Goal: Task Accomplishment & Management: Use online tool/utility

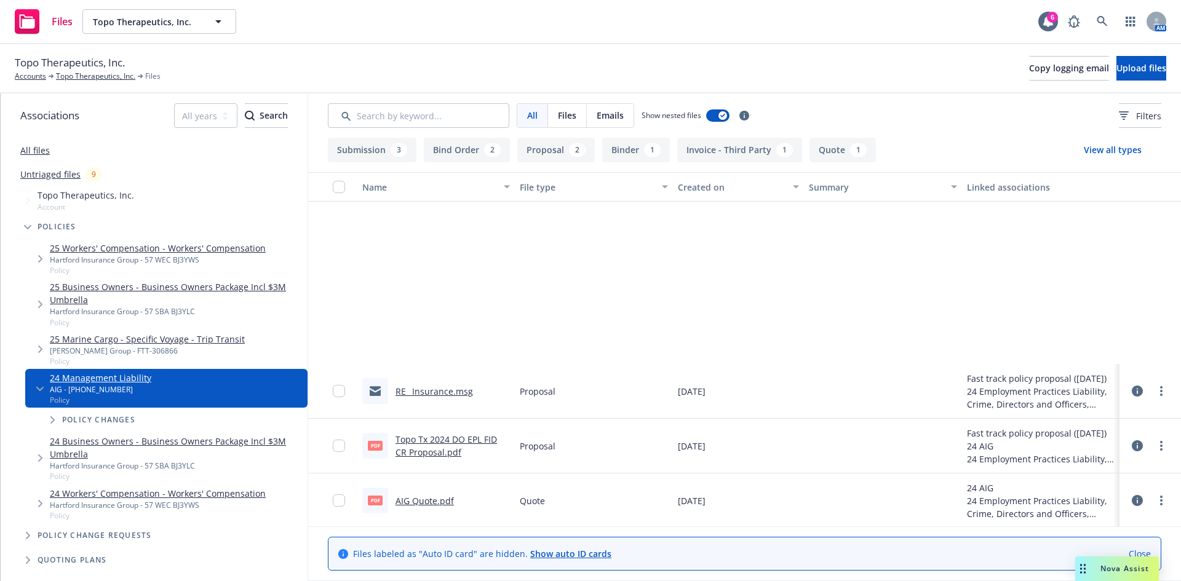
scroll to position [221, 0]
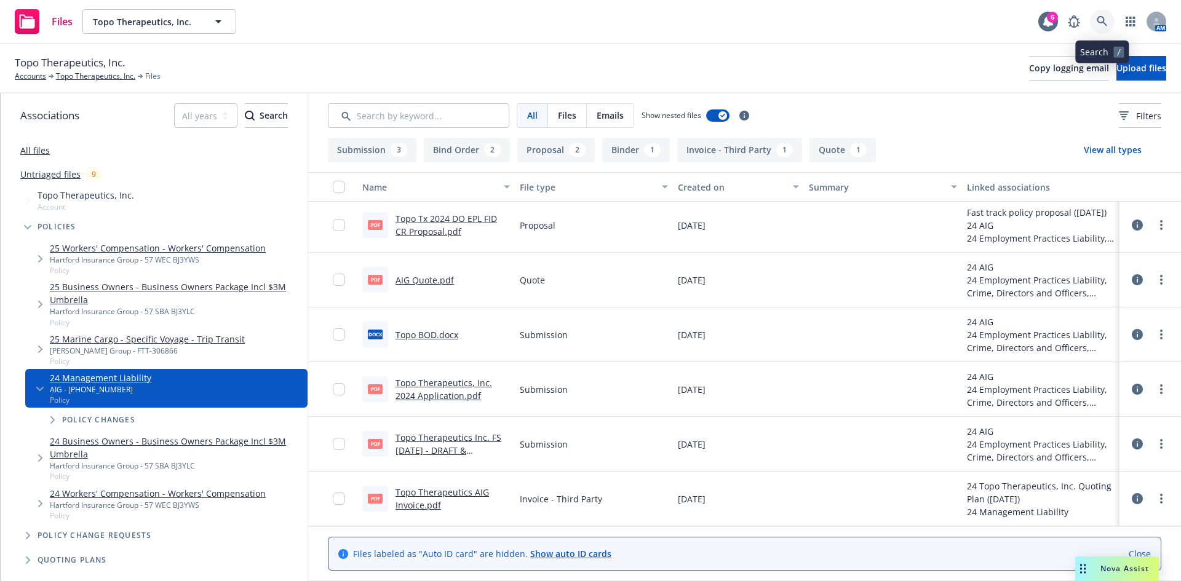
click at [1093, 22] on link at bounding box center [1102, 21] width 25 height 25
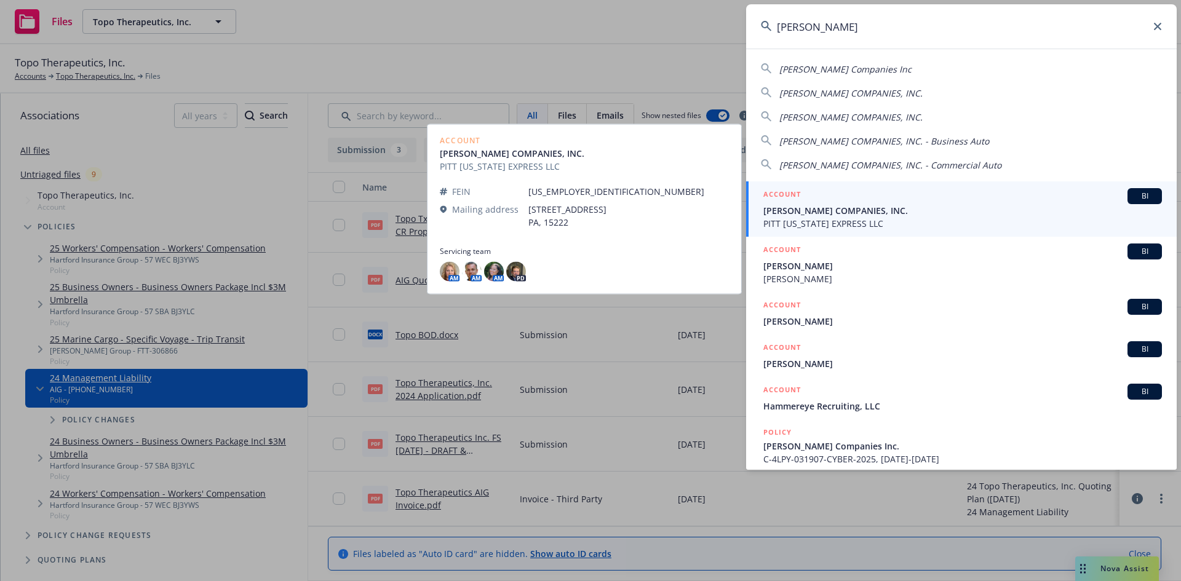
type input "hammel"
click at [830, 220] on span "PITT [US_STATE] EXPRESS LLC" at bounding box center [963, 223] width 399 height 13
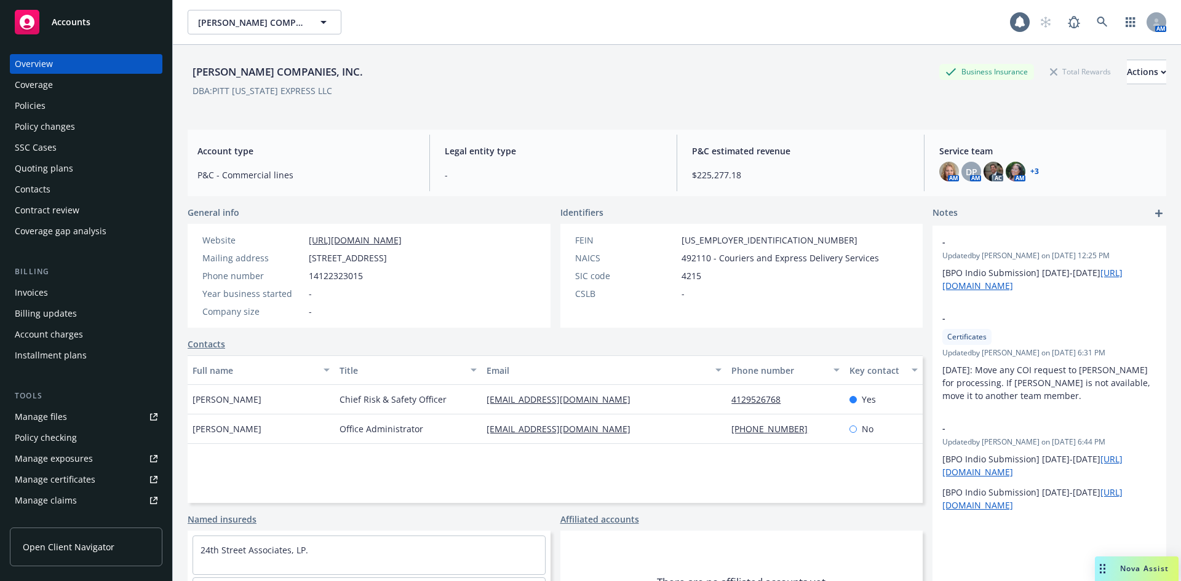
click at [36, 105] on div "Policies" at bounding box center [30, 106] width 31 height 20
click at [16, 100] on div "Policies" at bounding box center [30, 106] width 31 height 20
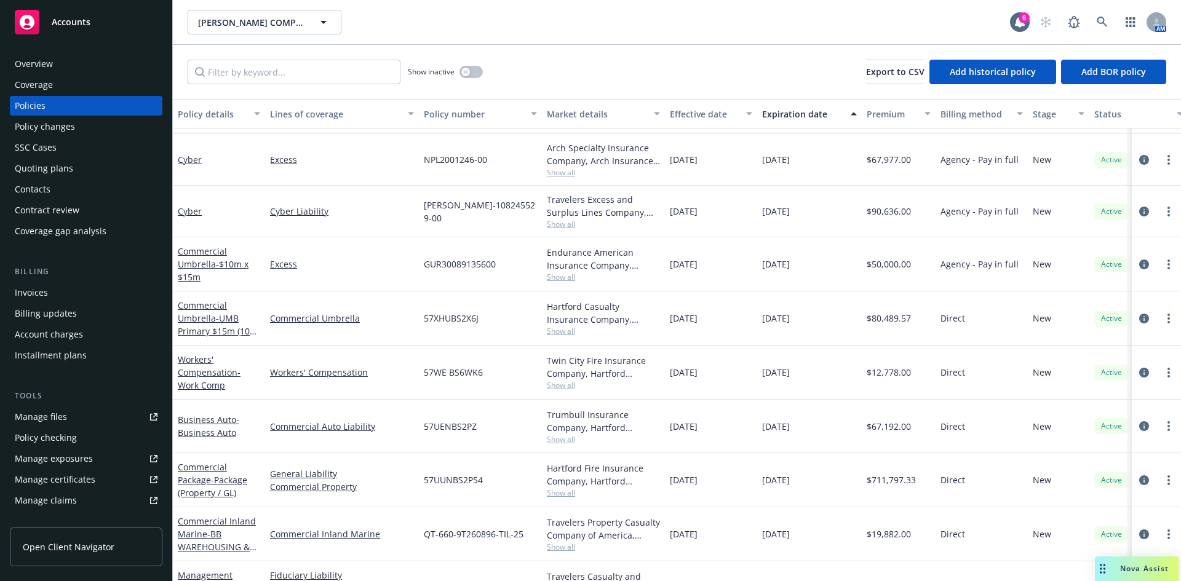
scroll to position [1175, 0]
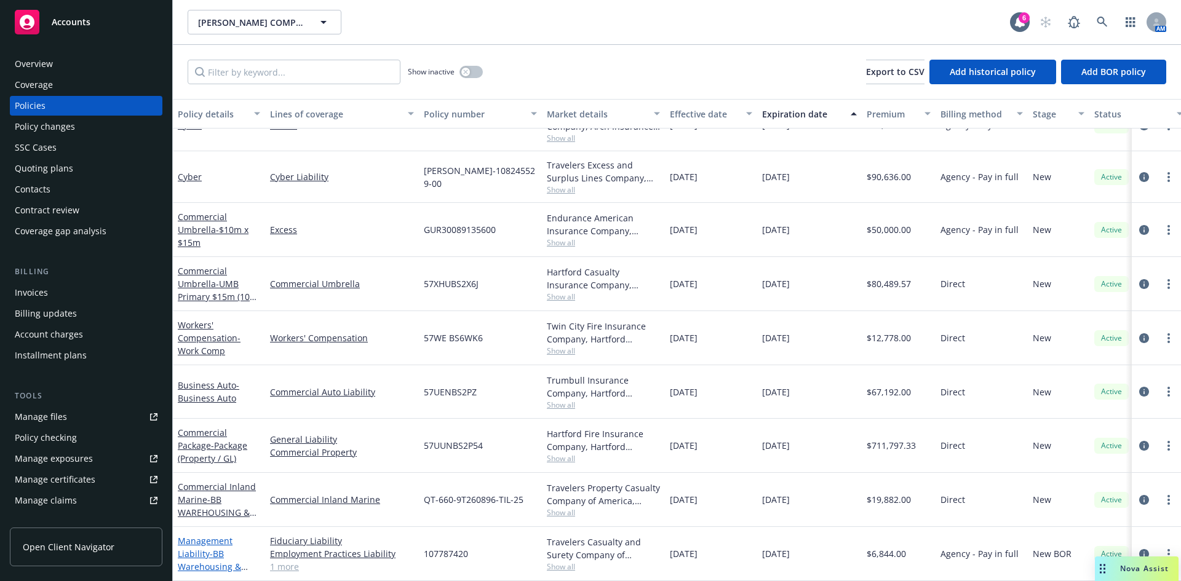
click at [214, 548] on span "- BB Warehousing & Storage, LLC" at bounding box center [213, 567] width 70 height 38
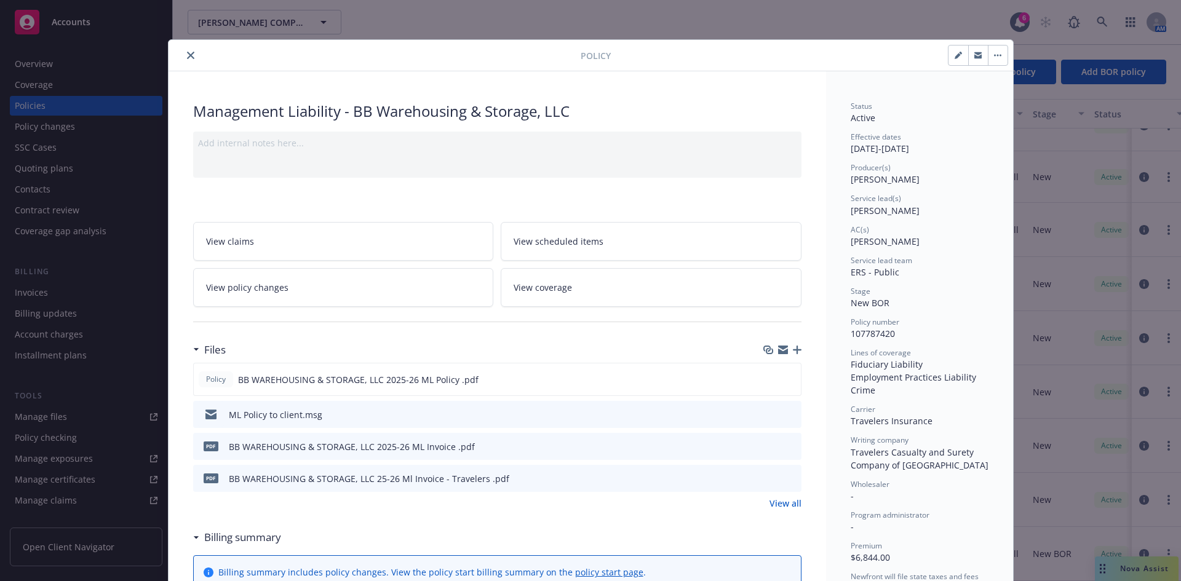
click at [948, 46] on div at bounding box center [978, 55] width 60 height 21
click at [954, 51] on button "button" at bounding box center [959, 56] width 20 height 20
select select "NEW_BOR"
select select "other"
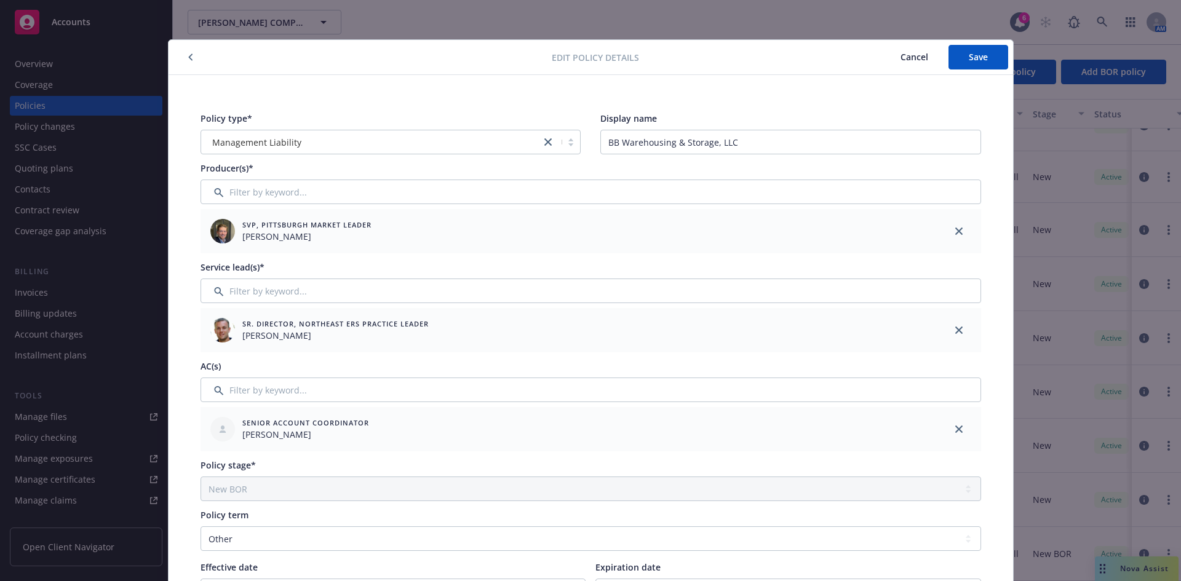
click at [916, 60] on span "Cancel" at bounding box center [915, 57] width 28 height 12
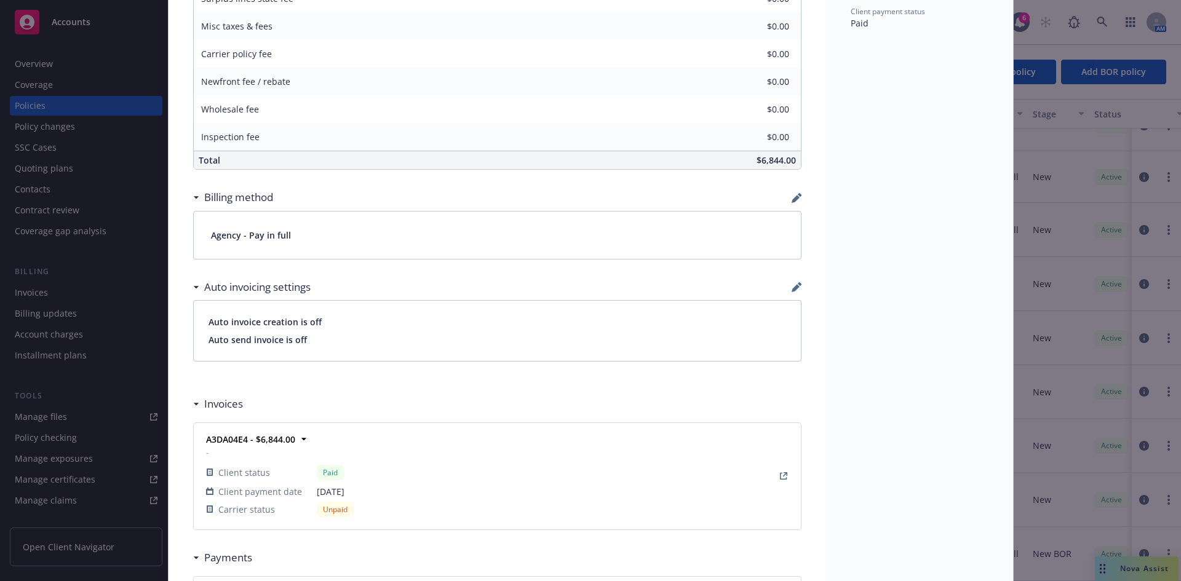
scroll to position [46, 0]
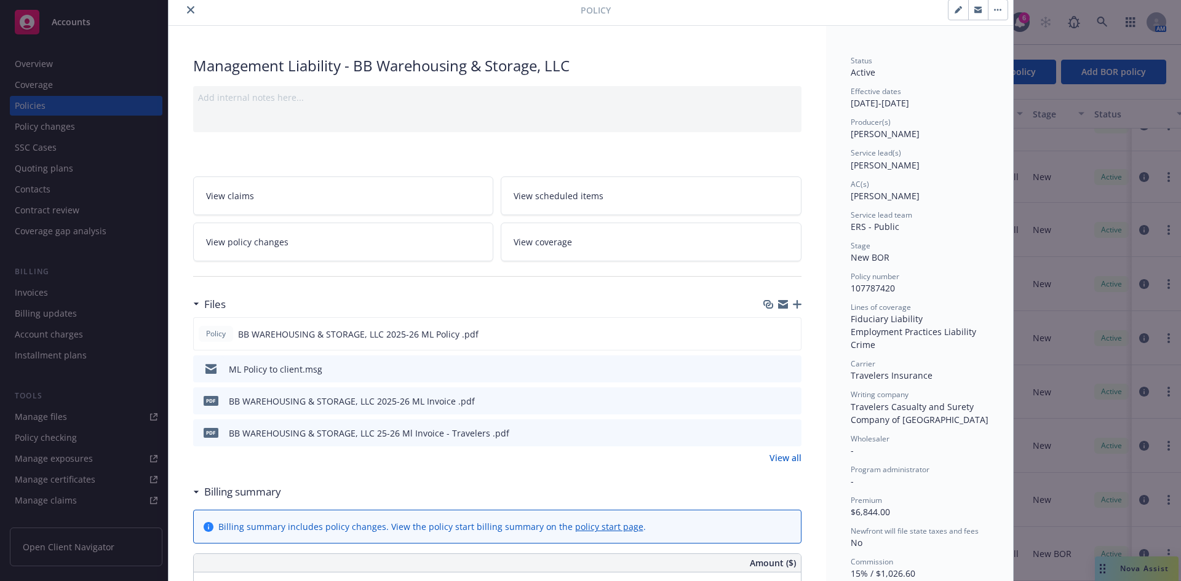
click at [190, 10] on button "close" at bounding box center [190, 9] width 15 height 15
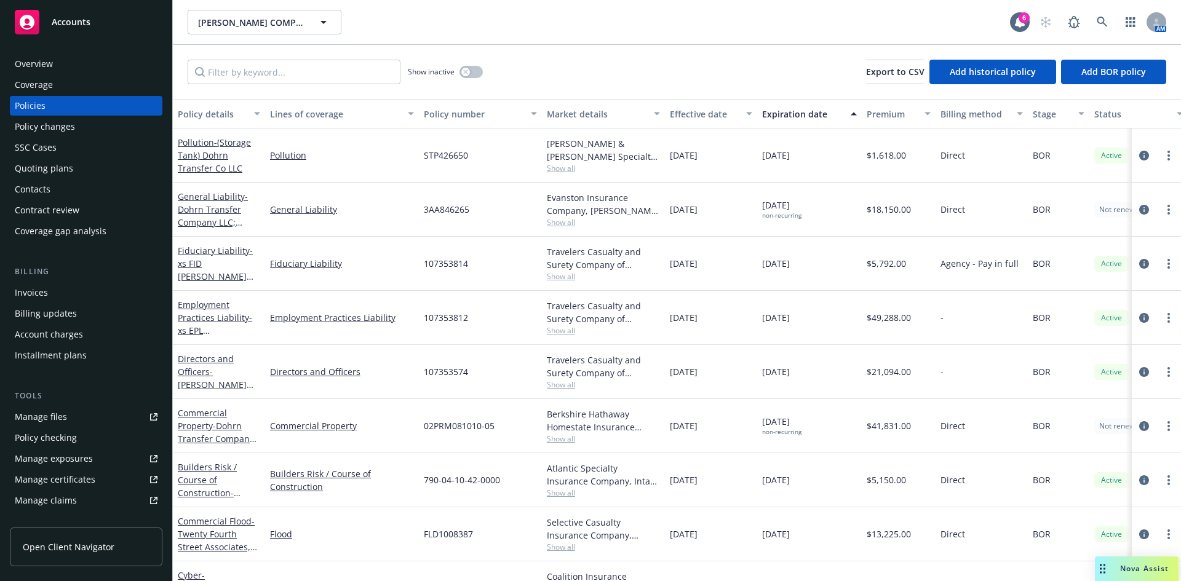
click at [67, 291] on div "Invoices" at bounding box center [86, 293] width 143 height 20
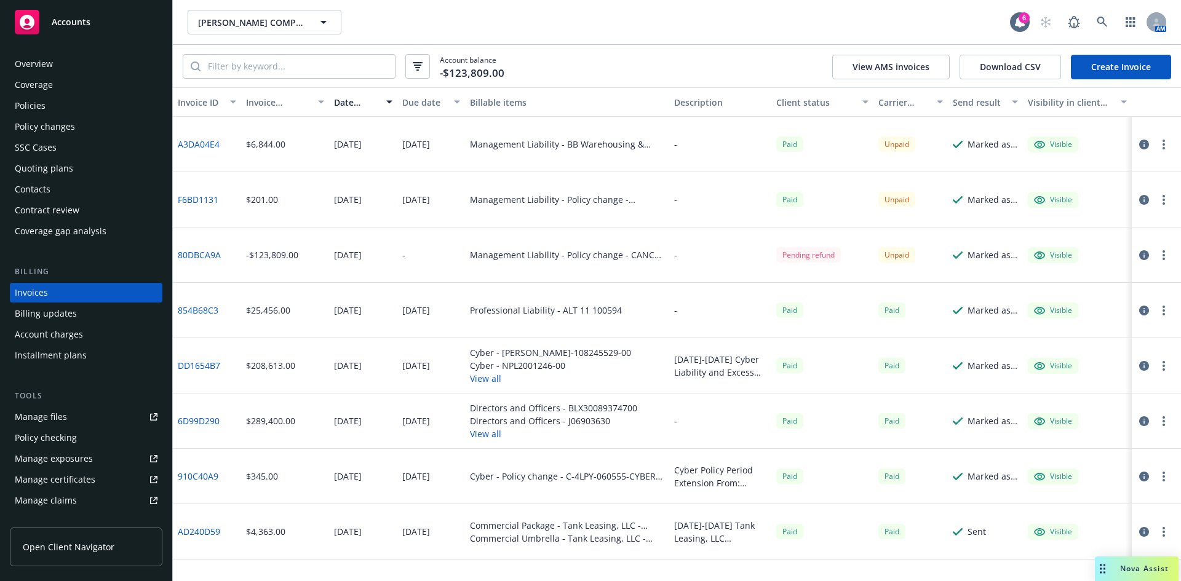
click at [120, 417] on link "Manage files" at bounding box center [86, 417] width 153 height 20
click at [34, 106] on div "Policies" at bounding box center [30, 106] width 31 height 20
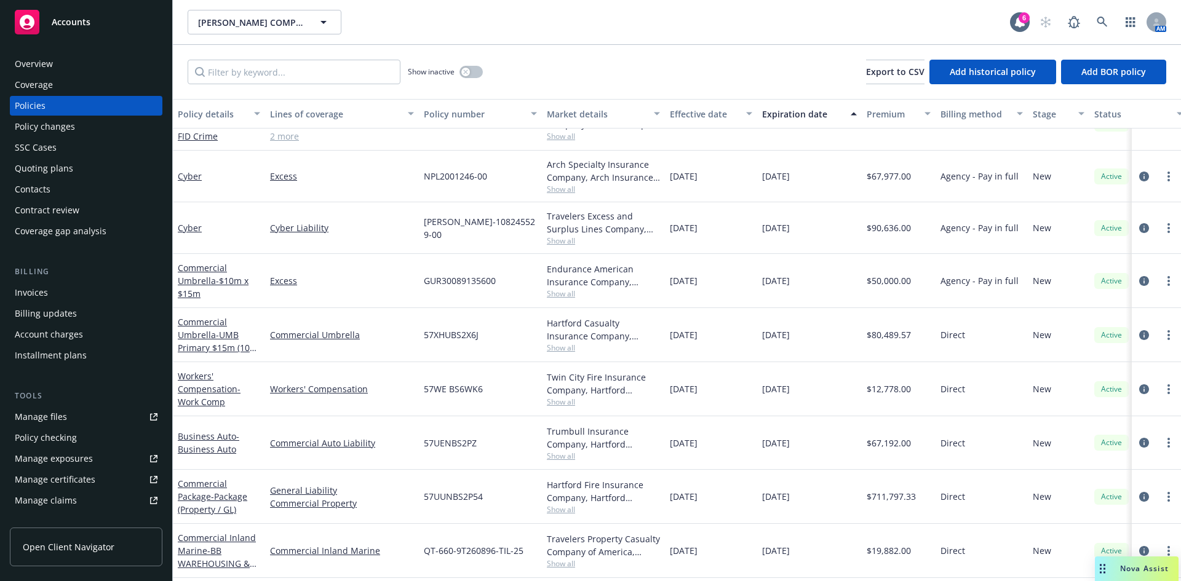
scroll to position [1175, 0]
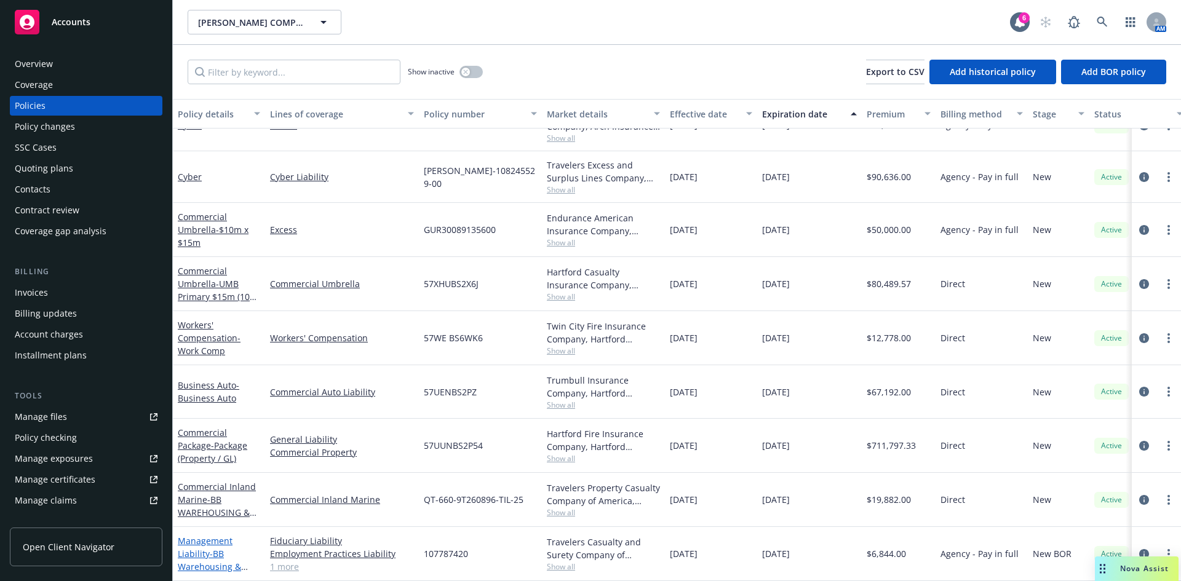
click at [199, 535] on link "Management Liability - BB Warehousing & Storage, LLC" at bounding box center [209, 560] width 63 height 50
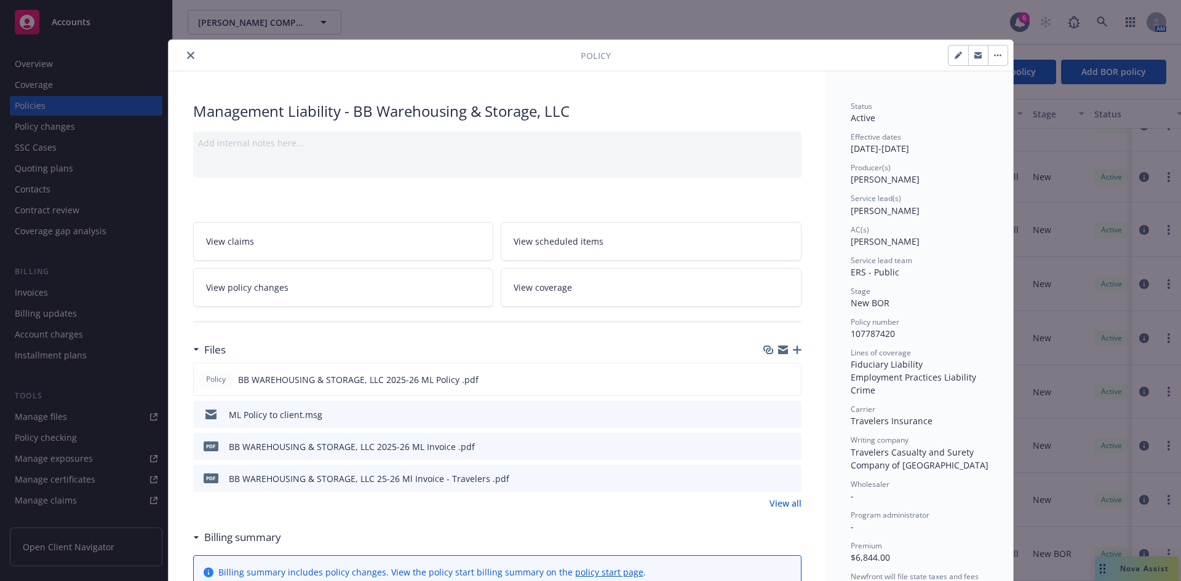
click at [191, 57] on button "close" at bounding box center [190, 55] width 15 height 15
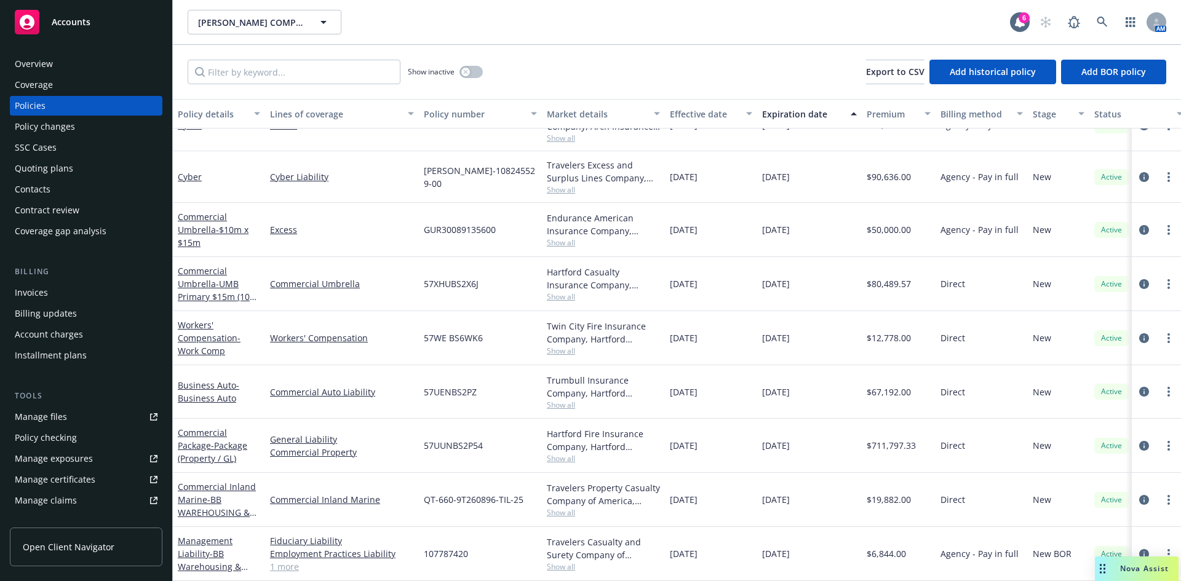
click at [42, 302] on div "Invoices" at bounding box center [31, 293] width 33 height 20
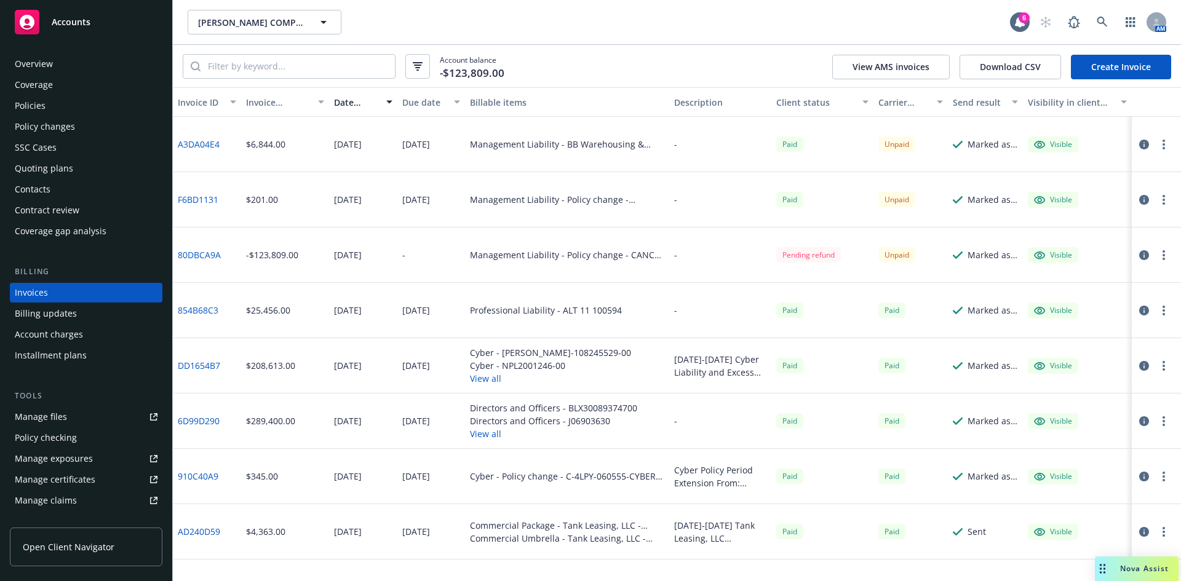
click at [40, 105] on div "Policies" at bounding box center [30, 106] width 31 height 20
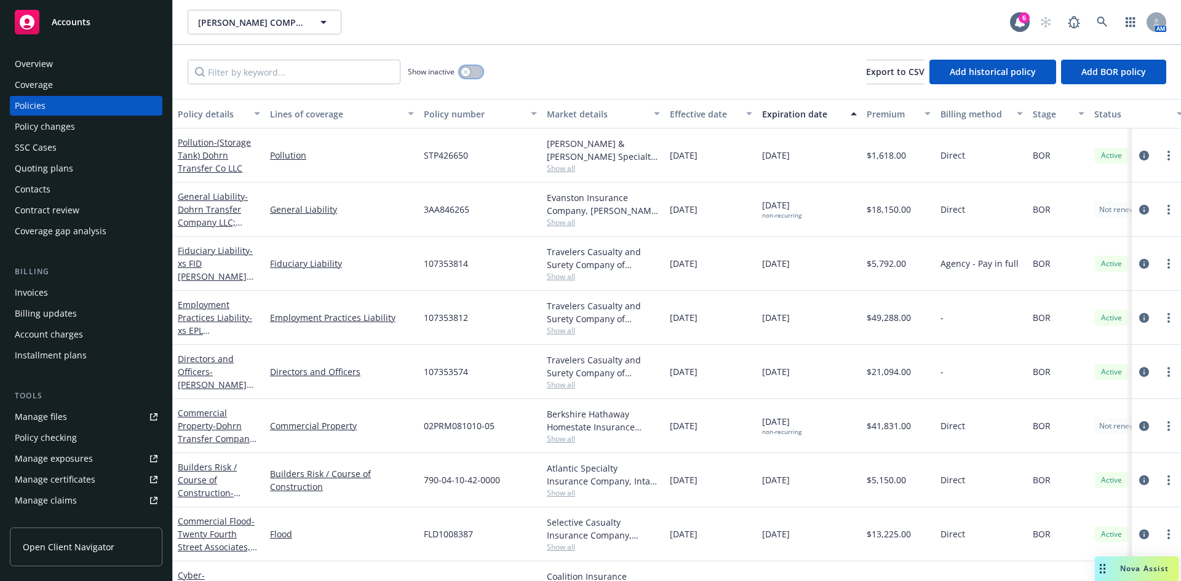
click at [463, 66] on button "button" at bounding box center [471, 72] width 23 height 12
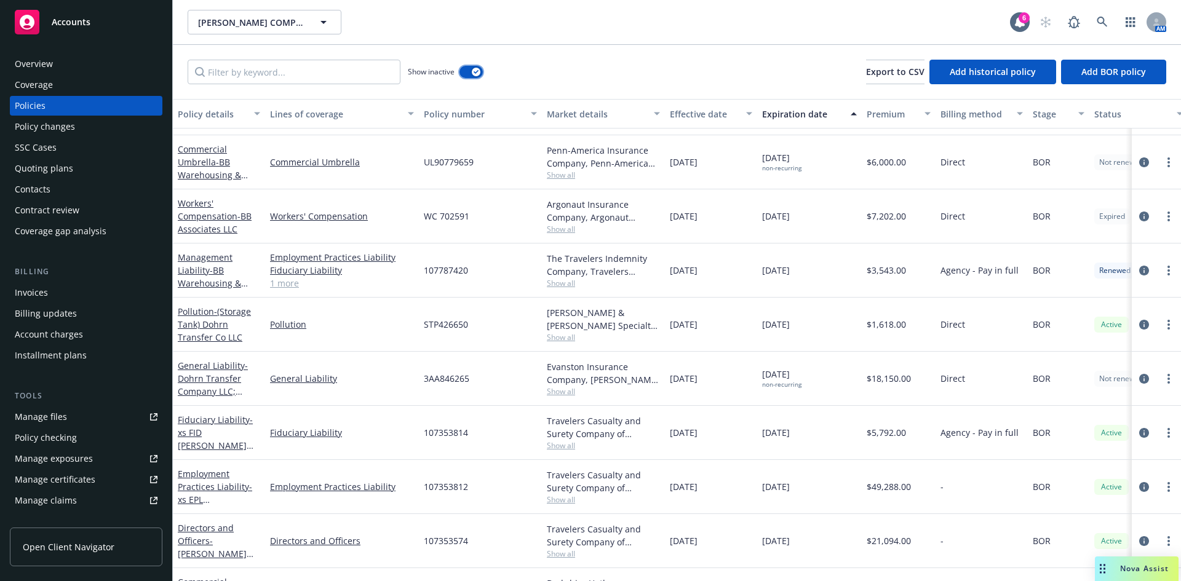
scroll to position [656, 0]
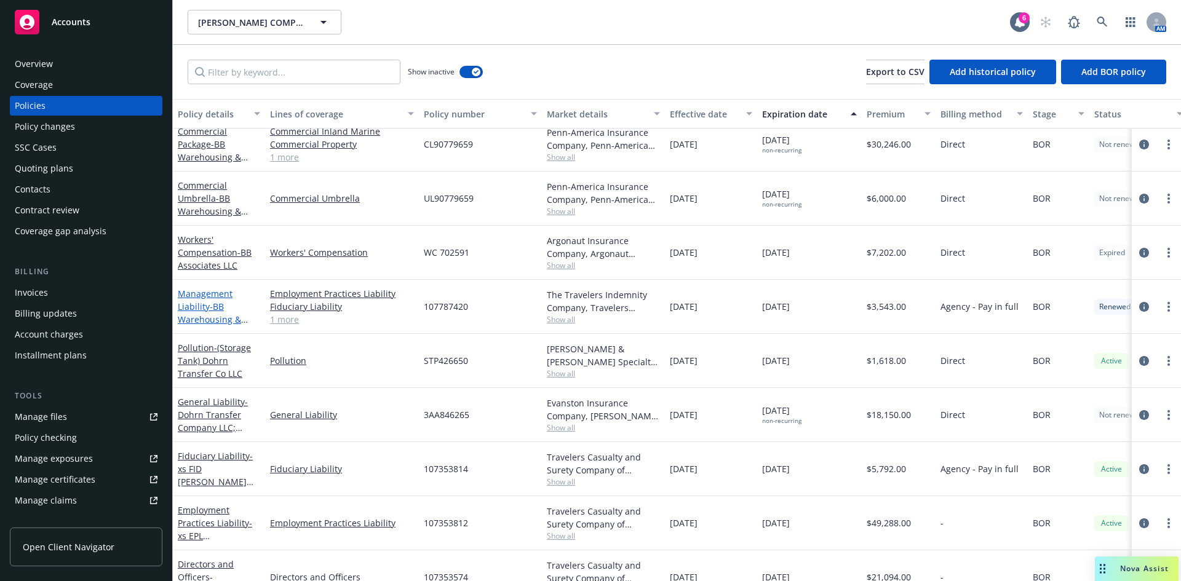
click at [204, 311] on link "Management Liability - BB Warehousing & Storage, LLC" at bounding box center [209, 313] width 63 height 50
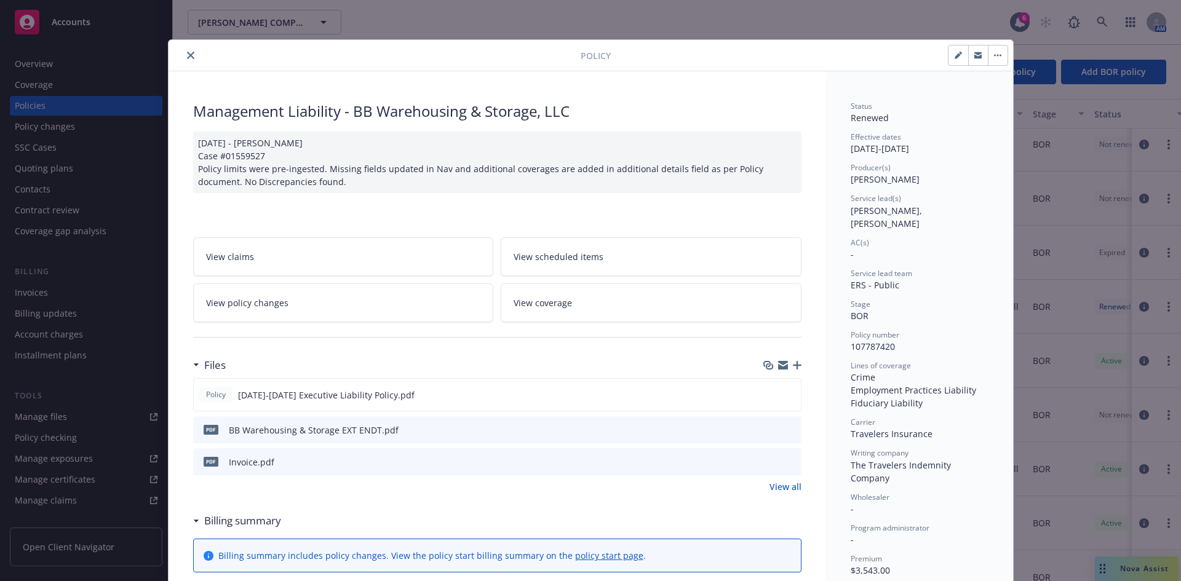
click at [187, 55] on icon "close" at bounding box center [190, 55] width 7 height 7
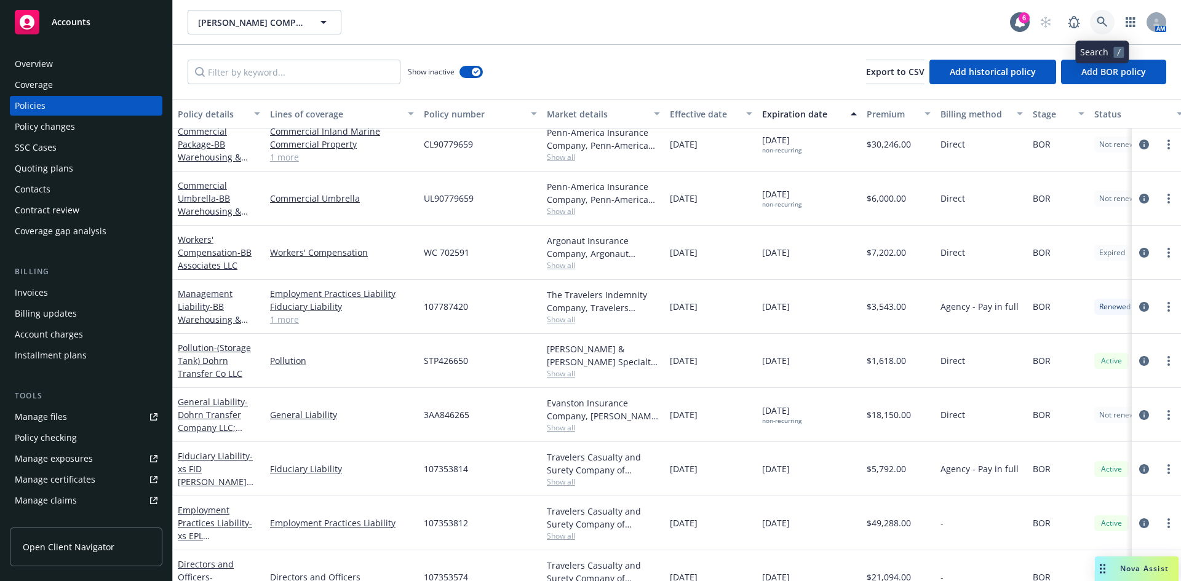
click at [1098, 22] on icon at bounding box center [1102, 22] width 10 height 10
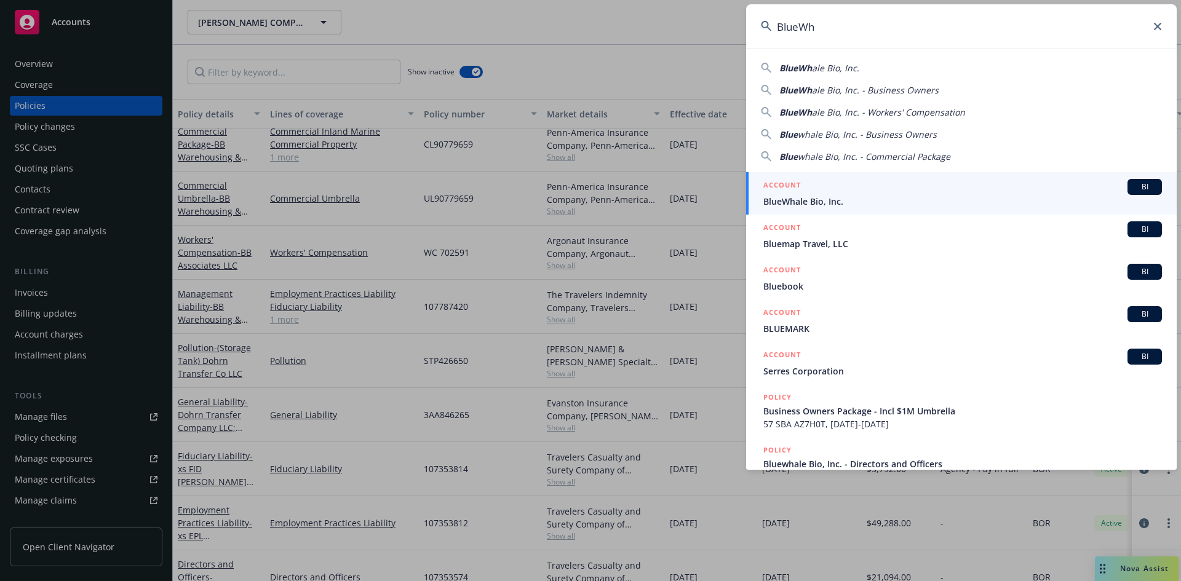
type input "BlueWh"
click at [826, 198] on span "BlueWhale Bio, Inc." at bounding box center [963, 201] width 399 height 13
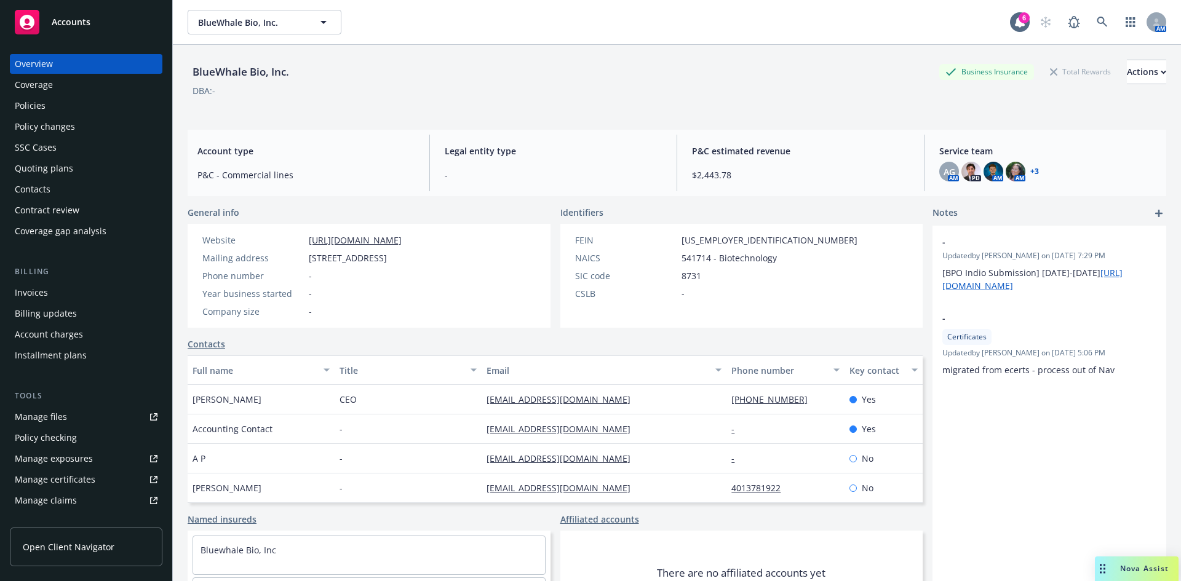
click at [31, 108] on div "Policies" at bounding box center [30, 106] width 31 height 20
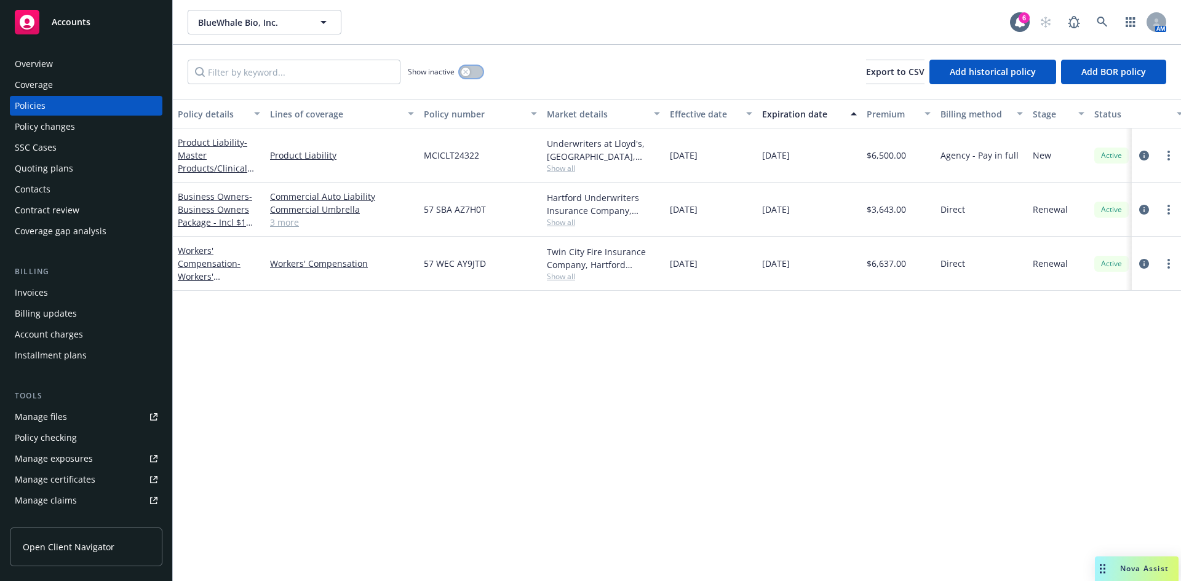
click at [468, 70] on icon "button" at bounding box center [465, 72] width 5 height 5
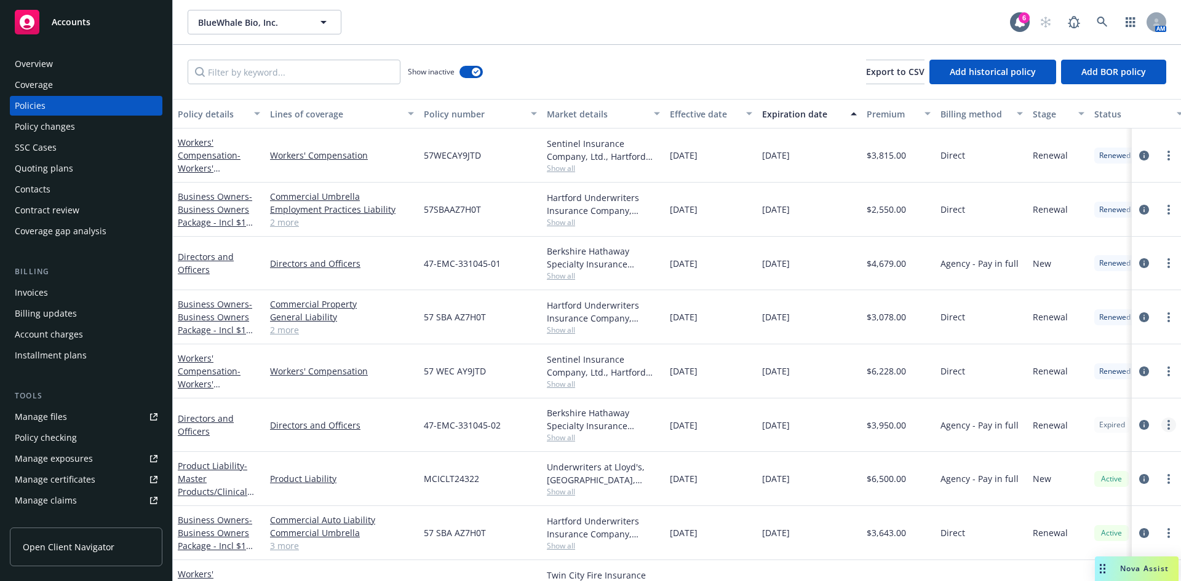
click at [1162, 423] on link "more" at bounding box center [1169, 425] width 15 height 15
click at [1079, 260] on link "Renew with incumbent" at bounding box center [1103, 261] width 145 height 25
select select "12"
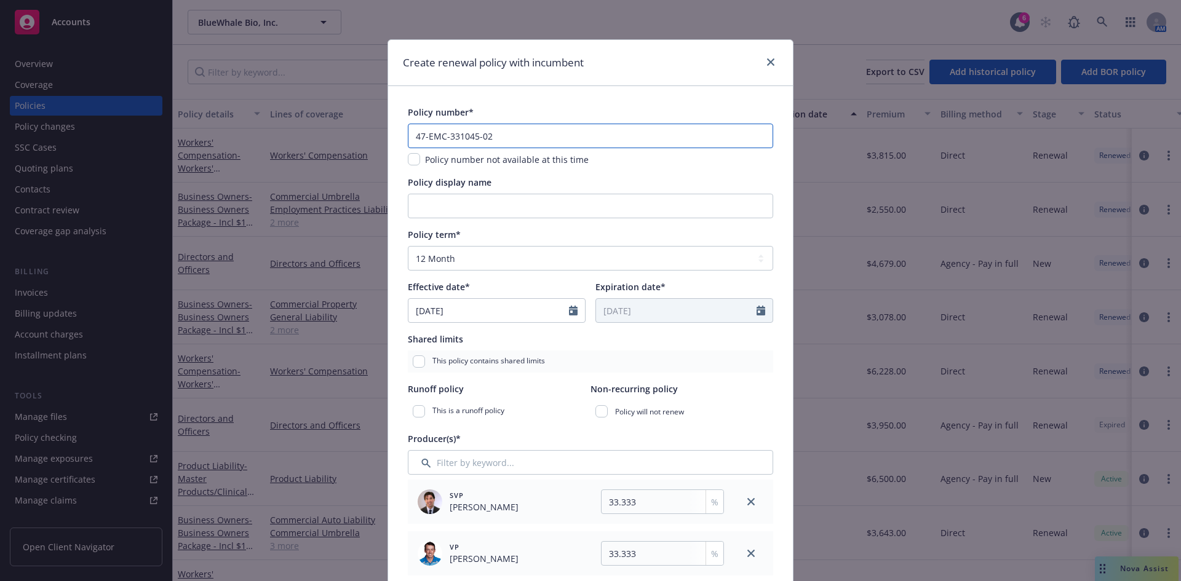
click at [500, 138] on input "47-EMC-331045-02" at bounding box center [590, 136] width 365 height 25
type input "47-EMC-331045-03"
click at [455, 209] on input "Policy display name" at bounding box center [590, 206] width 365 height 25
type input "$1M D&O"
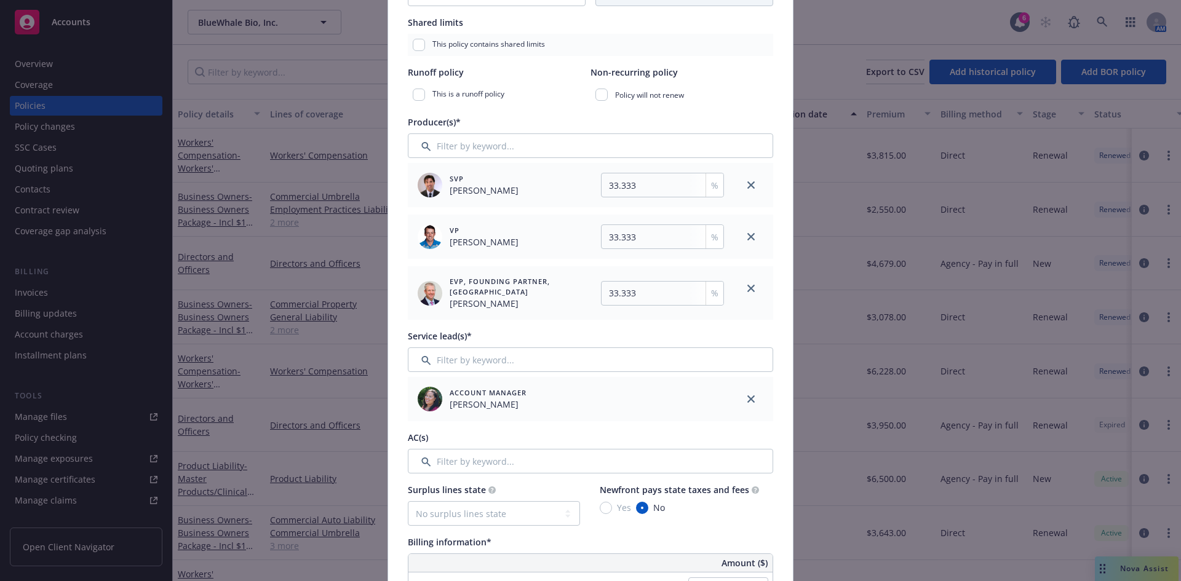
scroll to position [352, 0]
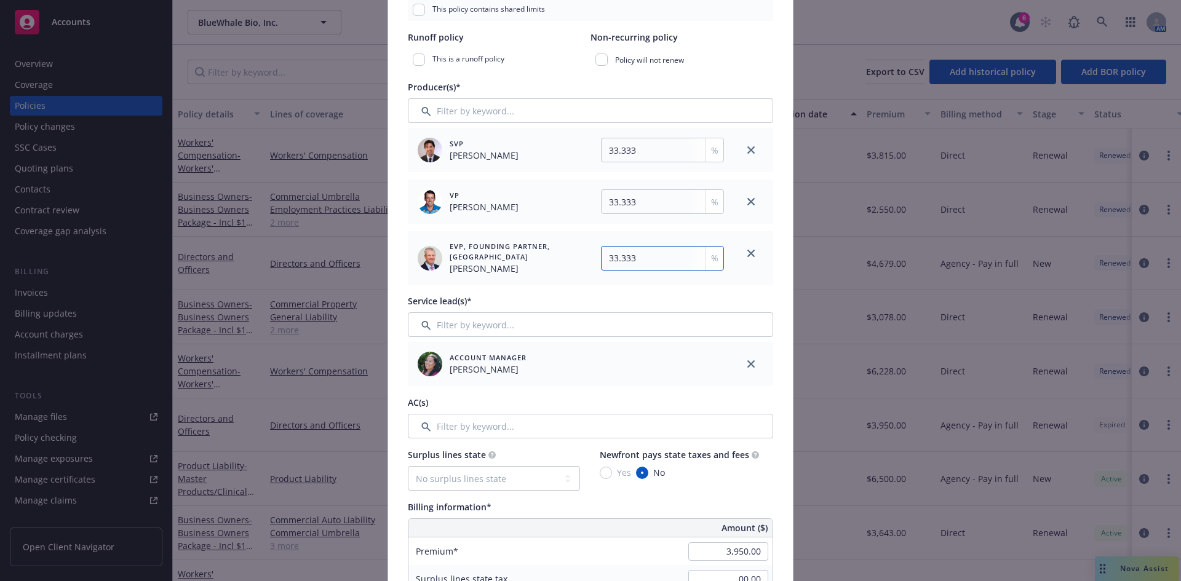
click at [647, 260] on input "33.333" at bounding box center [662, 258] width 123 height 25
type input "33.334"
click at [468, 428] on input "Filter by keyword..." at bounding box center [590, 426] width 365 height 25
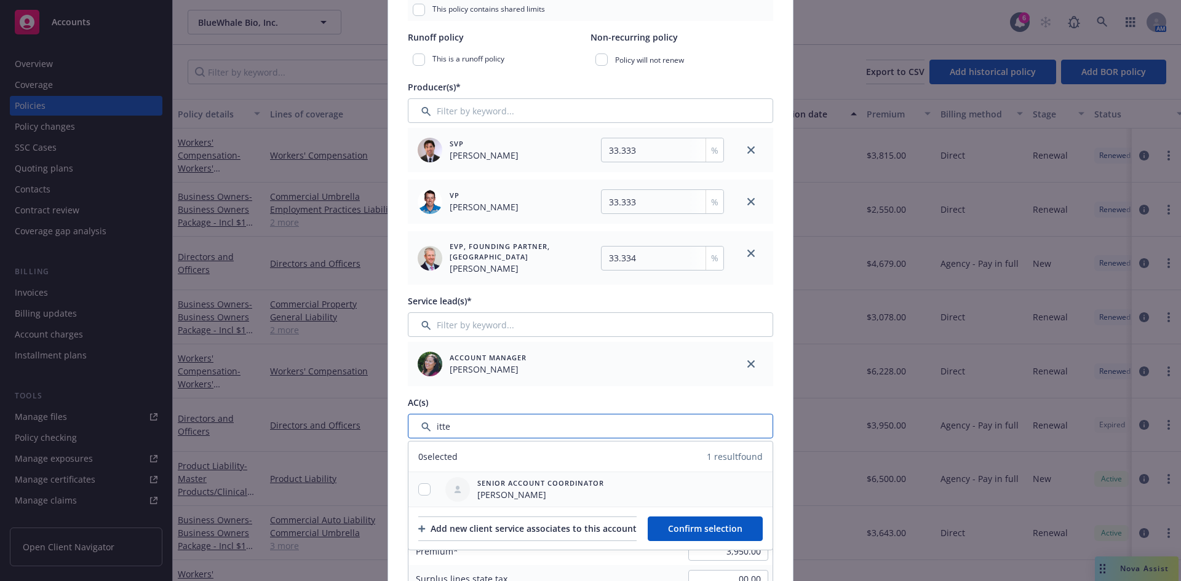
type input "itte"
click at [418, 489] on input "checkbox" at bounding box center [424, 490] width 12 height 12
checkbox input "true"
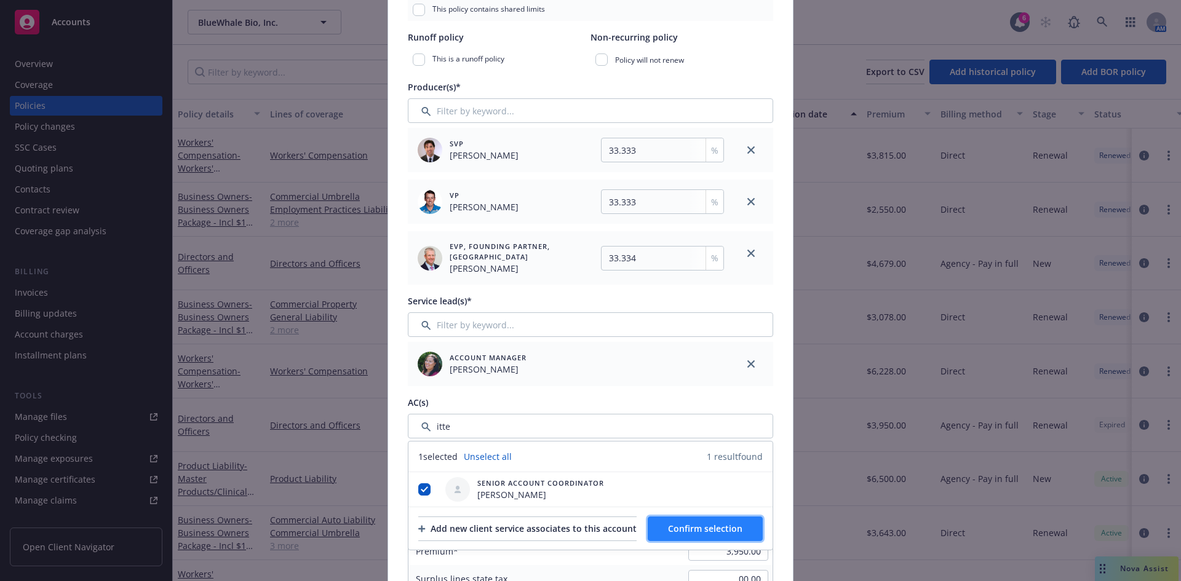
click at [725, 527] on span "Confirm selection" at bounding box center [705, 529] width 74 height 12
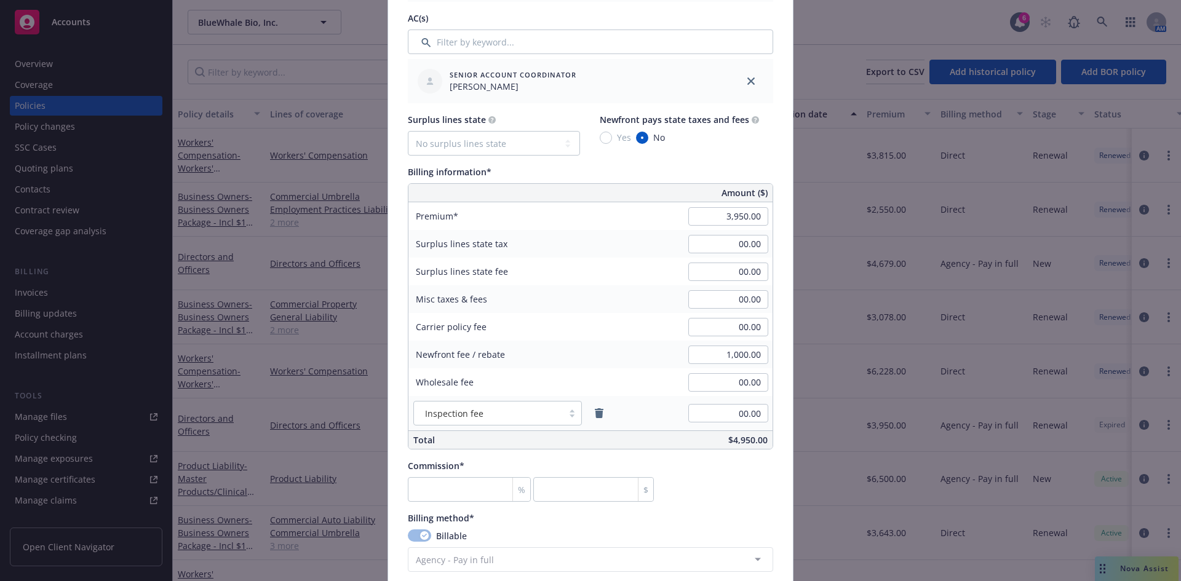
scroll to position [780, 0]
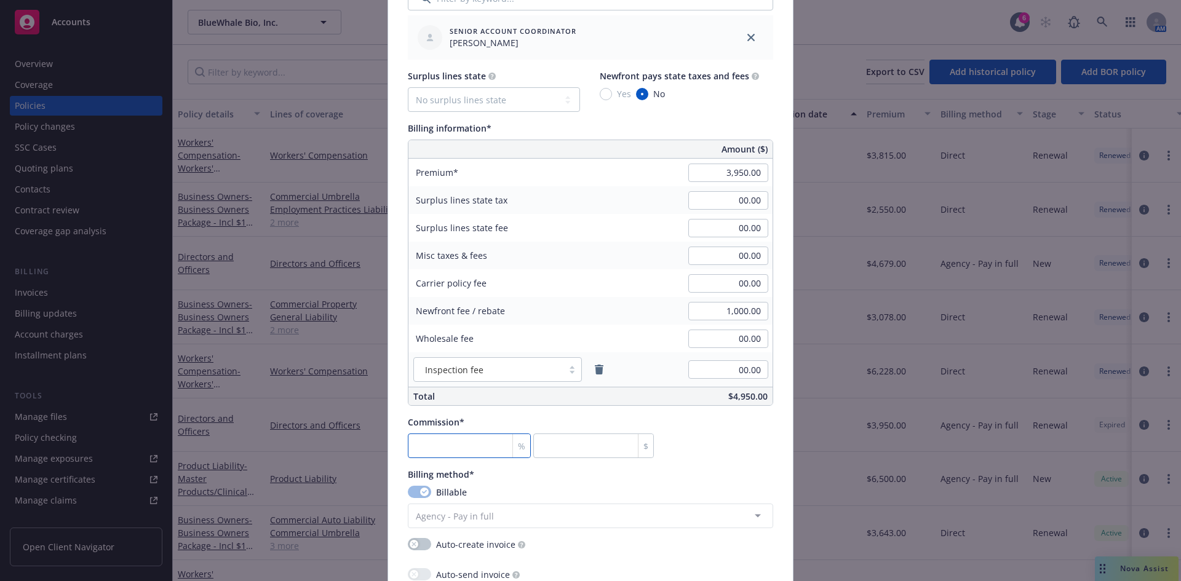
click at [429, 449] on input "number" at bounding box center [469, 446] width 123 height 25
type input "1"
type input "39.5"
type input "15"
type input "592.5"
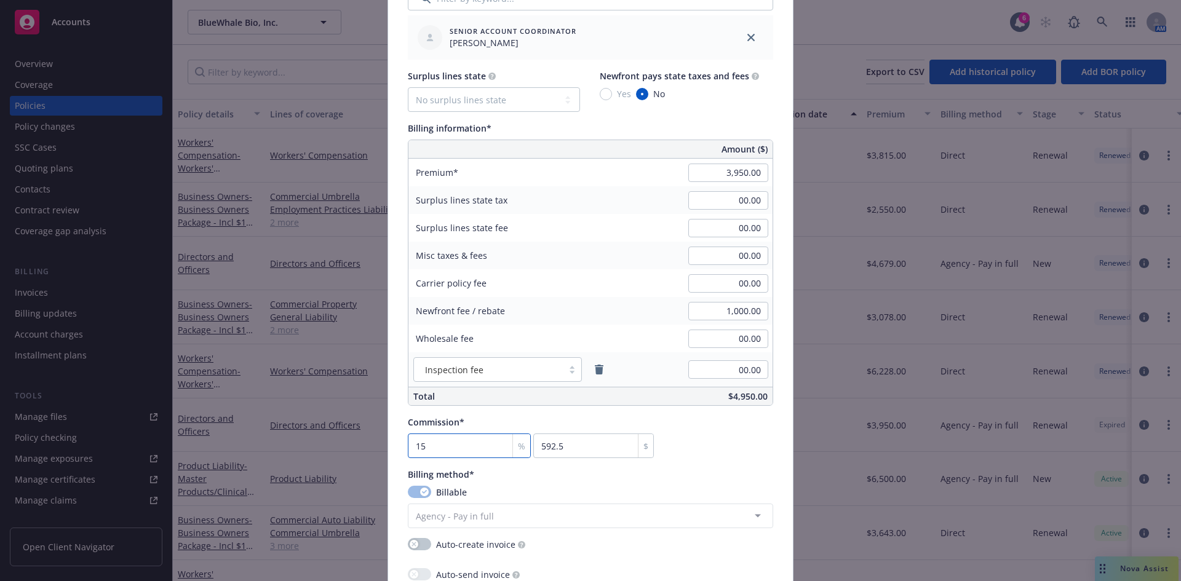
type input "15"
drag, startPoint x: 1171, startPoint y: 245, endPoint x: 1172, endPoint y: 304, distance: 58.5
click at [1172, 304] on div "Create renewal policy with incumbent Policy number* 47-EMC-331045-03 Policy num…" at bounding box center [590, 290] width 1181 height 581
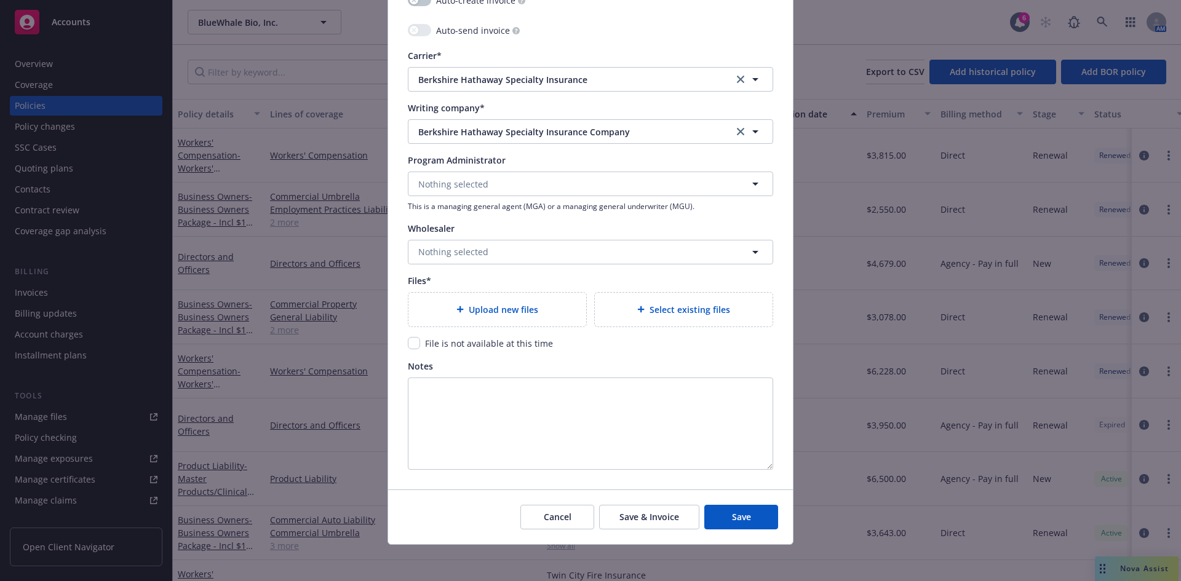
scroll to position [1328, 0]
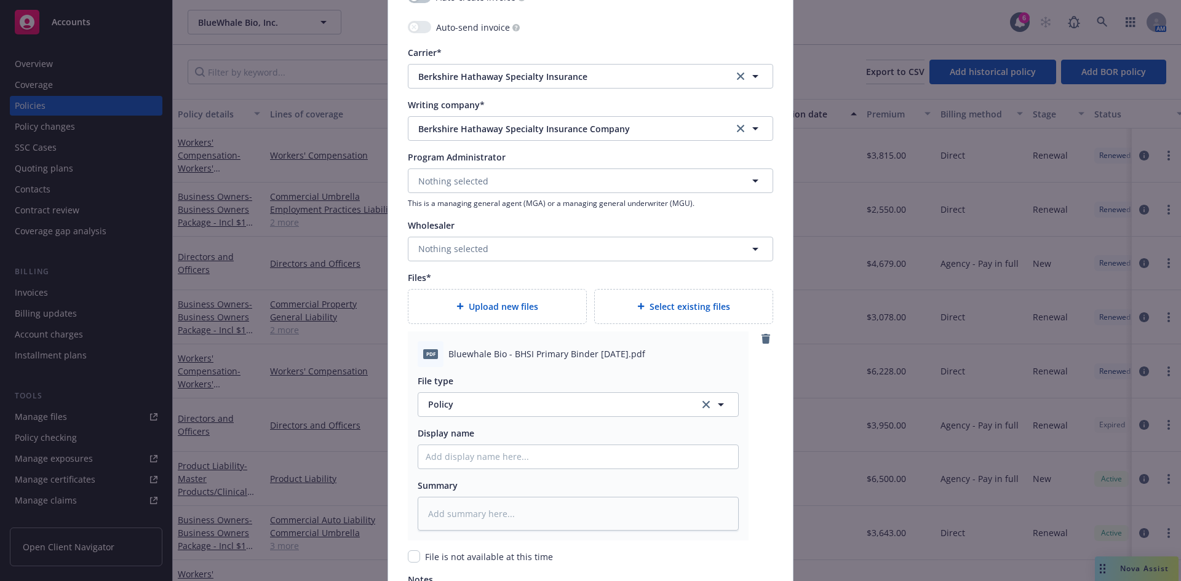
type textarea "x"
click at [483, 410] on span "Policy" at bounding box center [556, 404] width 257 height 13
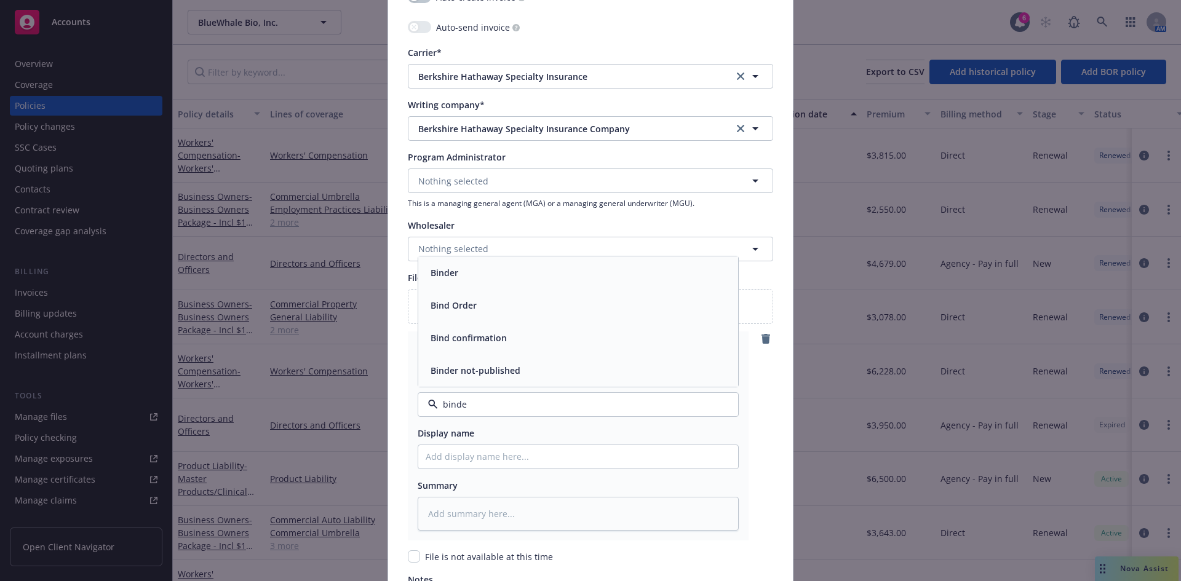
type input "binder"
click at [471, 342] on div "Binder" at bounding box center [578, 338] width 305 height 18
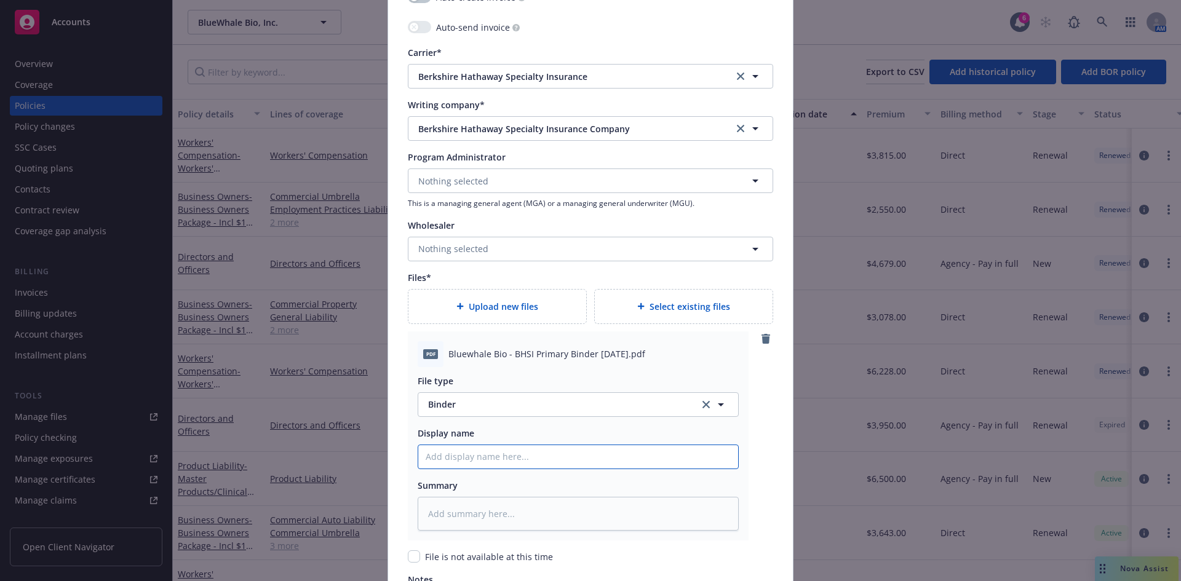
click at [443, 465] on input "Policy display name" at bounding box center [578, 456] width 320 height 23
click at [465, 447] on input "Policy display name" at bounding box center [578, 456] width 320 height 23
paste input "Bluewhale Bio, Inc."
type textarea "x"
type input "Bluewhale Bio, Inc."
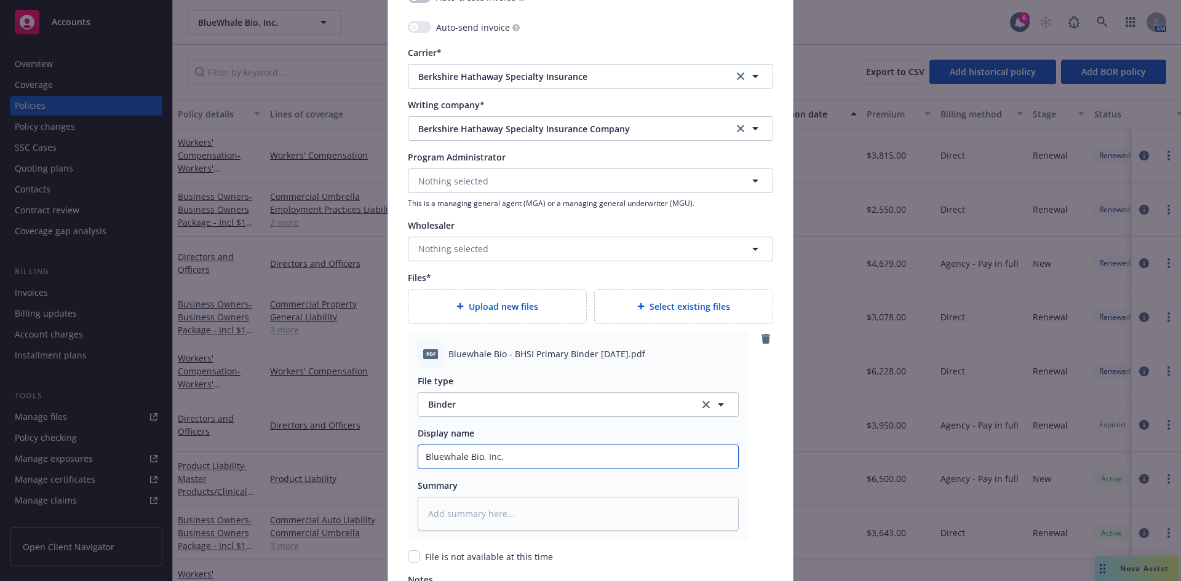
type textarea "x"
type input "Bluewhale Bio, Inc."
type textarea "x"
type input "Bluewhale Bio, Inc. 2"
type textarea "x"
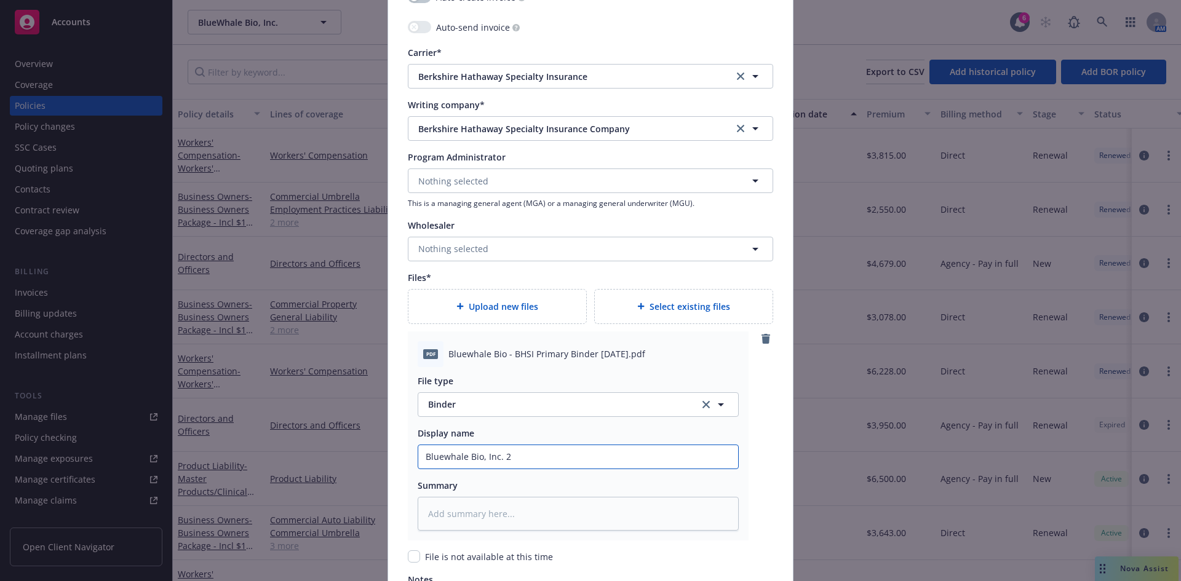
type input "Bluewhale Bio, Inc. 20"
type textarea "x"
type input "Bluewhale Bio, Inc. 202"
type textarea "x"
type input "Bluewhale Bio, Inc. 2025"
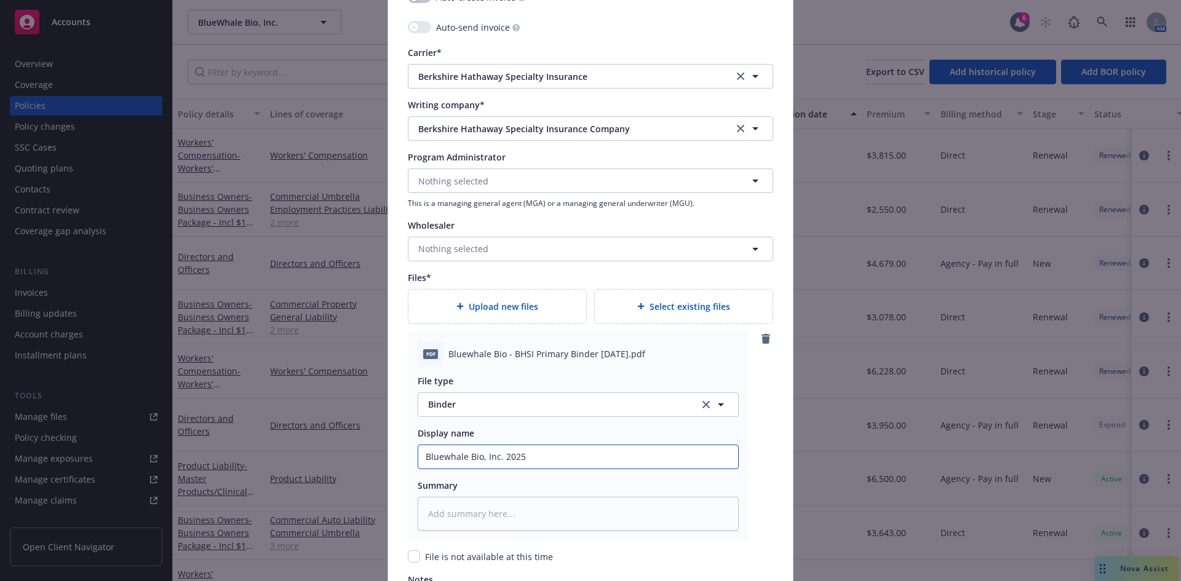
type textarea "x"
type input "Bluewhale Bio, Inc. 2025-"
type textarea "x"
type input "Bluewhale Bio, Inc. 2025-2"
type textarea "x"
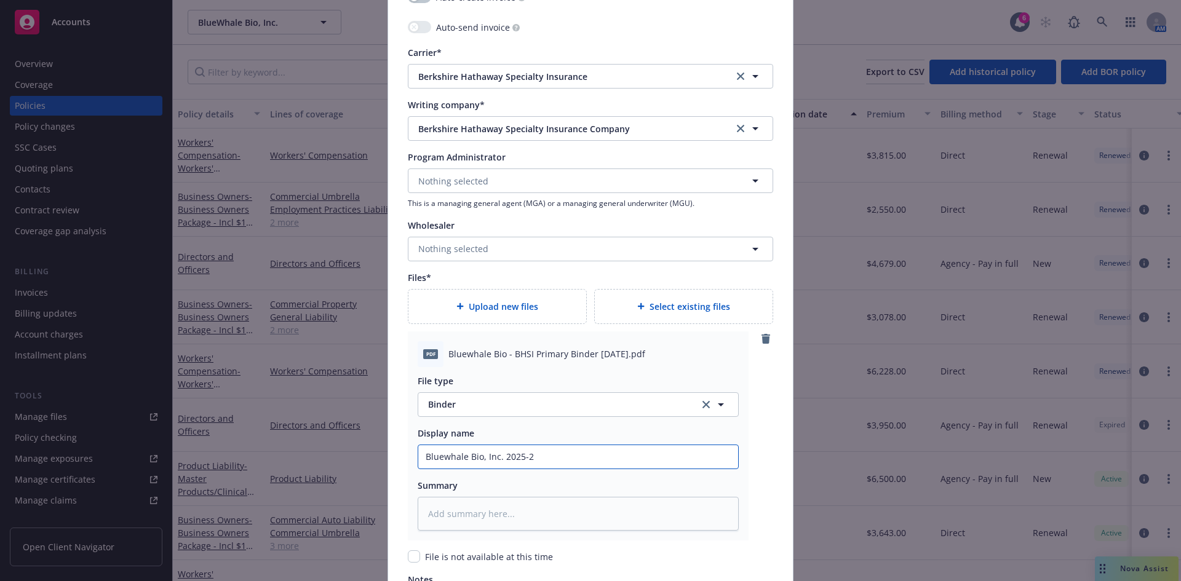
type input "Bluewhale Bio, Inc. 2025-26"
type textarea "x"
type input "Bluewhale Bio, Inc. 2025-26"
type textarea "x"
type input "Bluewhale Bio, Inc. 2025-26 D"
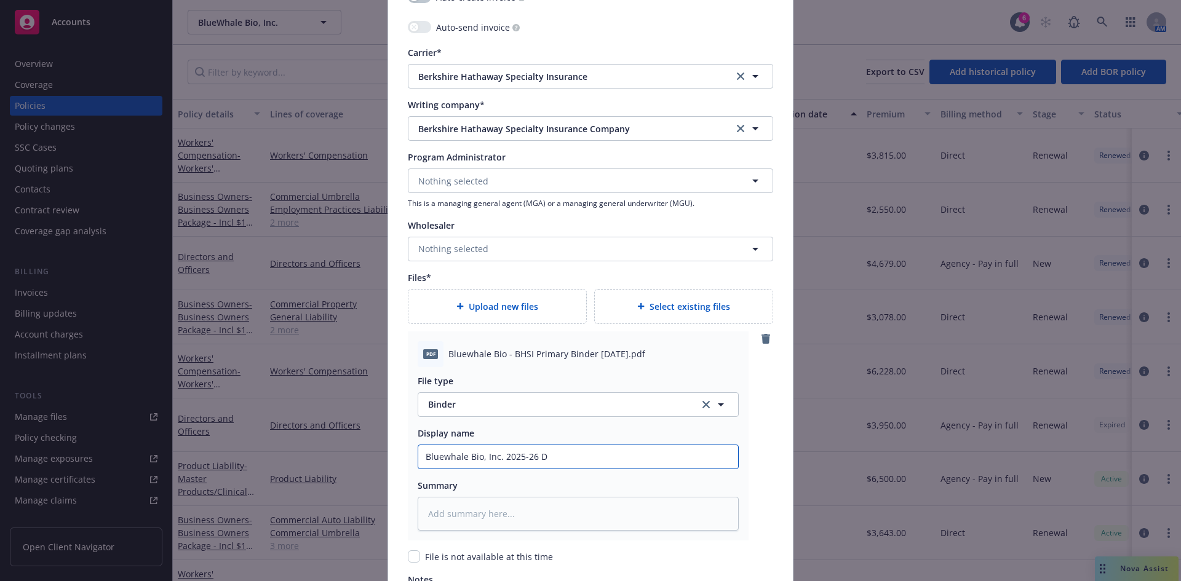
type textarea "x"
type input "Bluewhale Bio, Inc. 2025-26 D&"
type textarea "x"
type input "Bluewhale Bio, Inc. 2025-26 D&O"
type textarea "x"
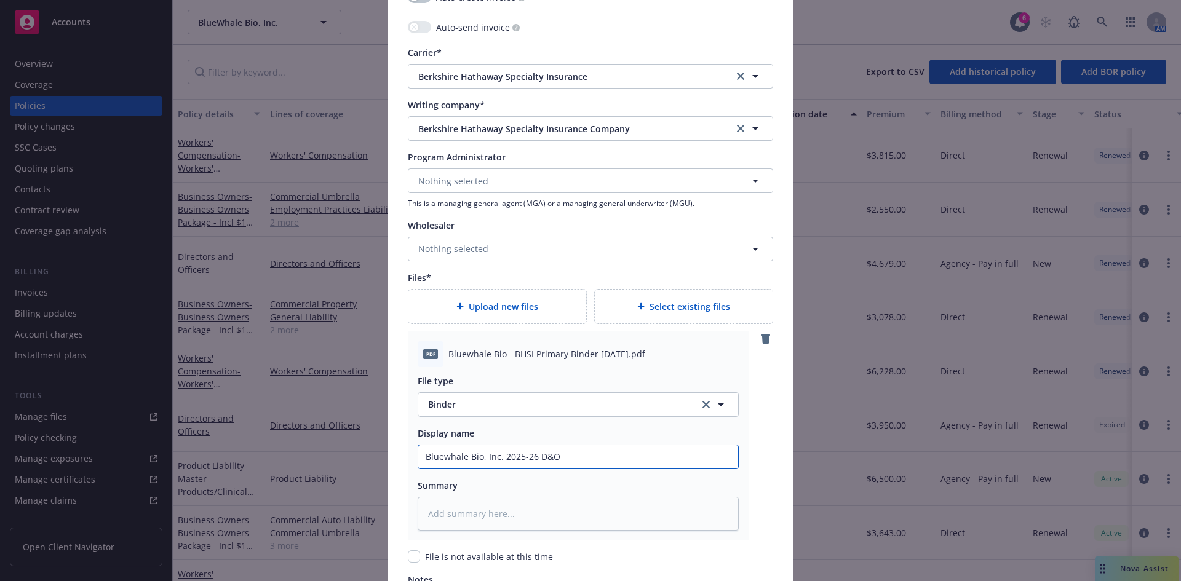
type input "Bluewhale Bio, Inc. 2025-26 D&O B"
type textarea "x"
type input "Bluewhale Bio, Inc. 2025-26 D&O Bi"
type textarea "x"
type input "Bluewhale Bio, Inc. 2025-26 D&O Bin"
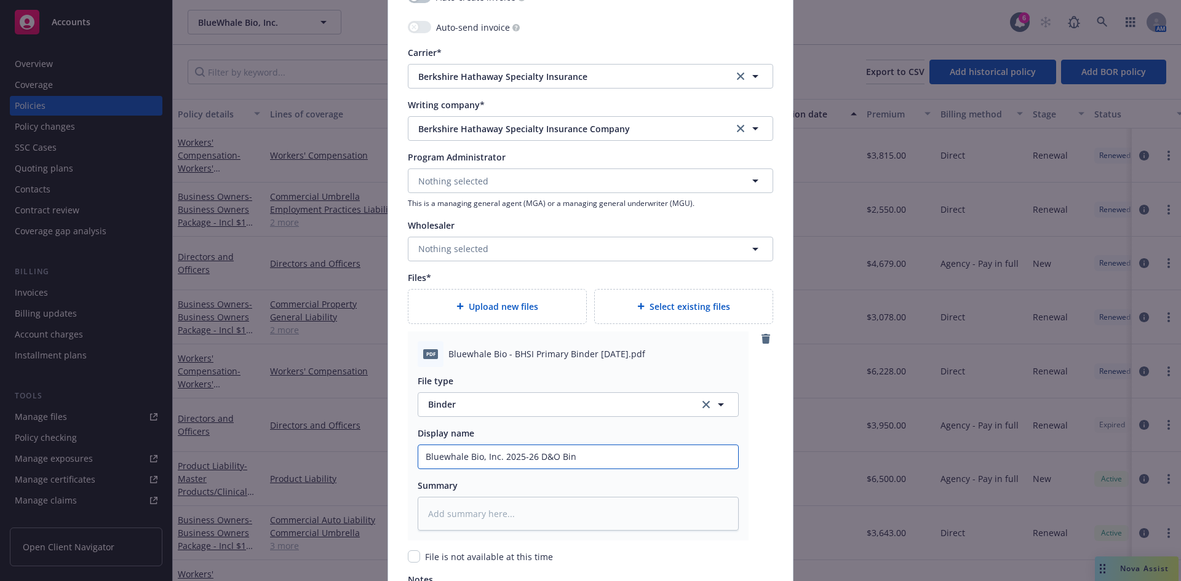
type textarea "x"
type input "Bluewhale Bio, Inc. 2025-26 D&O Bind"
type textarea "x"
type input "Bluewhale Bio, Inc. 2025-26 D&O Binde"
type textarea "x"
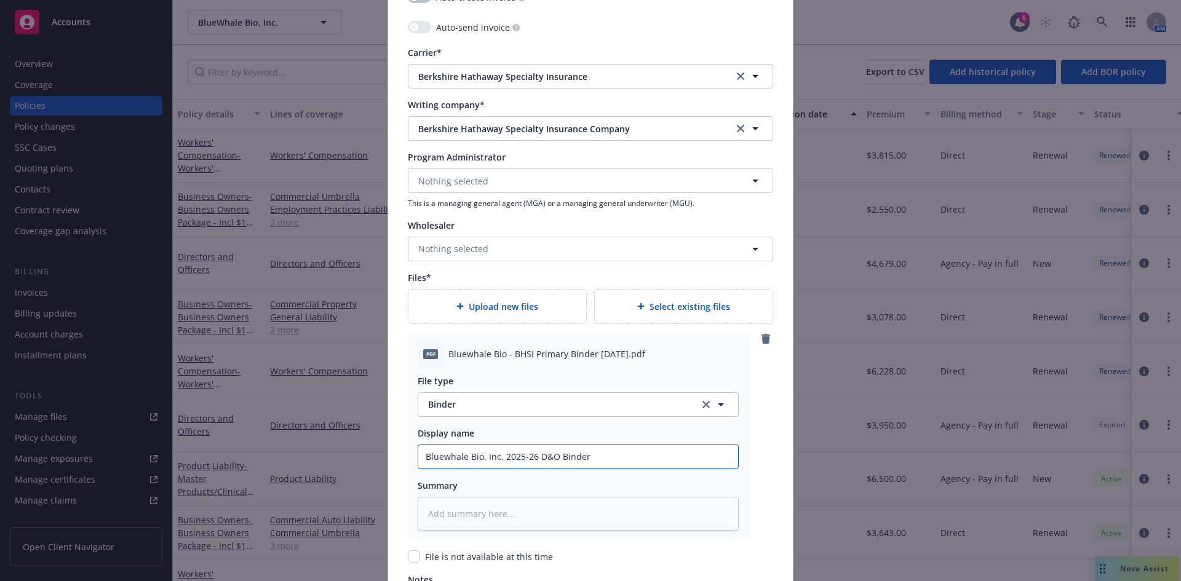
type input "Bluewhale Bio, Inc. 2025-26 D&O Binder"
type textarea "x"
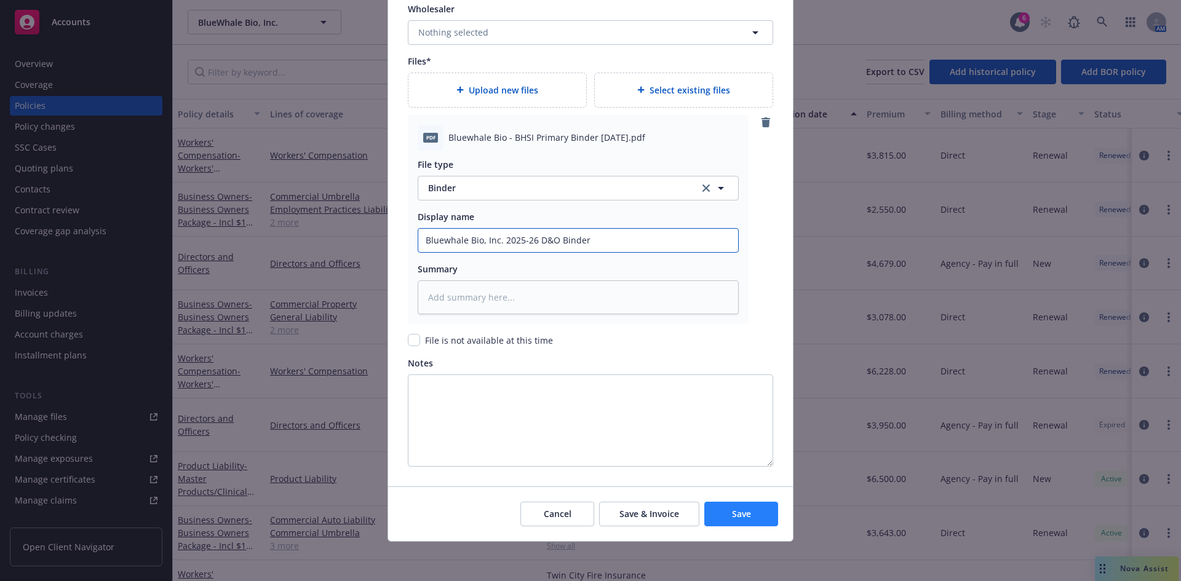
type input "Bluewhale Bio, Inc. 2025-26 D&O Binder"
click at [744, 515] on span "Save" at bounding box center [741, 514] width 19 height 12
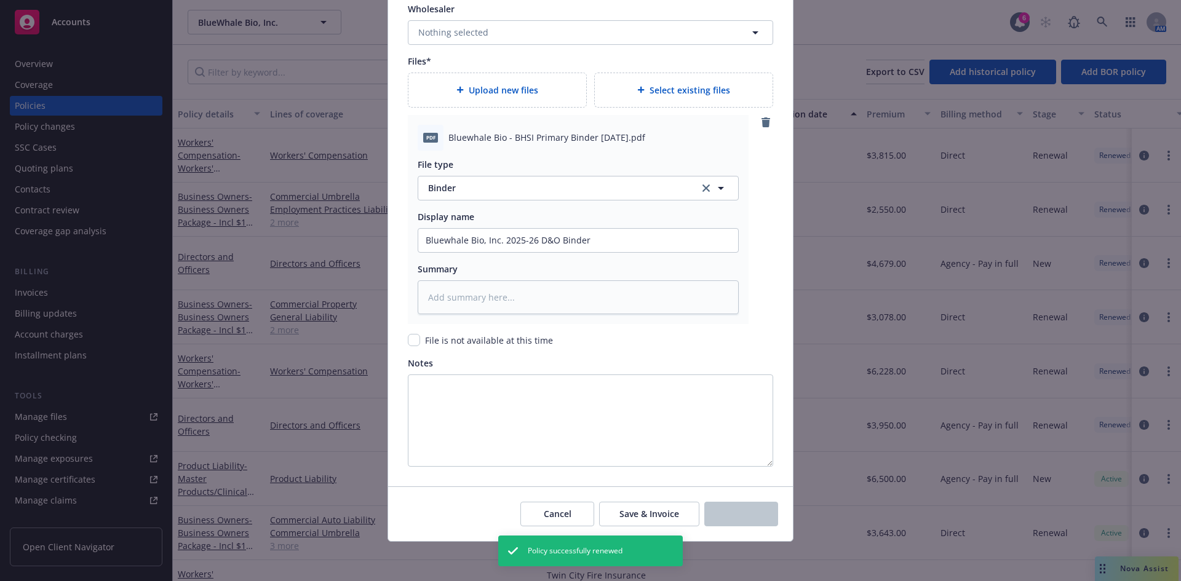
type textarea "x"
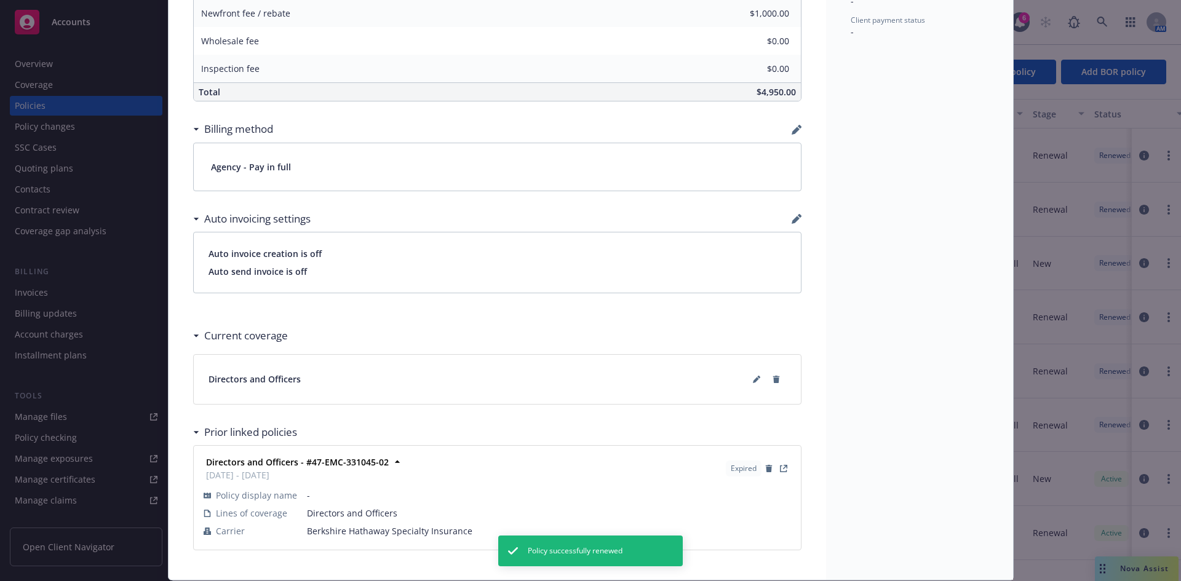
scroll to position [732, 0]
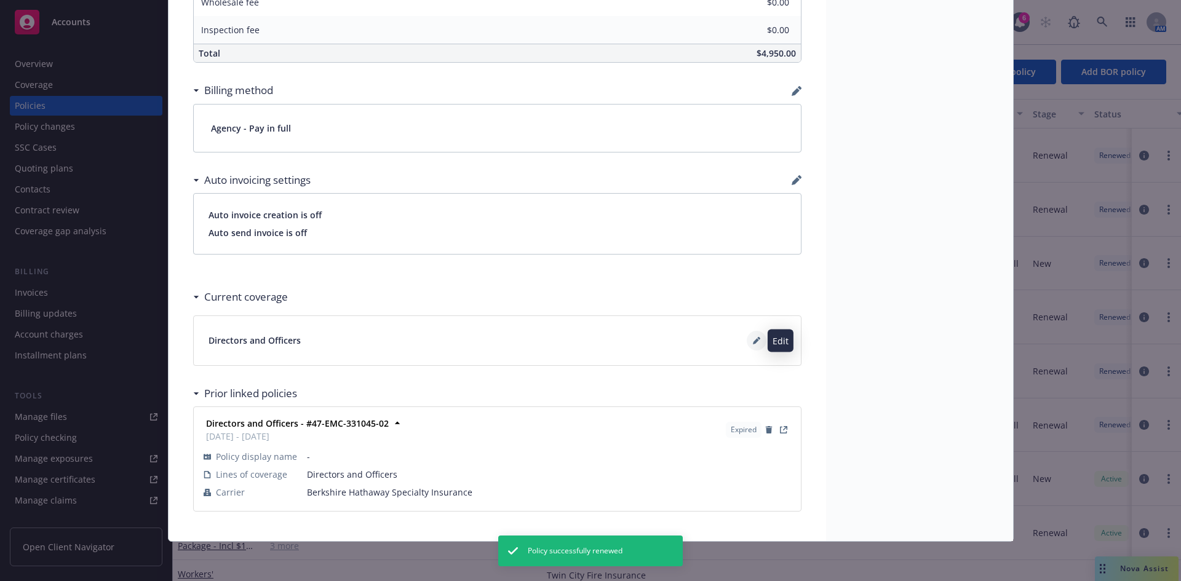
click at [754, 343] on icon at bounding box center [756, 340] width 7 height 7
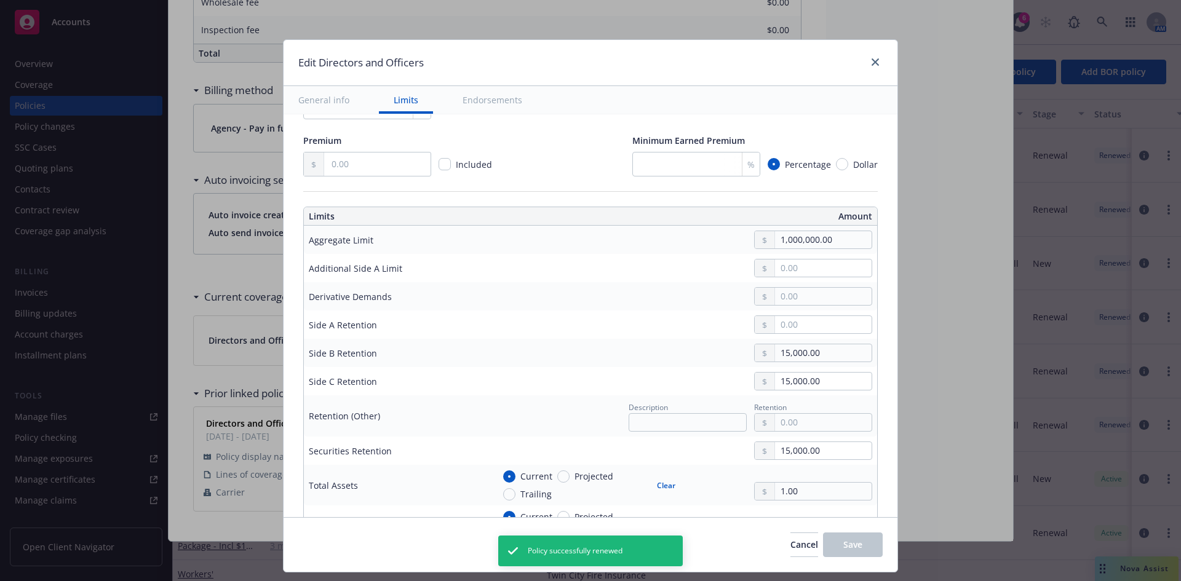
scroll to position [324, 0]
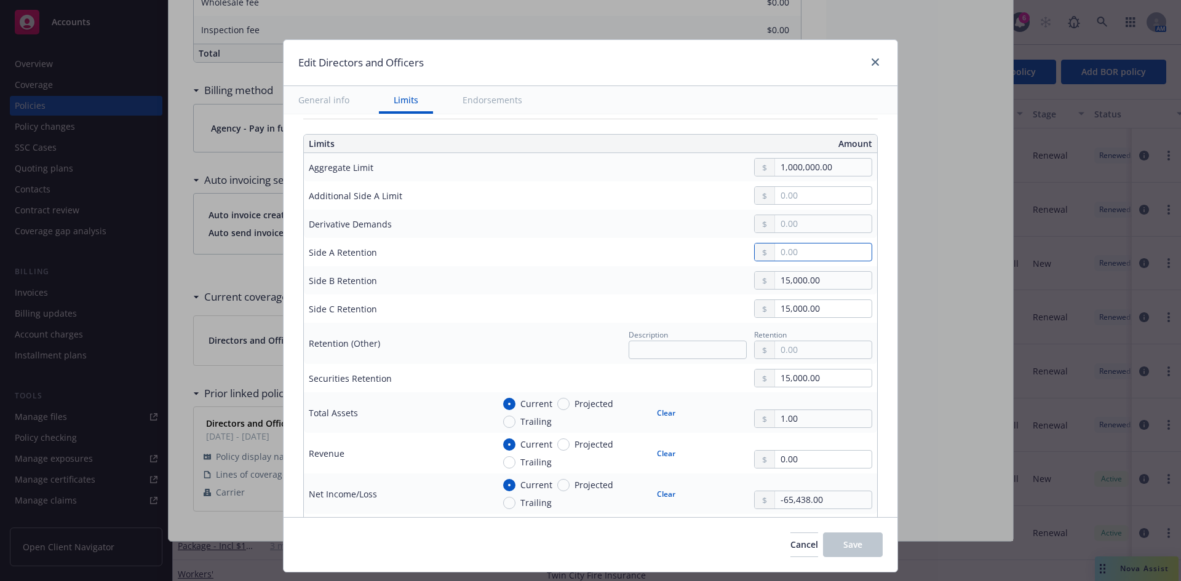
click at [802, 251] on input "text" at bounding box center [823, 252] width 97 height 17
type input "0.00"
click at [821, 423] on input "1.00" at bounding box center [823, 418] width 97 height 17
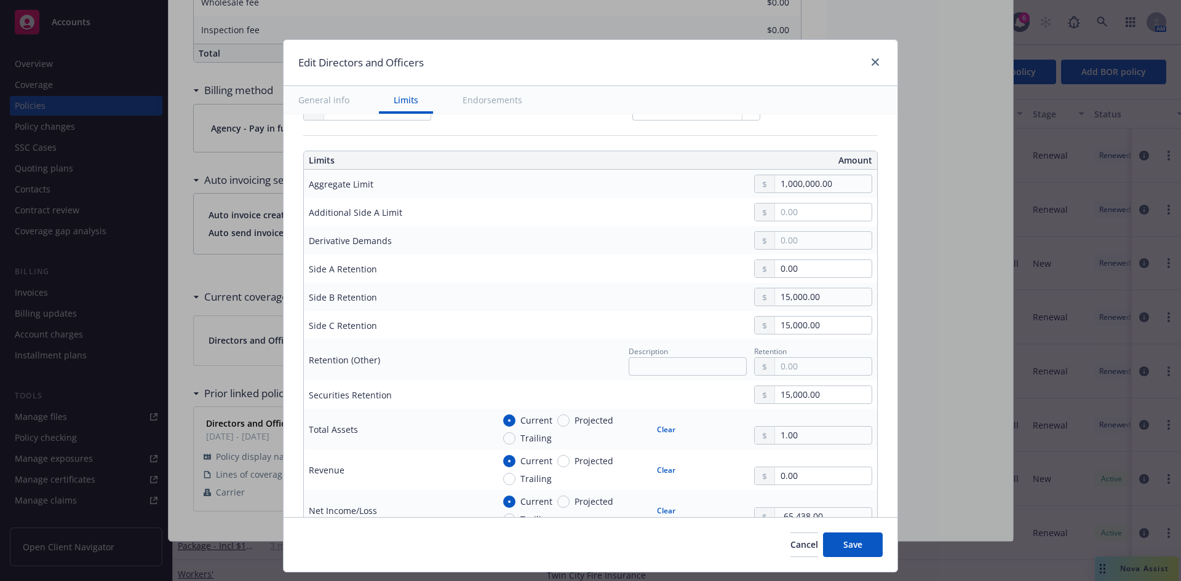
scroll to position [309, 0]
click at [788, 292] on input "15,000.00" at bounding box center [823, 294] width 97 height 17
type input "10,000.00"
click at [787, 325] on input "15,000.00" at bounding box center [823, 322] width 97 height 17
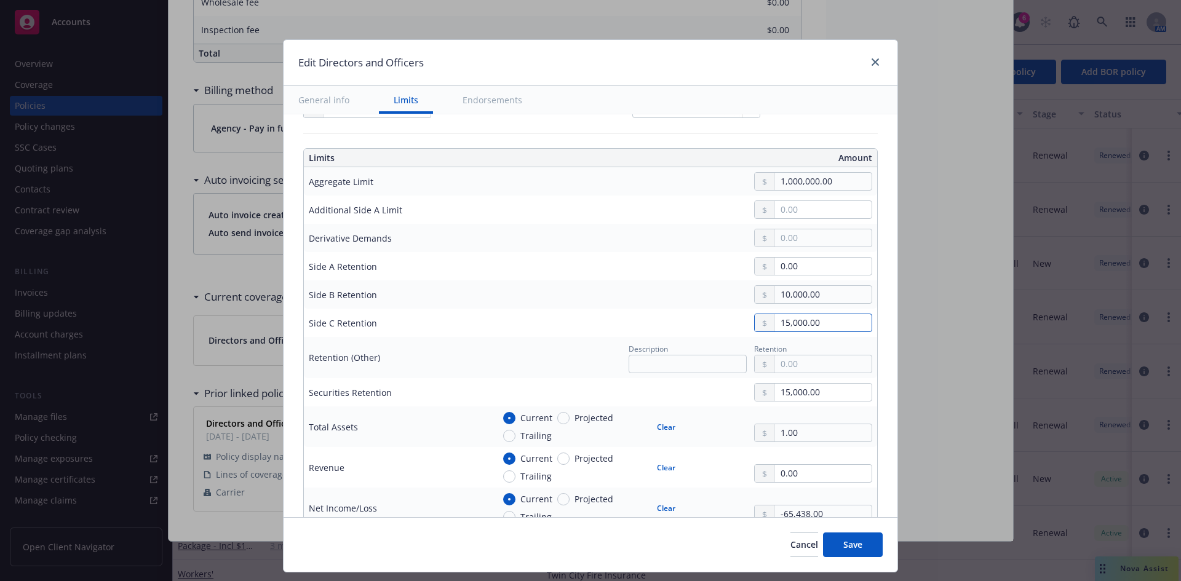
click at [787, 325] on input "15,000.00" at bounding box center [823, 322] width 97 height 17
type input "10,000.00"
click at [801, 393] on input "15,000.00" at bounding box center [823, 392] width 97 height 17
type input "0.00"
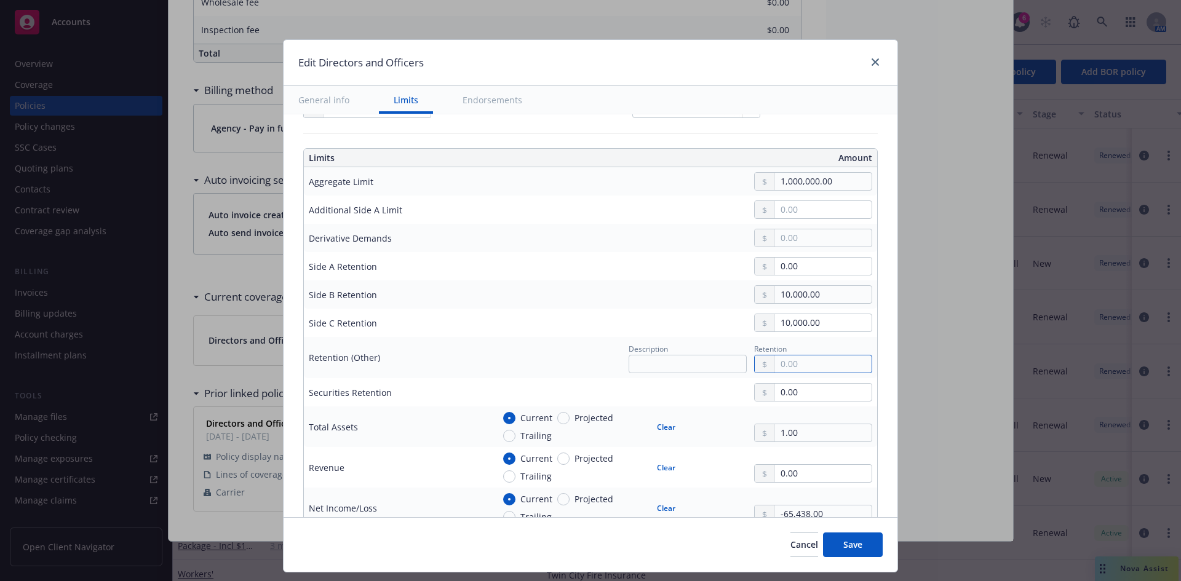
click at [800, 365] on input "text" at bounding box center [823, 364] width 97 height 17
click at [856, 542] on span "Save" at bounding box center [853, 545] width 19 height 12
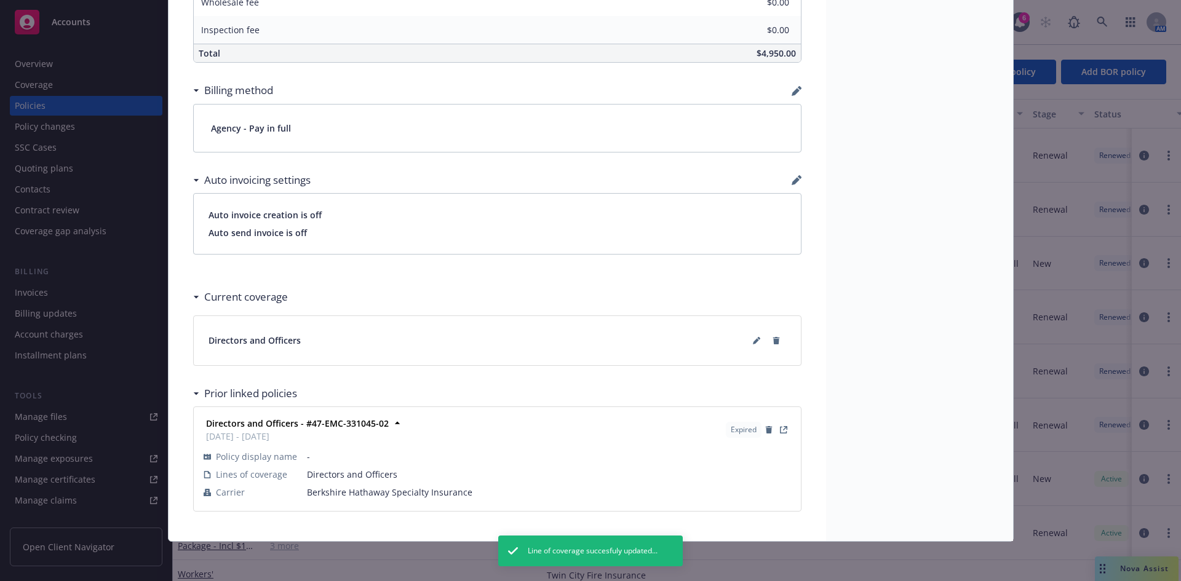
scroll to position [0, 0]
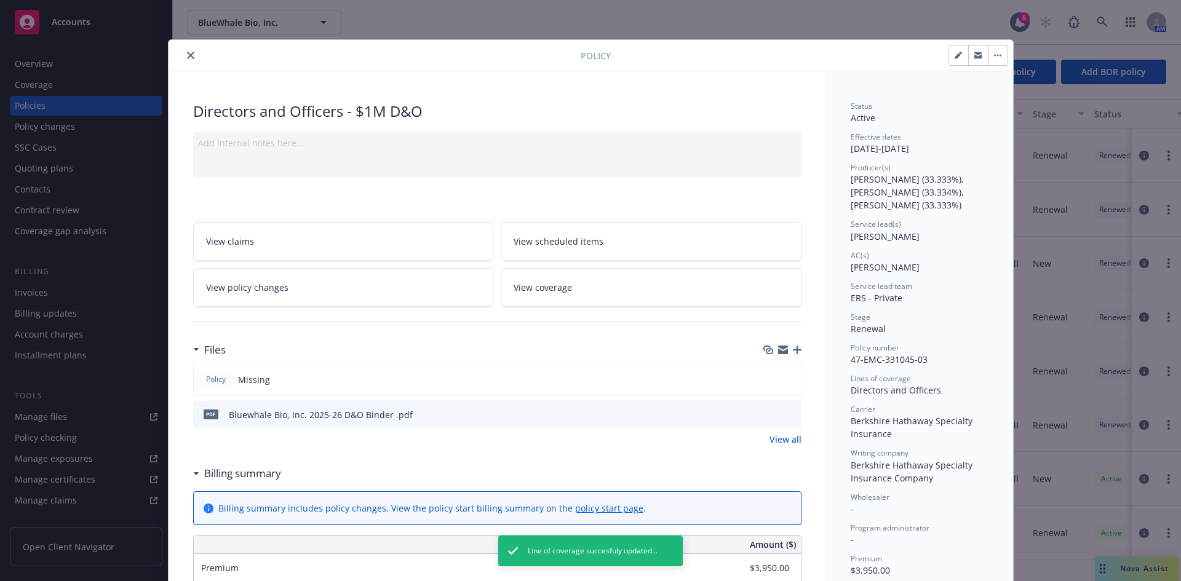
click at [183, 58] on button "close" at bounding box center [190, 55] width 15 height 15
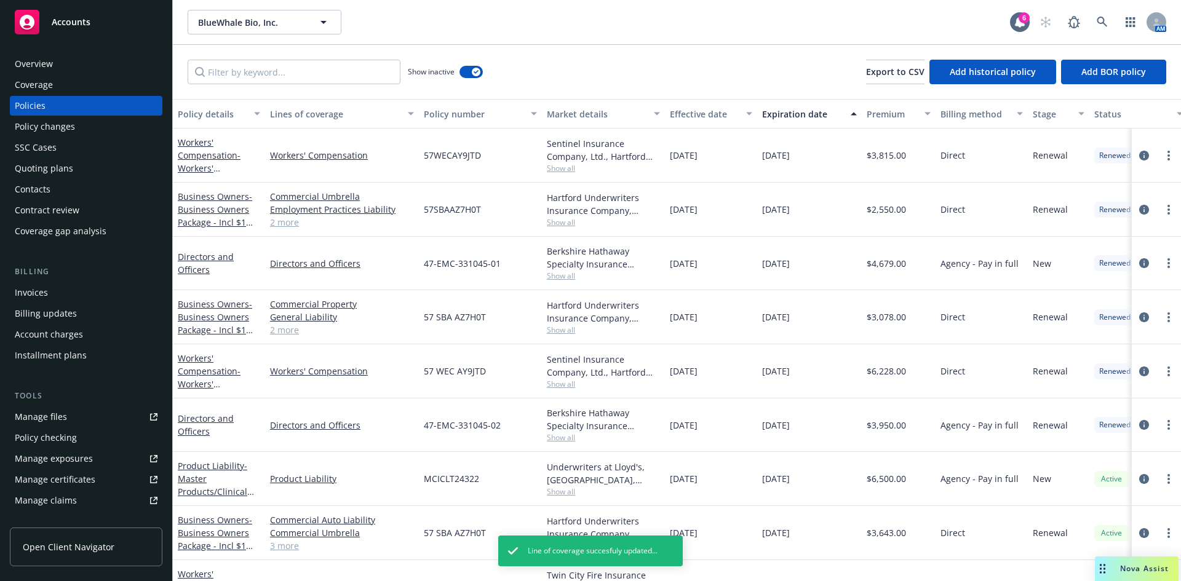
click at [63, 293] on div "Invoices" at bounding box center [86, 293] width 143 height 20
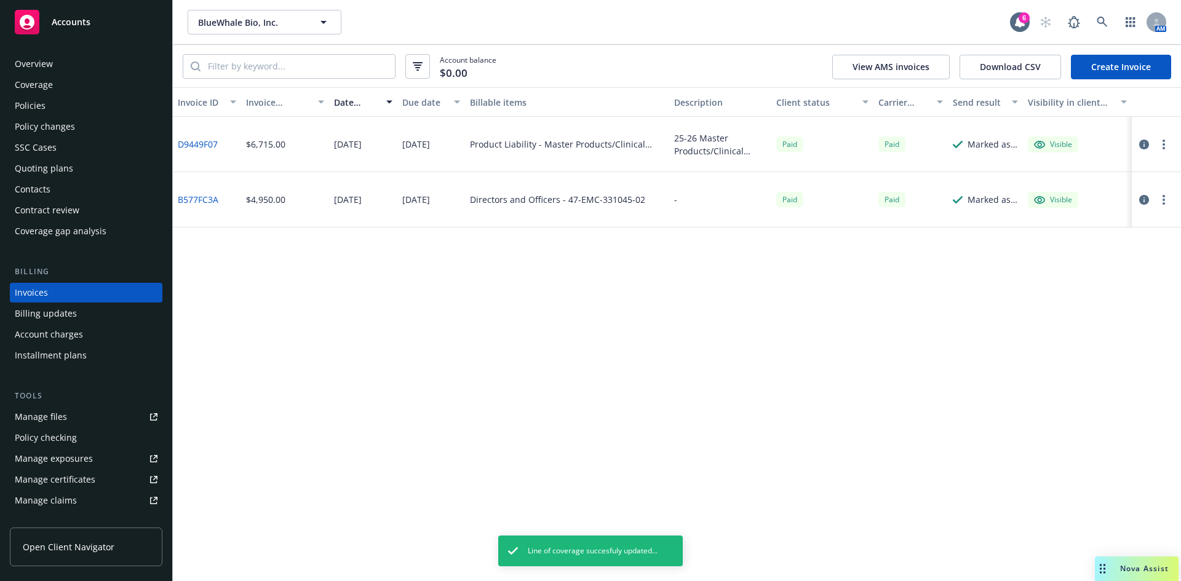
click at [1103, 65] on link "Create Invoice" at bounding box center [1121, 67] width 100 height 25
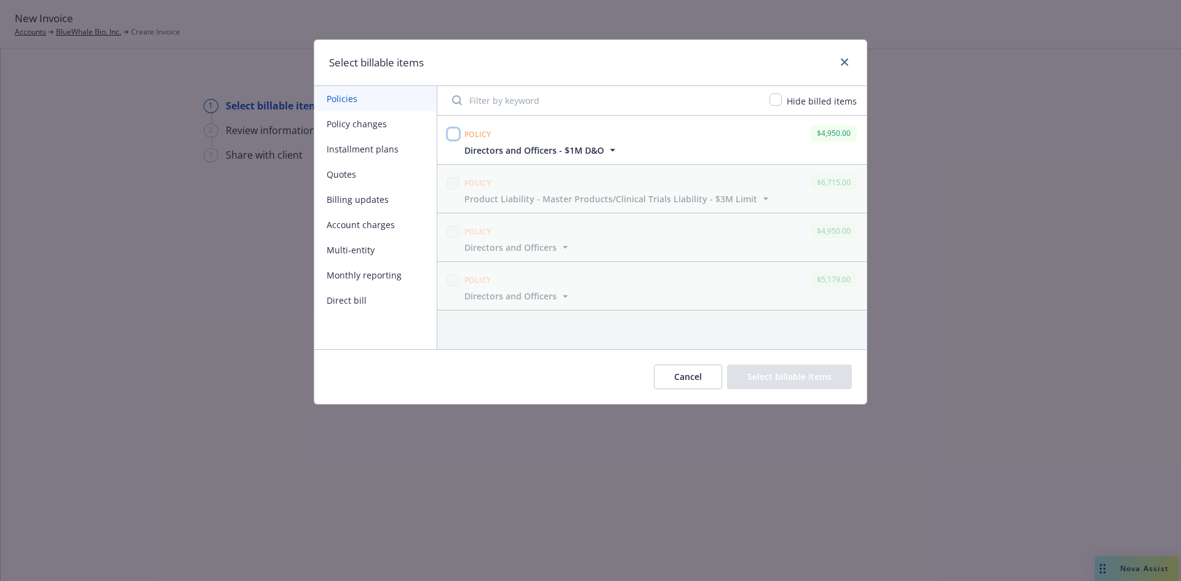
click at [450, 133] on input "checkbox" at bounding box center [453, 134] width 12 height 12
checkbox input "true"
click at [778, 385] on button "Select billable items" at bounding box center [789, 377] width 125 height 25
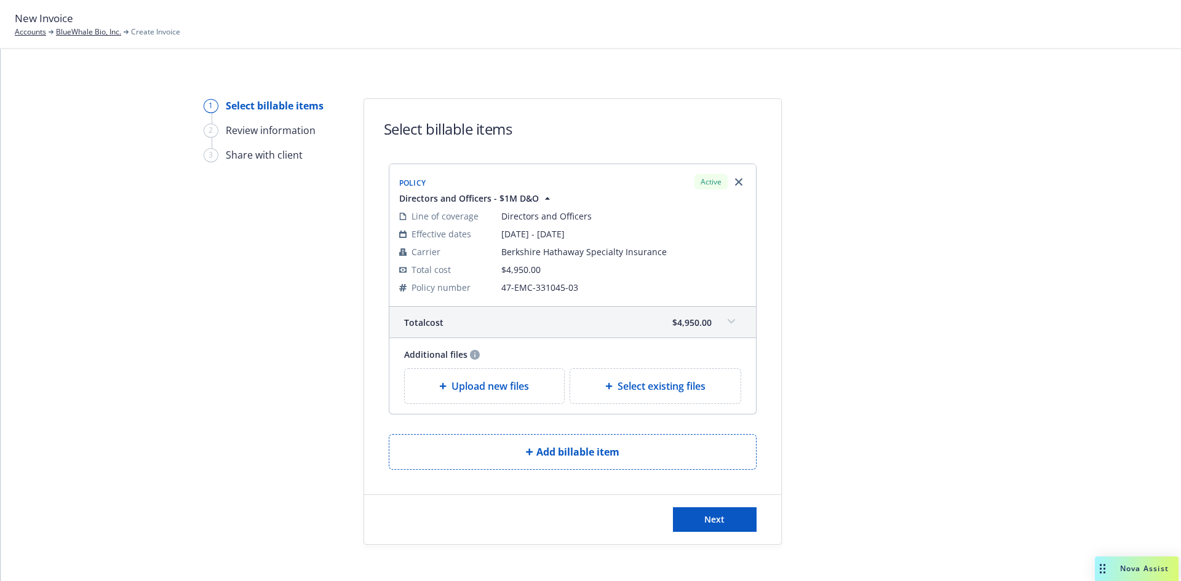
scroll to position [13, 0]
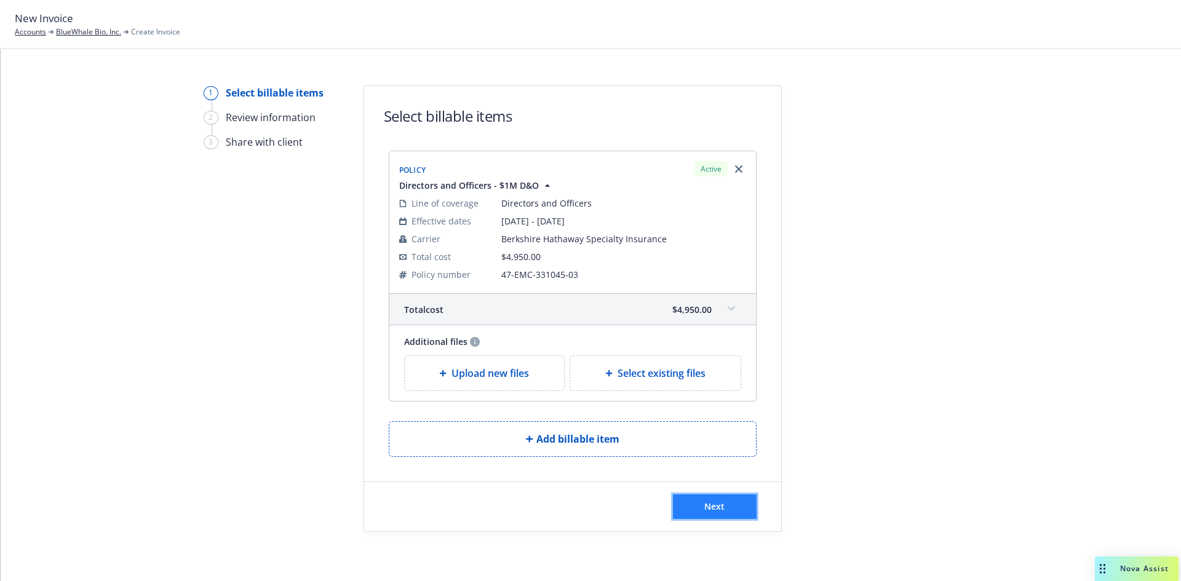
click at [725, 500] on button "Next" at bounding box center [715, 507] width 84 height 25
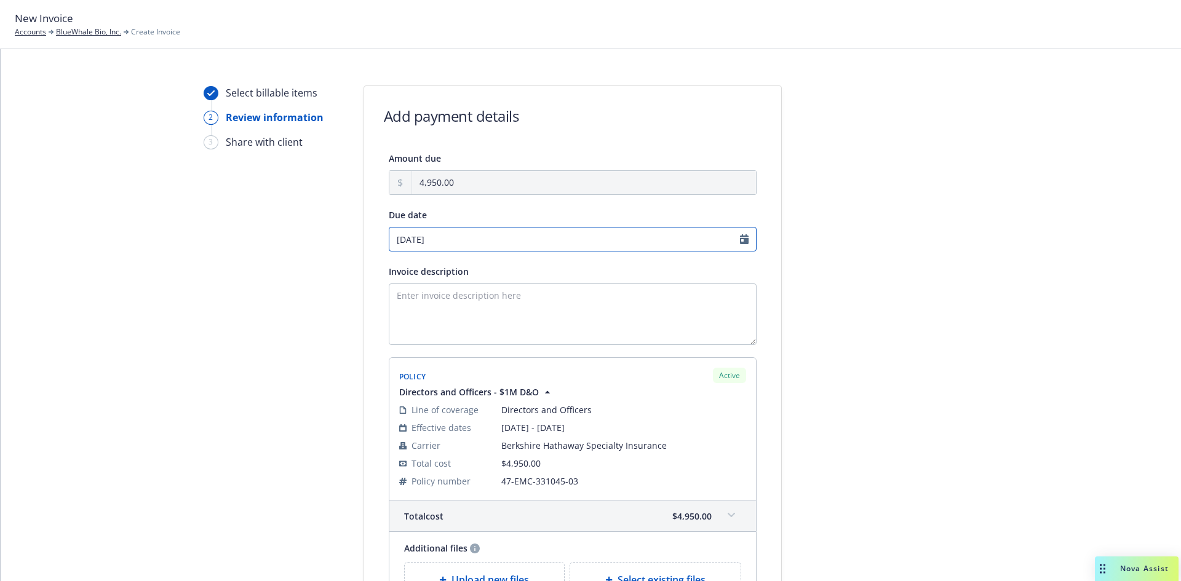
click at [738, 241] on input "10/01/2025" at bounding box center [573, 239] width 368 height 25
select select "October"
select select "2025"
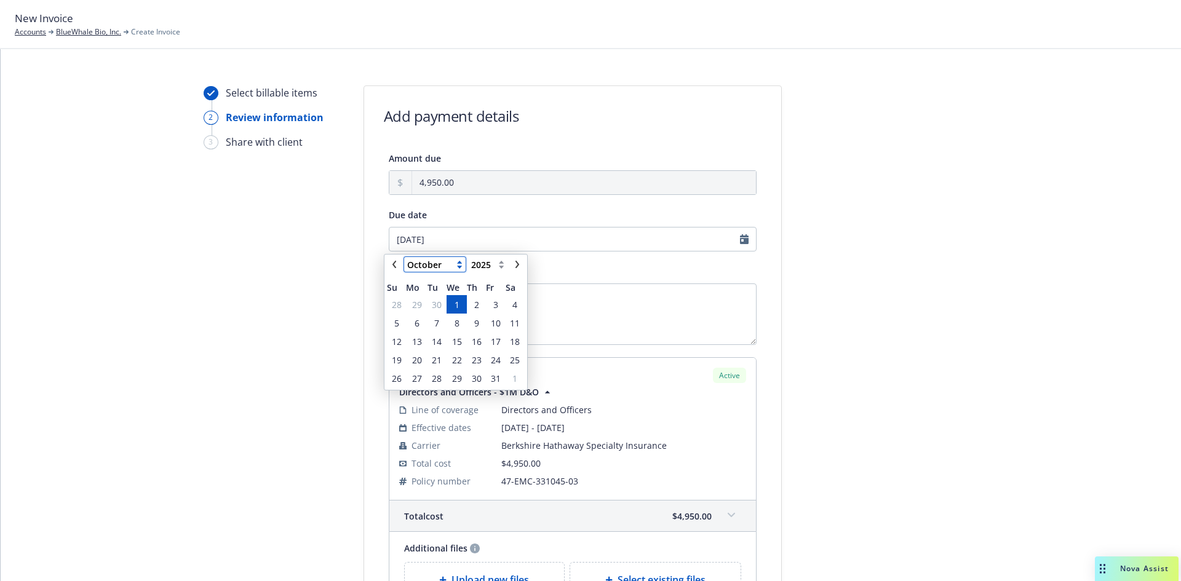
click at [449, 264] on select "January February March April May June July August September October November De…" at bounding box center [435, 264] width 62 height 15
select select "September"
click at [404, 257] on select "January February March April May June July August September October November De…" at bounding box center [435, 264] width 62 height 15
click at [459, 378] on span "1" at bounding box center [457, 378] width 5 height 13
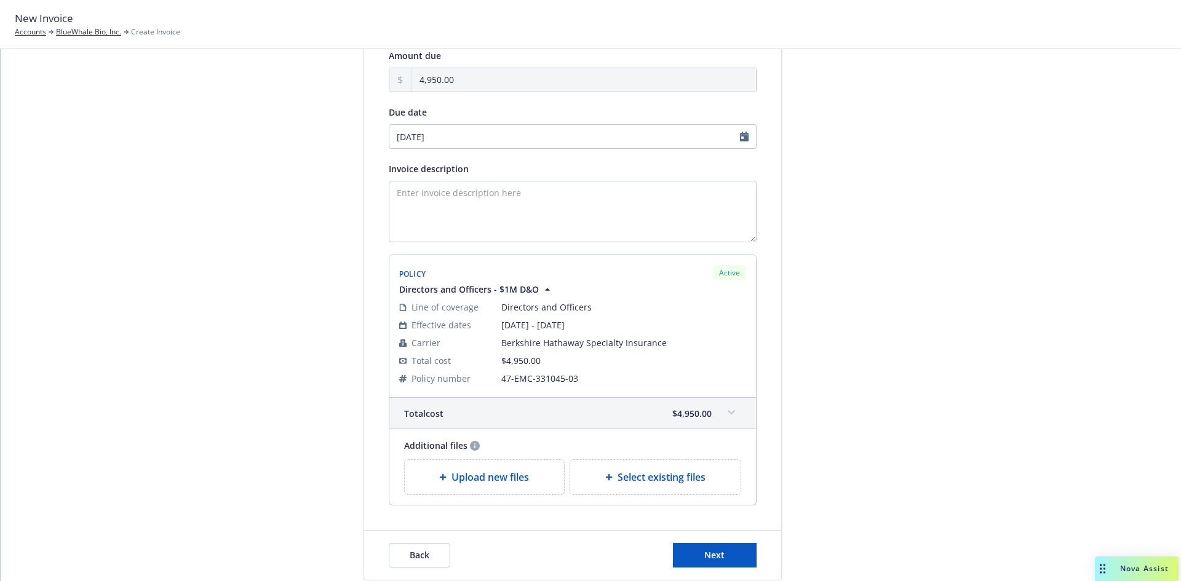
scroll to position [164, 0]
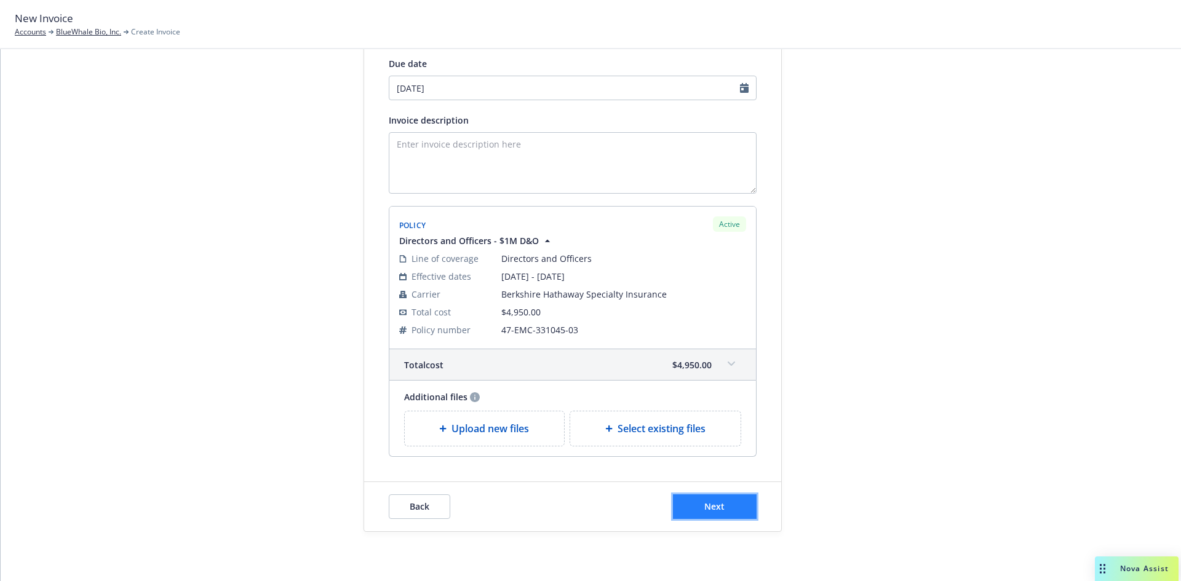
click at [717, 499] on button "Next" at bounding box center [715, 507] width 84 height 25
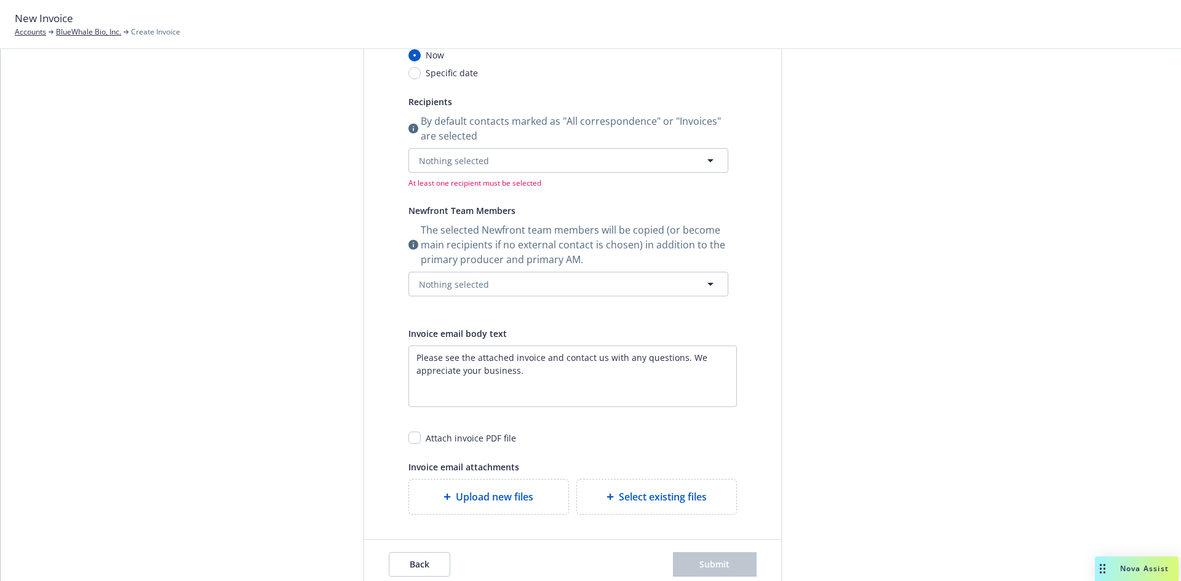
scroll to position [0, 0]
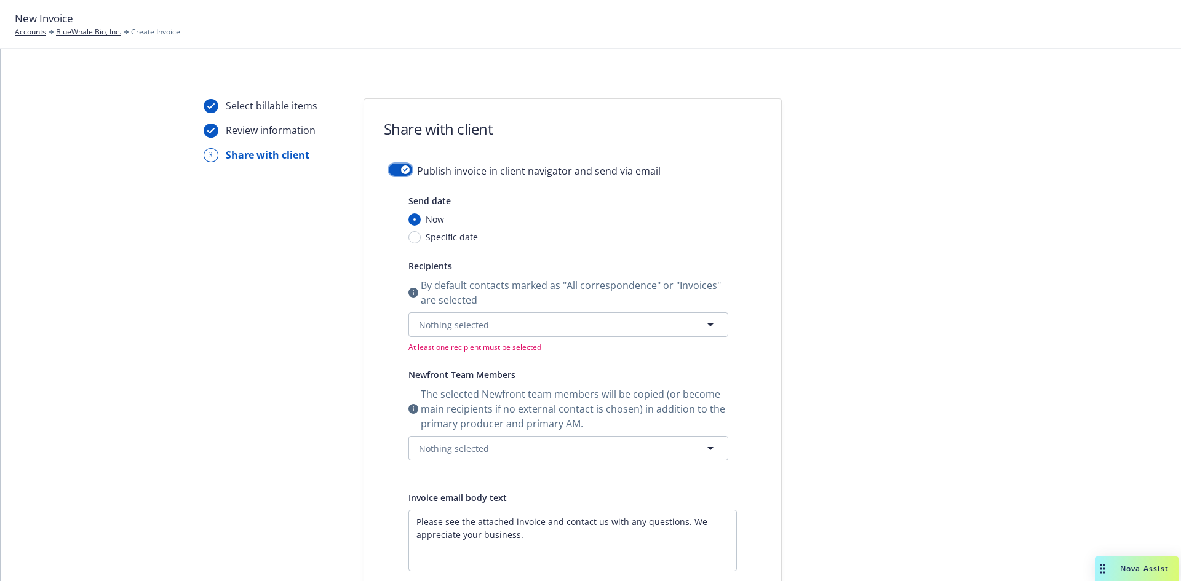
click at [403, 168] on icon "button" at bounding box center [405, 170] width 5 height 4
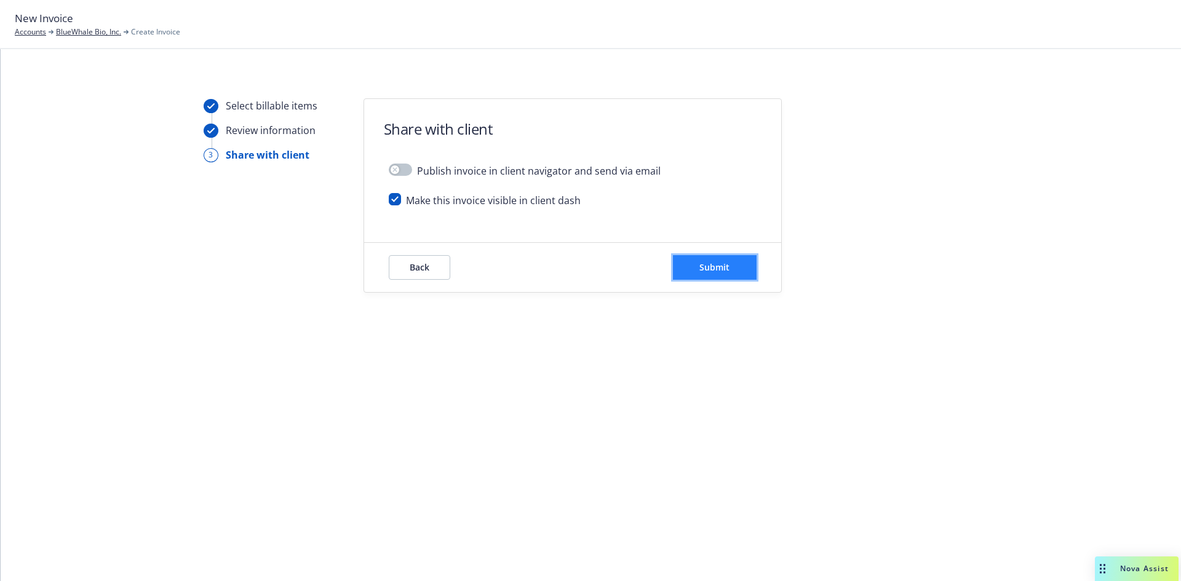
click at [706, 266] on span "Submit" at bounding box center [715, 267] width 30 height 12
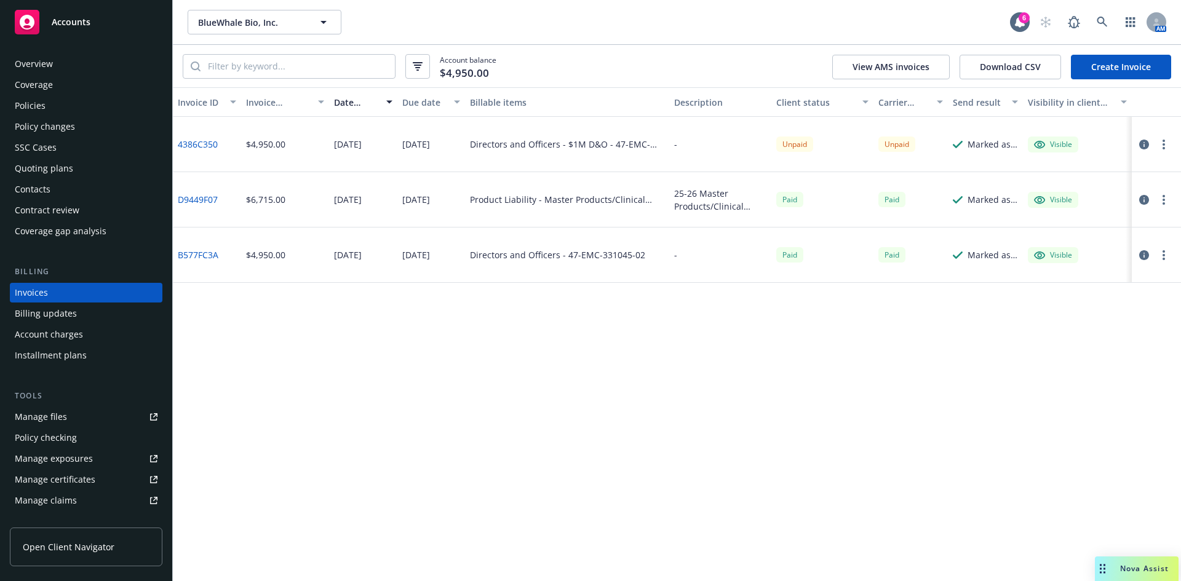
click at [35, 105] on div "Policies" at bounding box center [30, 106] width 31 height 20
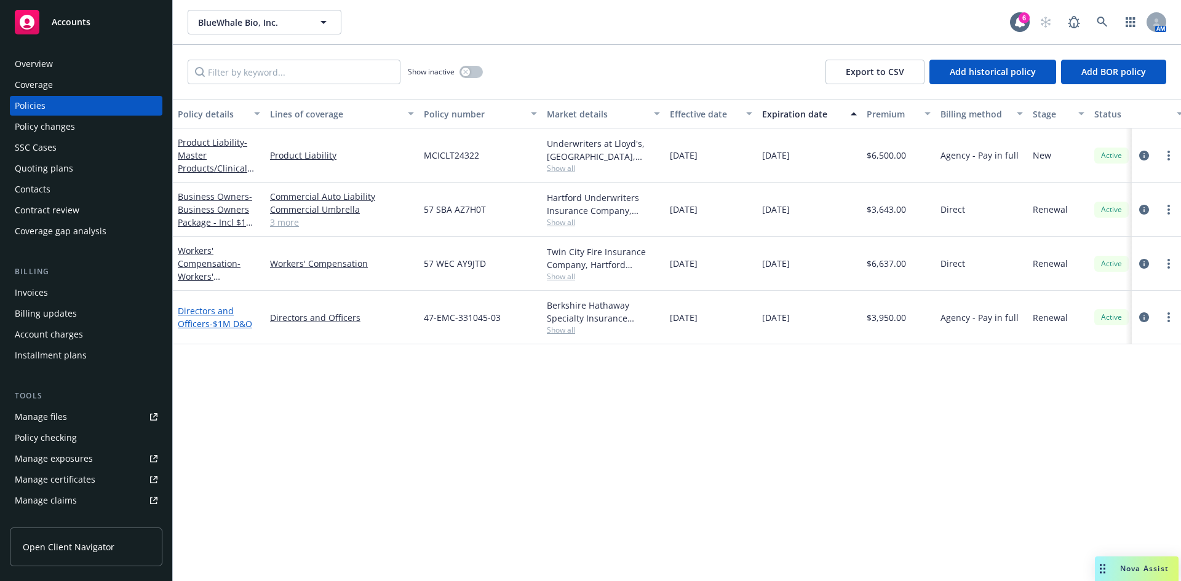
click at [208, 319] on link "Directors and Officers - $1M D&O" at bounding box center [215, 317] width 74 height 25
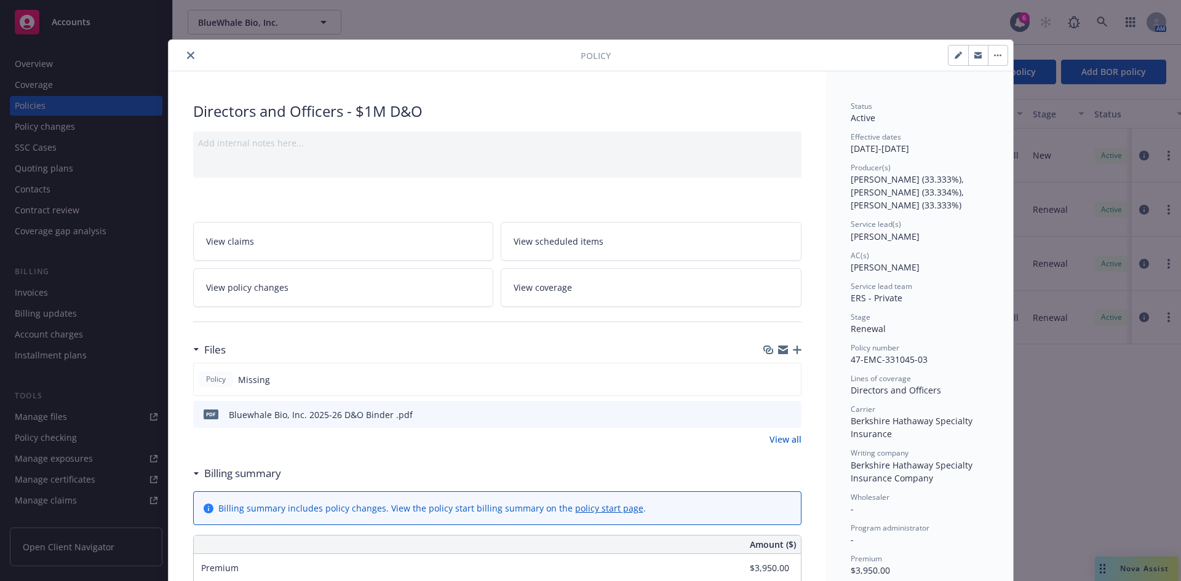
click at [793, 350] on icon "button" at bounding box center [797, 350] width 9 height 9
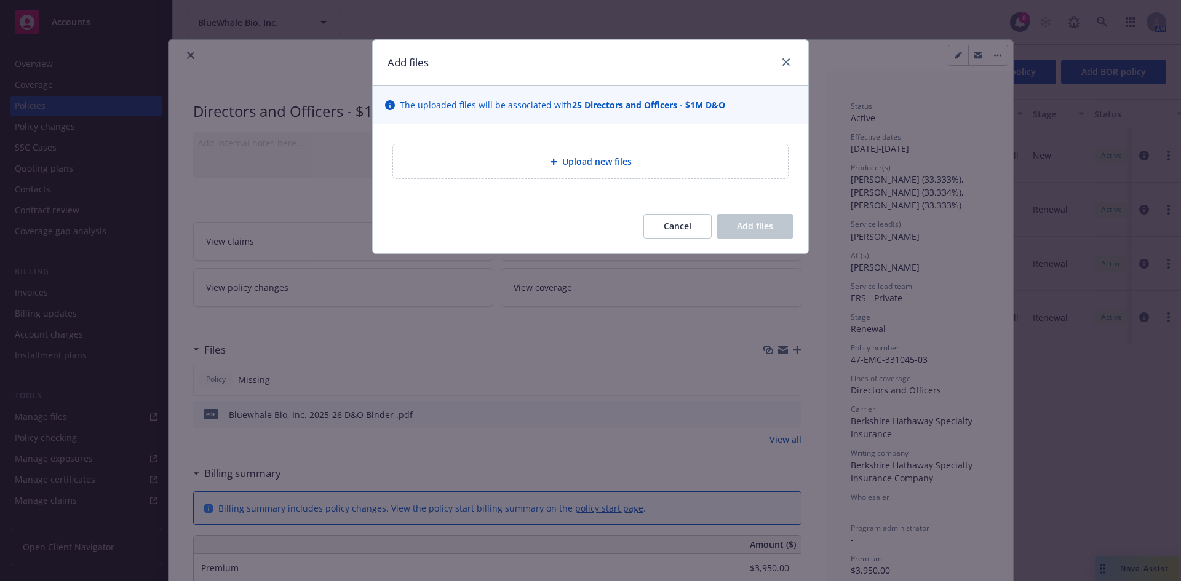
click at [596, 163] on span "Upload new files" at bounding box center [597, 161] width 70 height 13
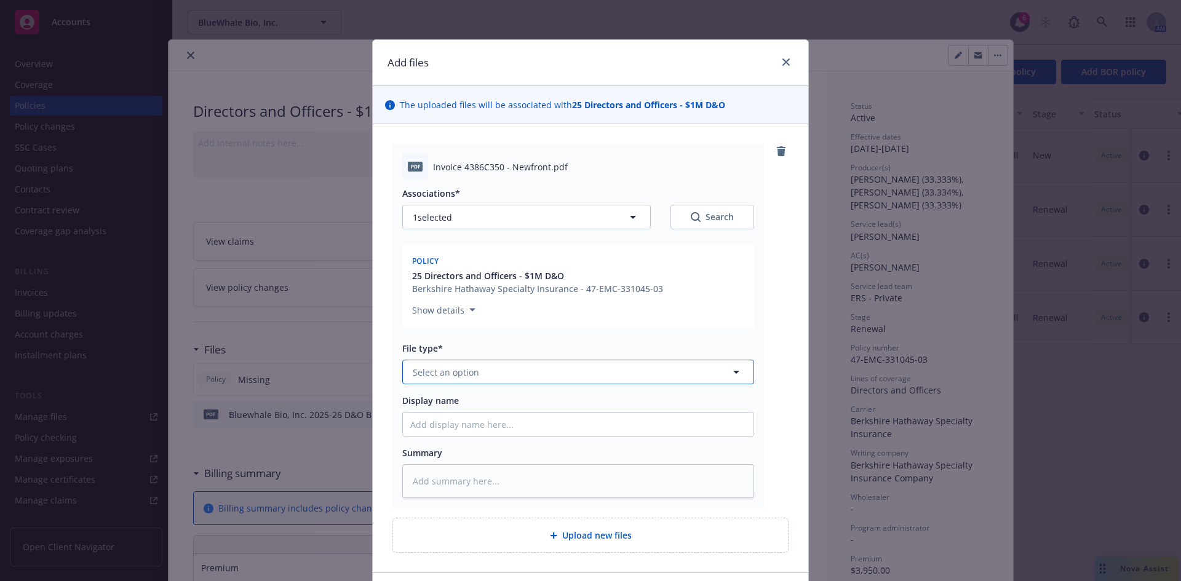
click at [471, 370] on span "Select an option" at bounding box center [446, 372] width 66 height 13
type input "inv"
click at [469, 408] on span "Invoice - Newfront" at bounding box center [454, 406] width 78 height 13
click at [437, 422] on input "Display name" at bounding box center [578, 424] width 351 height 23
type textarea "x"
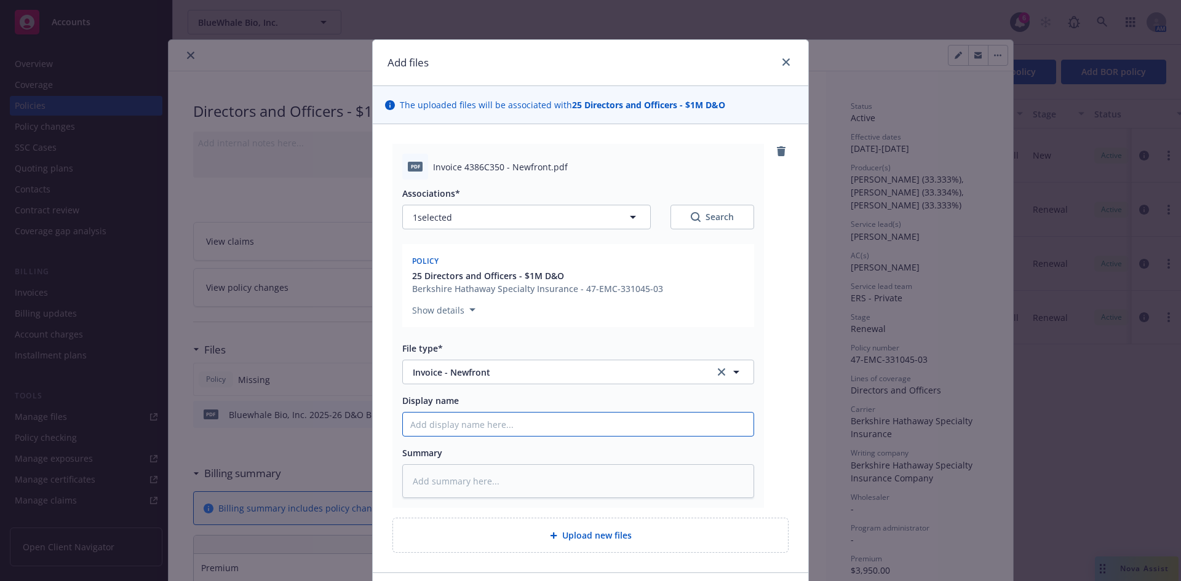
type input "b"
type textarea "x"
type input "bl"
type textarea "x"
type input "blu"
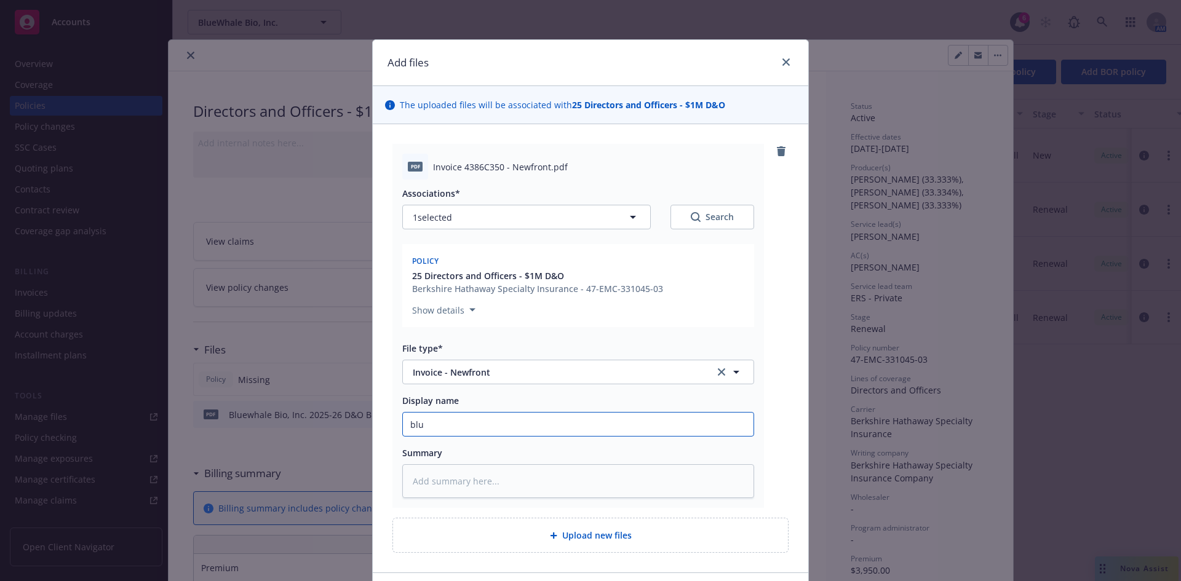
type textarea "x"
type input "blue"
type textarea "x"
type input "blueW"
type textarea "x"
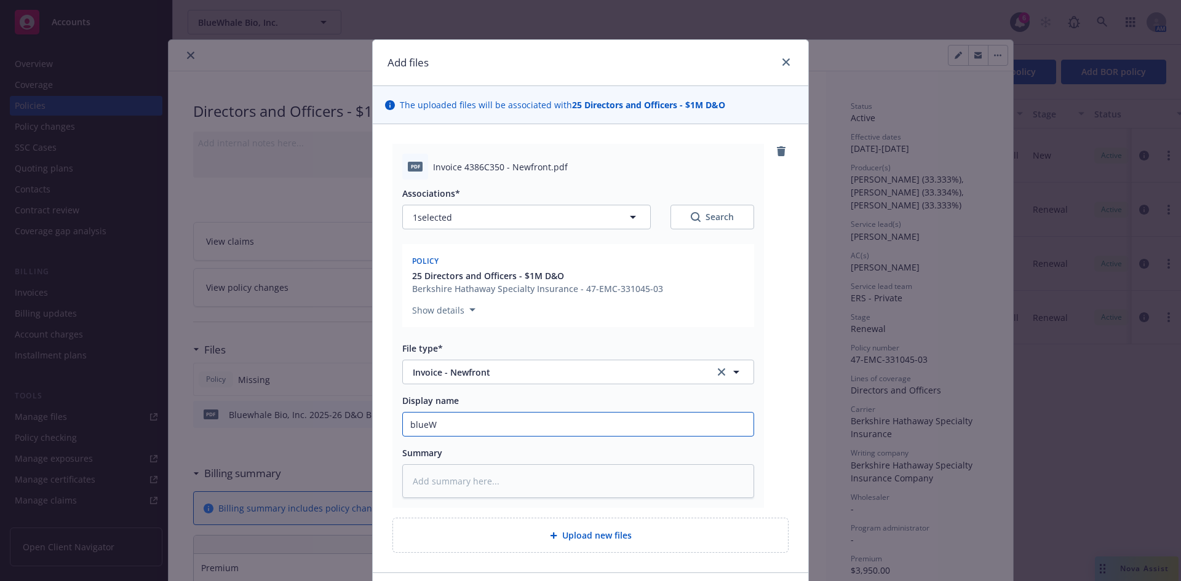
type input "blueWj"
type textarea "x"
type input "blueW"
type textarea "x"
type input "blue"
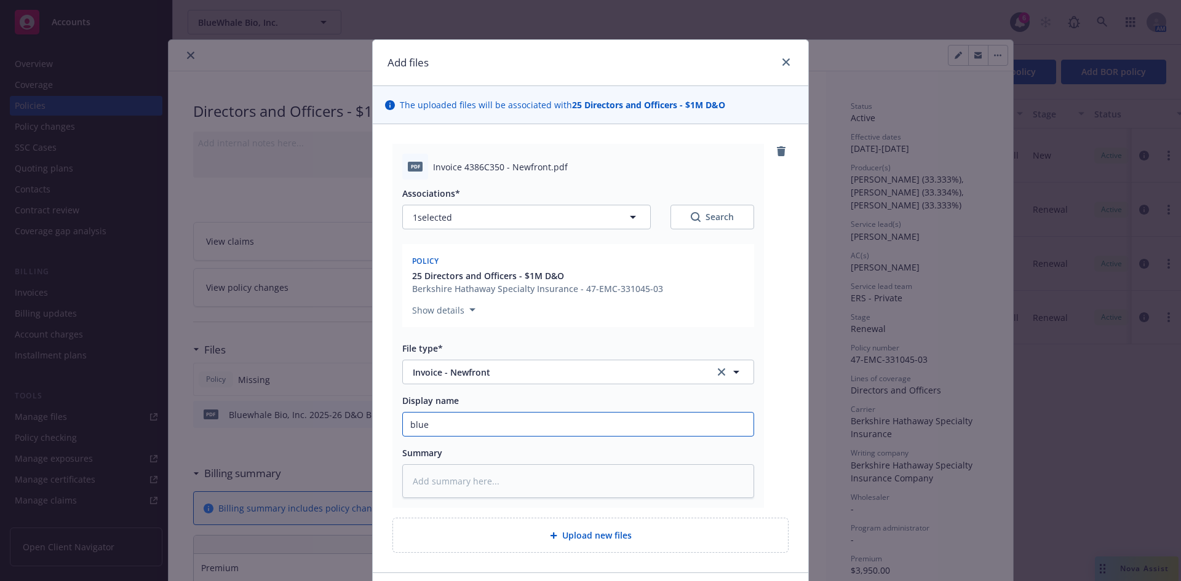
type textarea "x"
type input "blu"
type textarea "x"
type input "b"
type textarea "x"
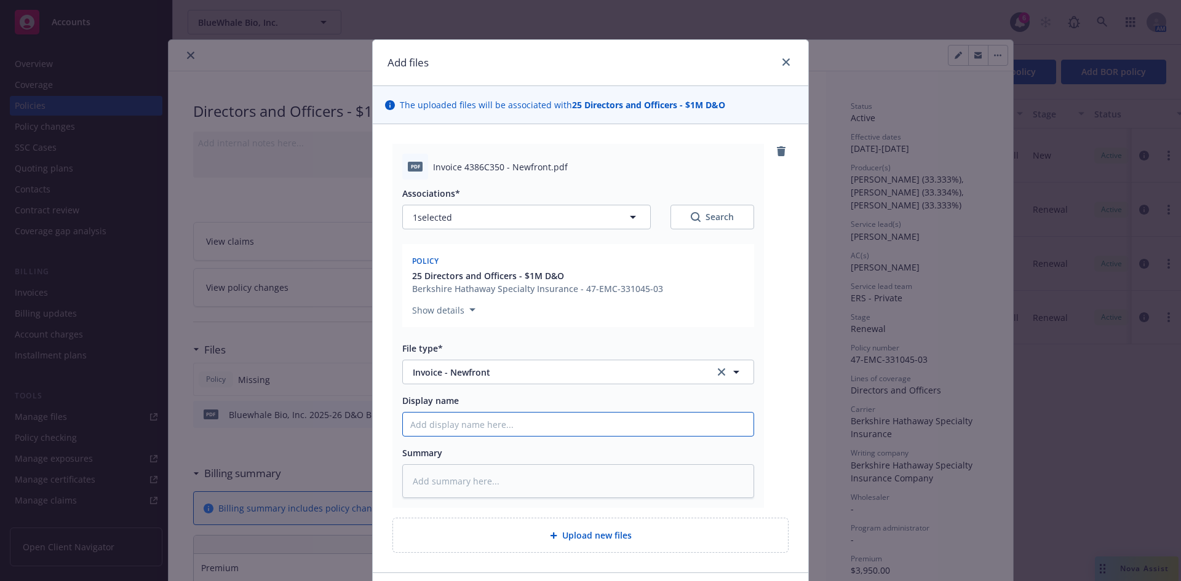
paste input "Bluewhale Bio, Inc."
type textarea "x"
type input "Bluewhale Bio, Inc."
type textarea "x"
type input "Bluewhale Bio, Inc."
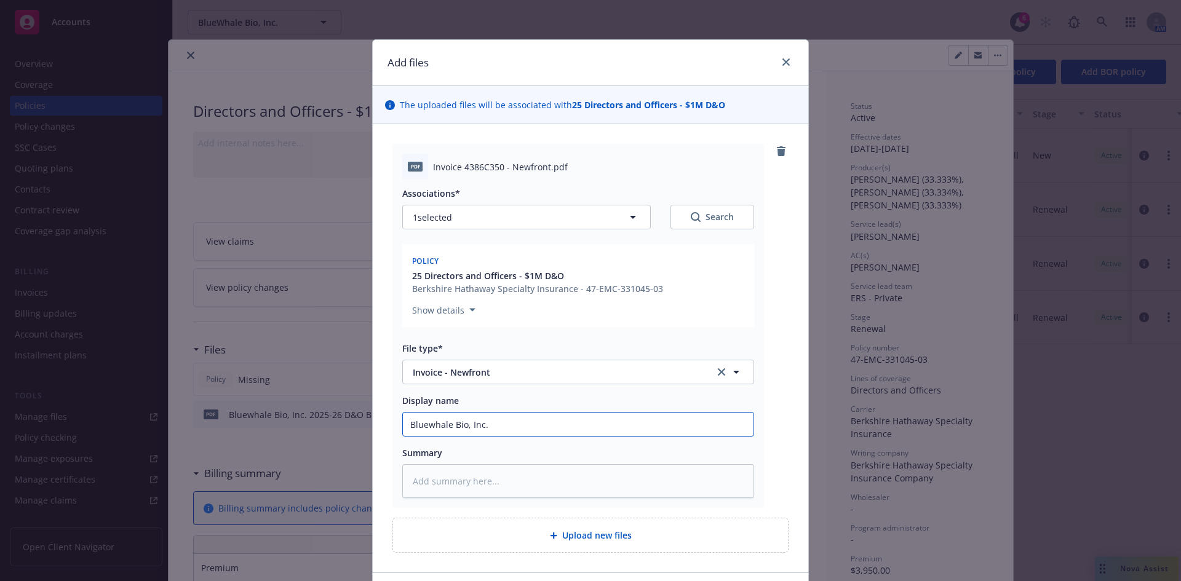
type textarea "x"
type input "Bluewhale Bio, Inc. 2"
type textarea "x"
type input "Bluewhale Bio, Inc. 20"
type textarea "x"
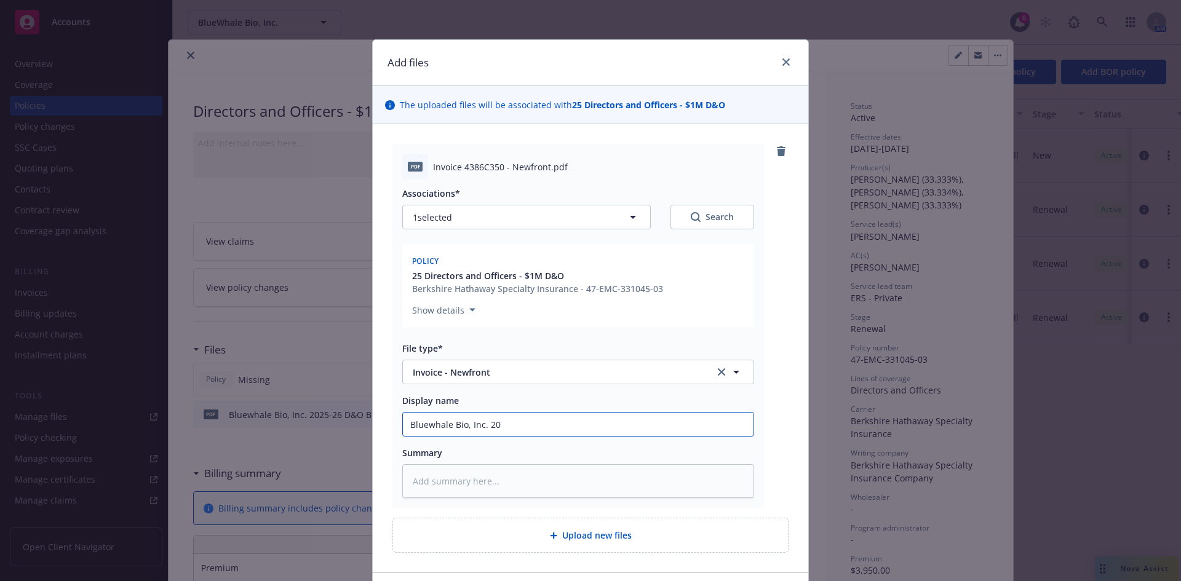
type input "Bluewhale Bio, Inc. 202"
type textarea "x"
type input "Bluewhale Bio, Inc. 2025"
type textarea "x"
type input "Bluewhale Bio, Inc. 2025-"
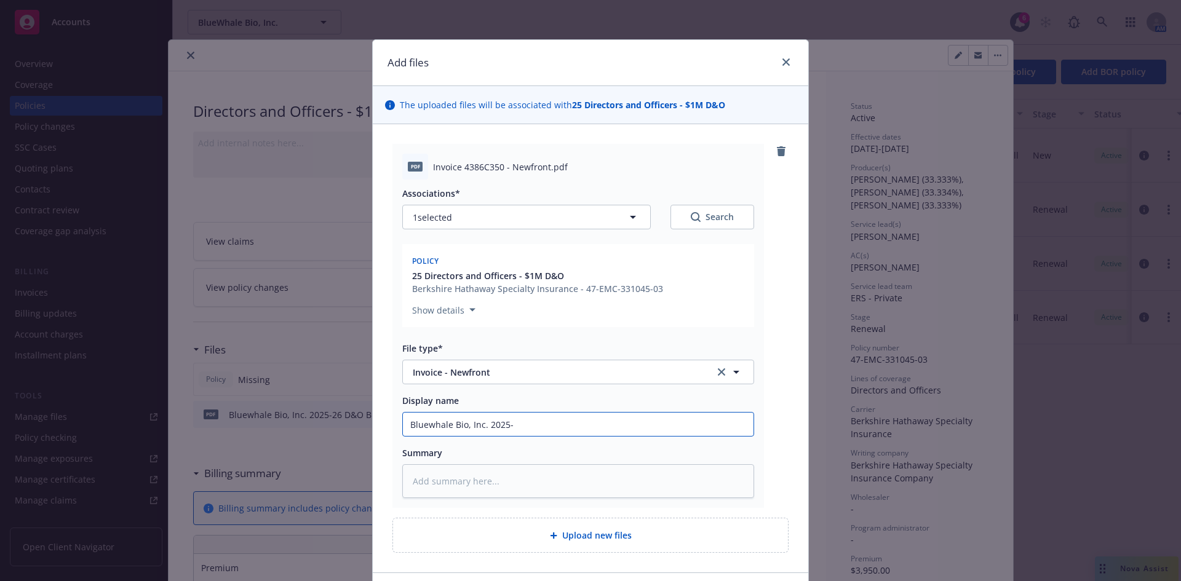
type textarea "x"
type input "Bluewhale Bio, Inc. 2025-2"
type textarea "x"
type input "Bluewhale Bio, Inc. 2025-26"
type textarea "x"
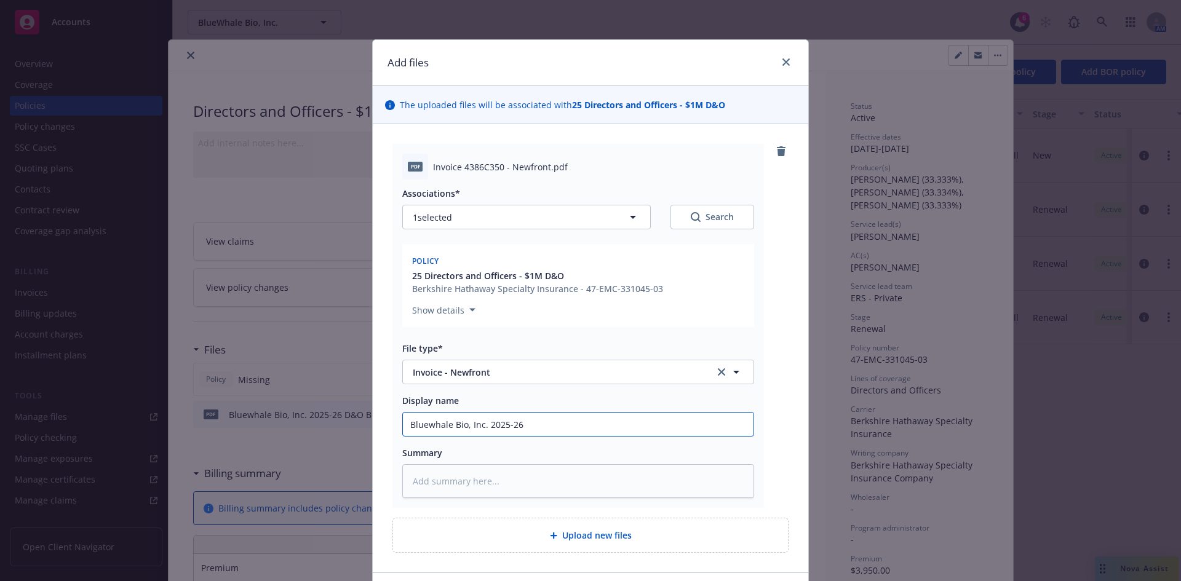
type input "Bluewhale Bio, Inc. 2025-26"
type textarea "x"
type input "Bluewhale Bio, Inc. 2025-26 D"
type textarea "x"
type input "Bluewhale Bio, Inc. 2025-26 D&"
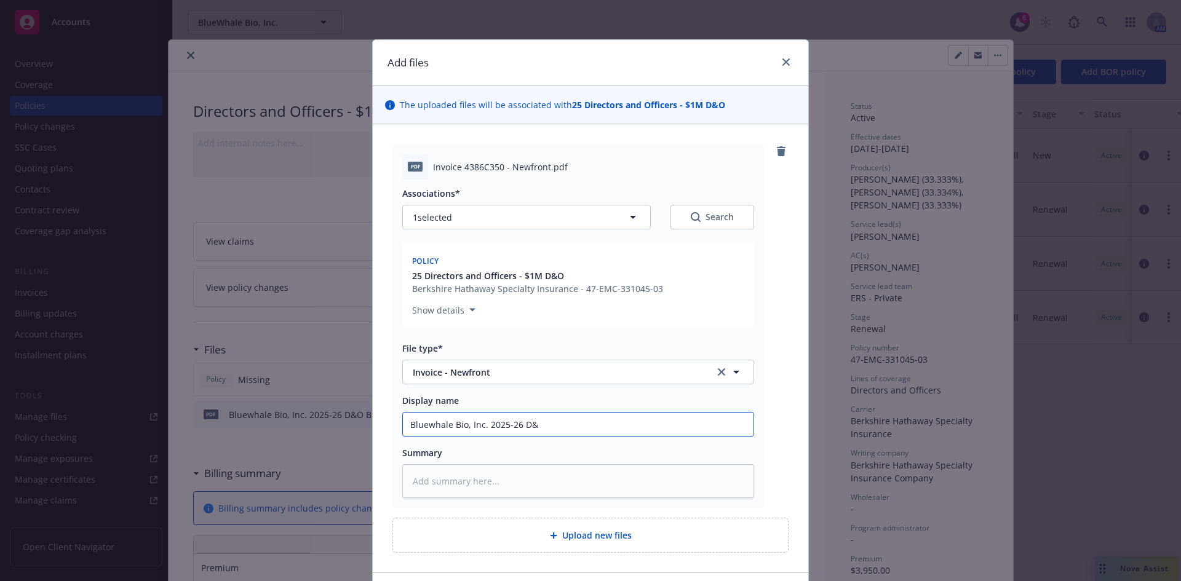
type textarea "x"
type input "Bluewhale Bio, Inc. 2025-26 D&O"
type textarea "x"
type input "Bluewhale Bio, Inc. 2025-26 D&O"
type textarea "x"
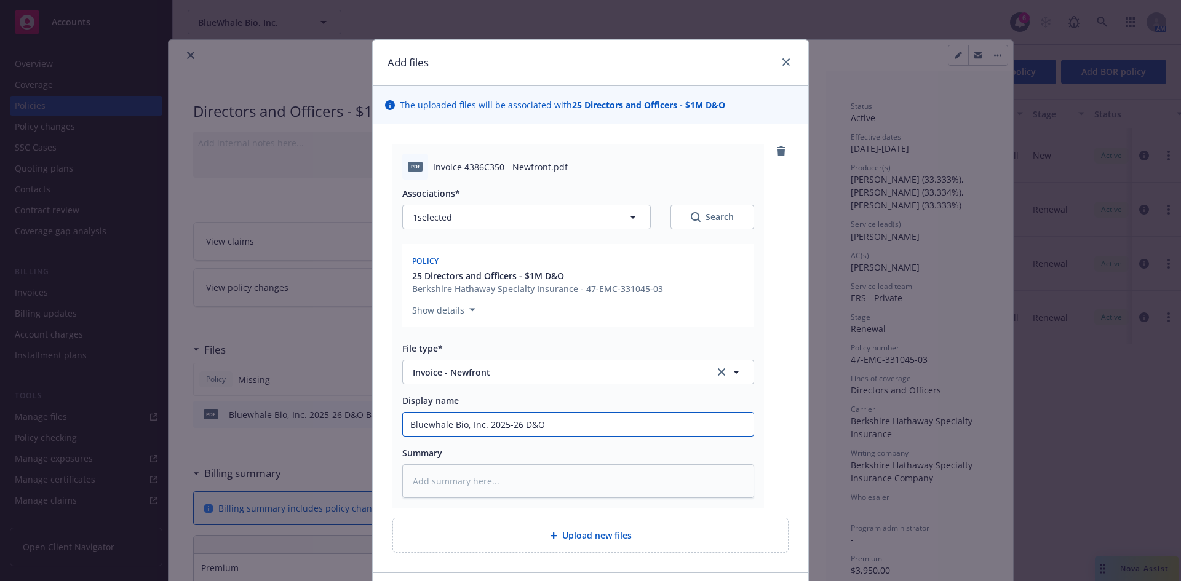
type input "Bluewhale Bio, Inc. 2025-26 D&O I"
type textarea "x"
type input "Bluewhale Bio, Inc. 2025-26 D&O In"
type textarea "x"
type input "Bluewhale Bio, Inc. 2025-26 D&O Inv"
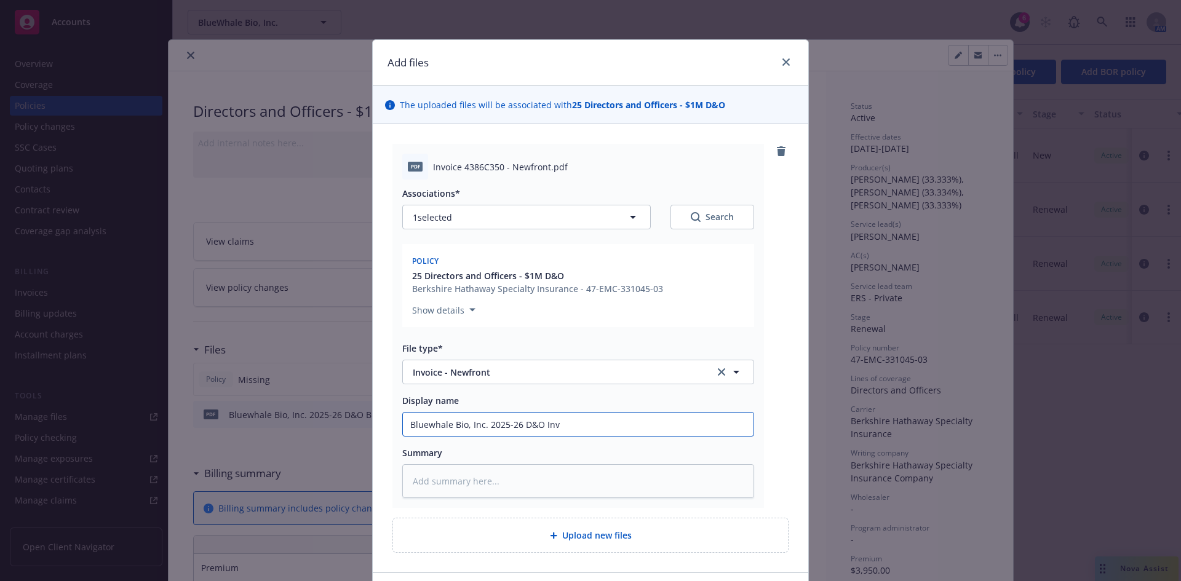
type textarea "x"
type input "Bluewhale Bio, Inc. 2025-26 D&O Invoc"
type textarea "x"
type input "Bluewhale Bio, Inc. 2025-26 D&O Invoci"
type textarea "x"
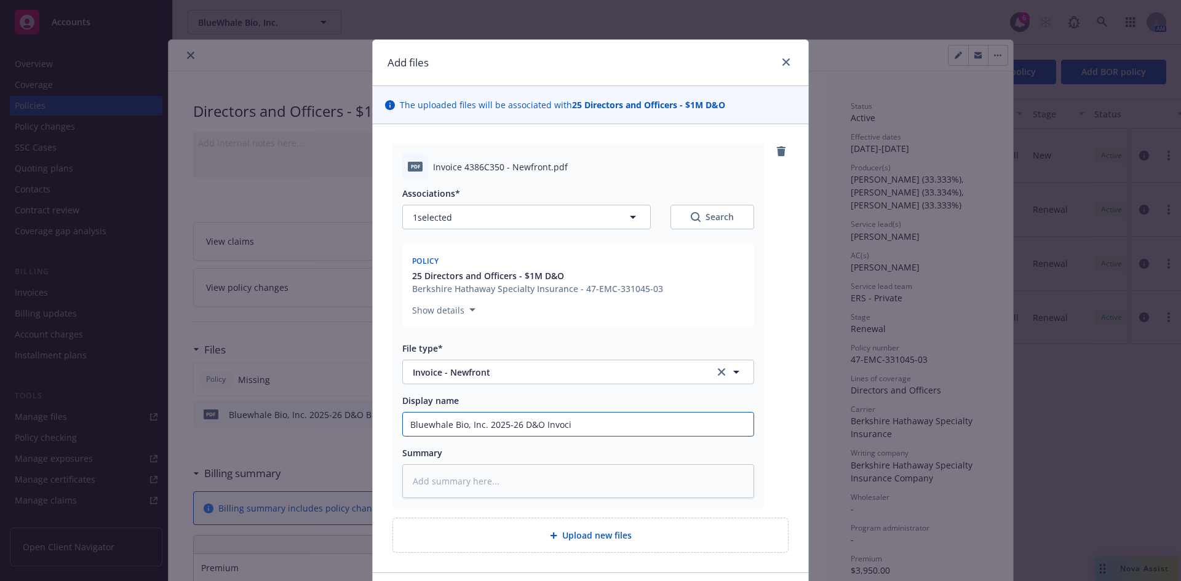
type input "Bluewhale Bio, Inc. 2025-26 D&O Invocie"
type textarea "x"
type input "Bluewhale Bio, Inc. 2025-26 D&O Invocie"
type textarea "x"
type input "Bluewhale Bio, Inc. 2025-26 D&O Invocie"
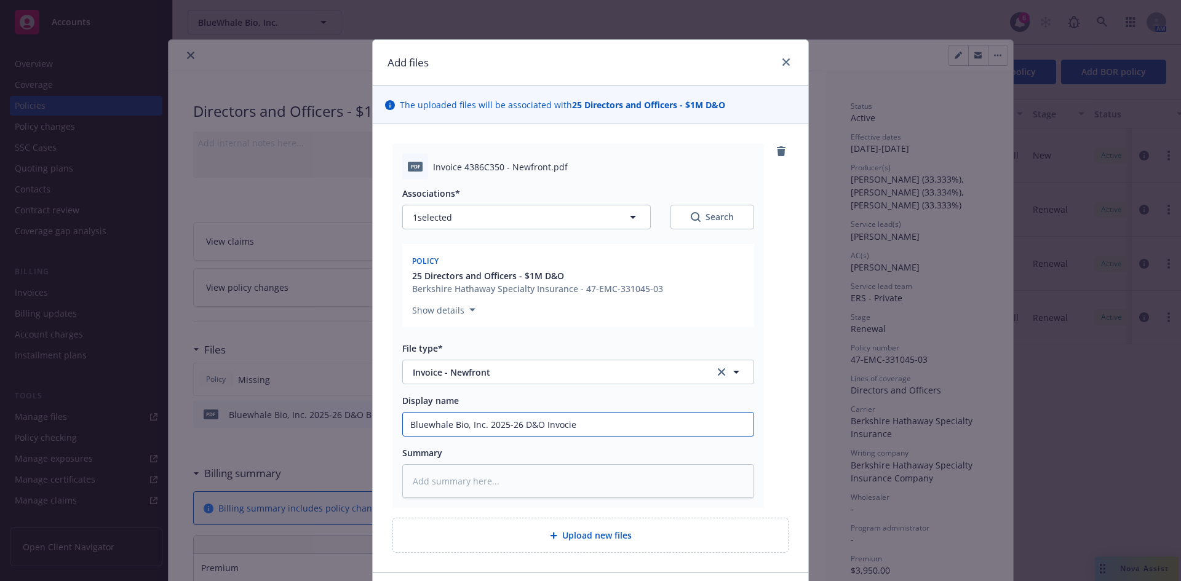
type textarea "x"
type input "Bluewhale Bio, Inc. 2025-26 D&O Invoci"
type textarea "x"
type input "Bluewhale Bio, Inc. 2025-26 D&O Invoc"
type textarea "x"
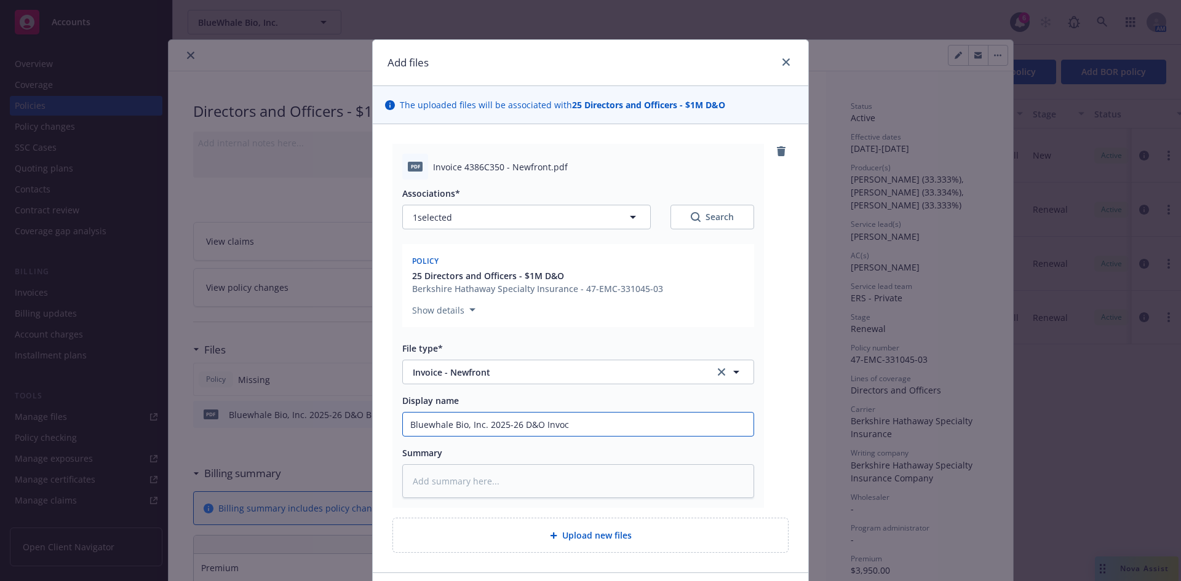
type input "Bluewhale Bio, Inc. 2025-26 D&O Invo"
type textarea "x"
type input "Bluewhale Bio, Inc. 2025-26 D&O Invoi"
type textarea "x"
type input "Bluewhale Bio, Inc. 2025-26 D&O Invoic"
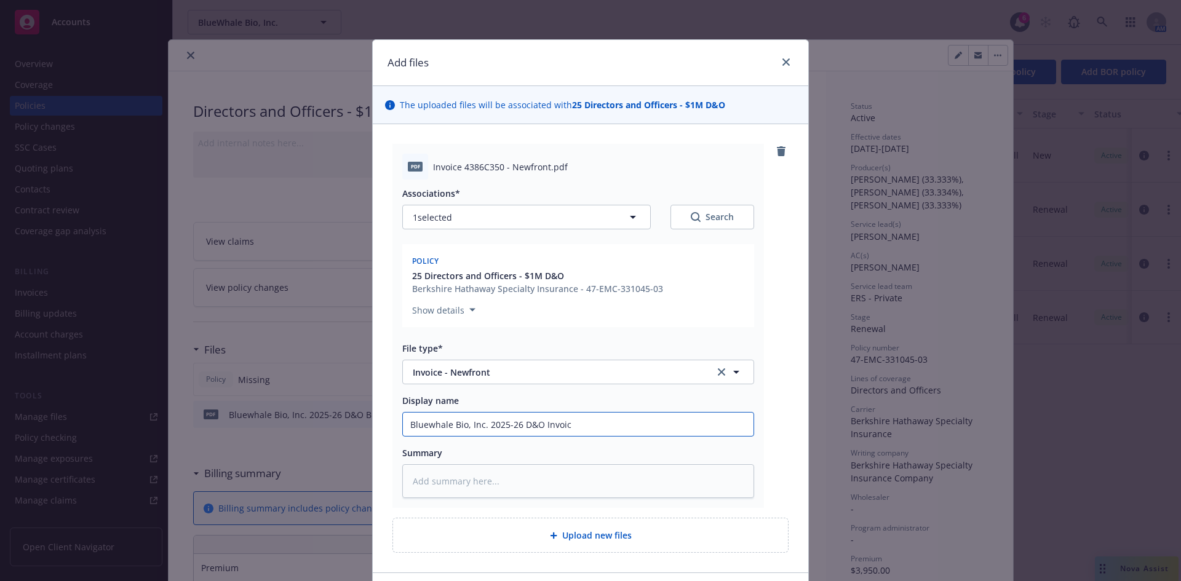
type textarea "x"
type input "Bluewhale Bio, Inc. 2025-26 D&O Invoice"
type textarea "x"
type input "Bluewhale Bio, Inc. 2025-26 D&O Invoice"
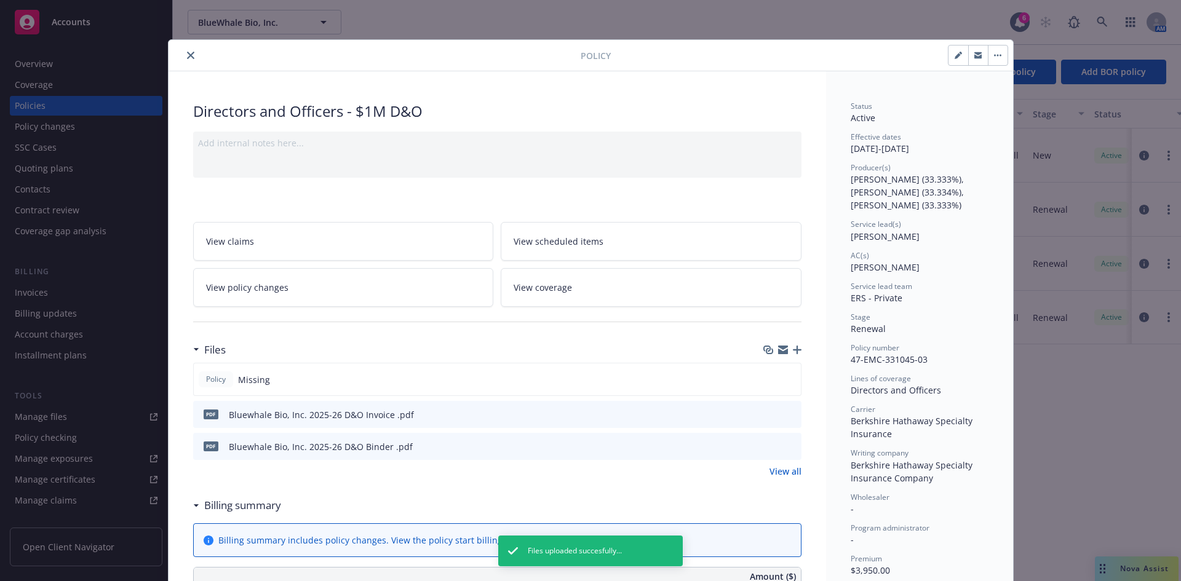
click at [765, 442] on icon "download file" at bounding box center [770, 446] width 10 height 10
click at [765, 412] on icon "download file" at bounding box center [770, 414] width 10 height 10
click at [504, 107] on div "Directors and Officers - $1M D&O" at bounding box center [497, 111] width 609 height 21
click at [793, 348] on icon "button" at bounding box center [797, 350] width 9 height 9
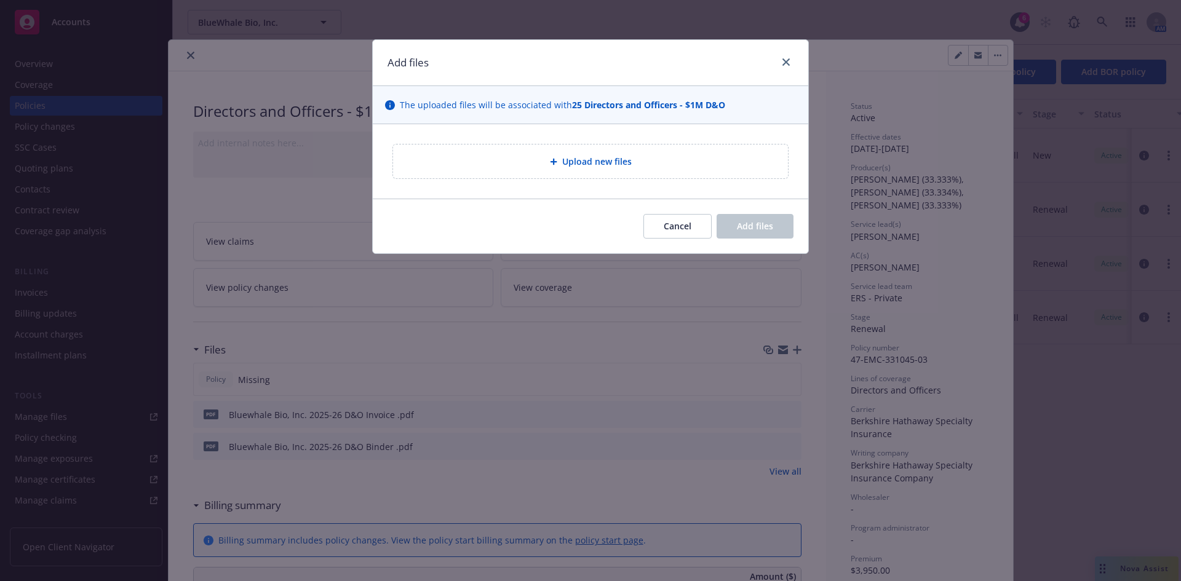
type textarea "x"
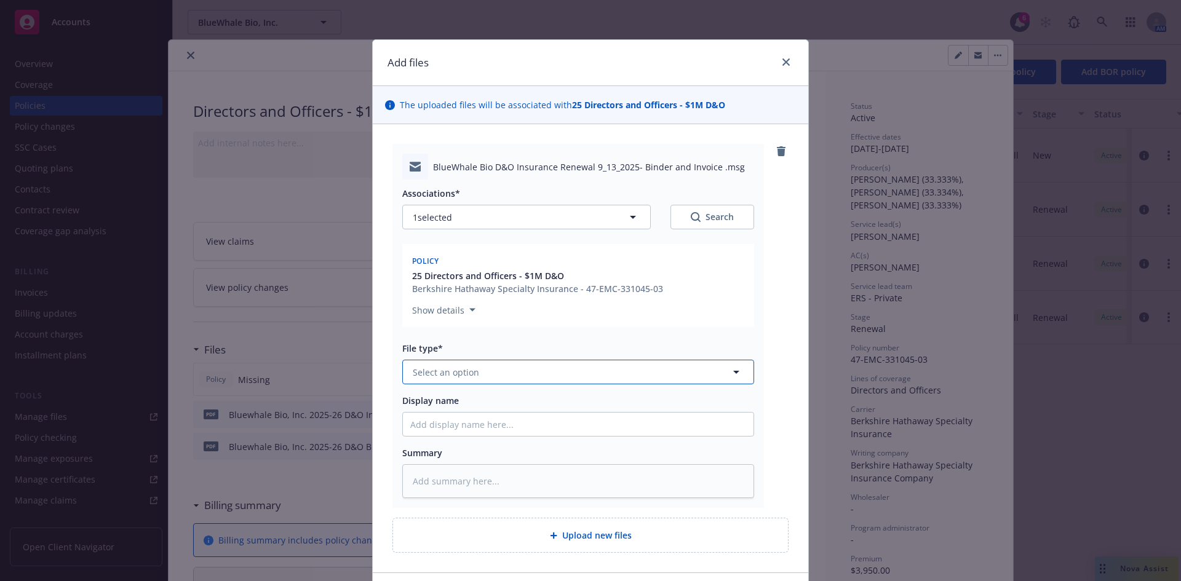
click at [457, 374] on span "Select an option" at bounding box center [446, 372] width 66 height 13
type input "email"
click at [465, 401] on div "Email" at bounding box center [578, 406] width 336 height 18
click at [423, 417] on input "Display name" at bounding box center [578, 424] width 351 height 23
type textarea "x"
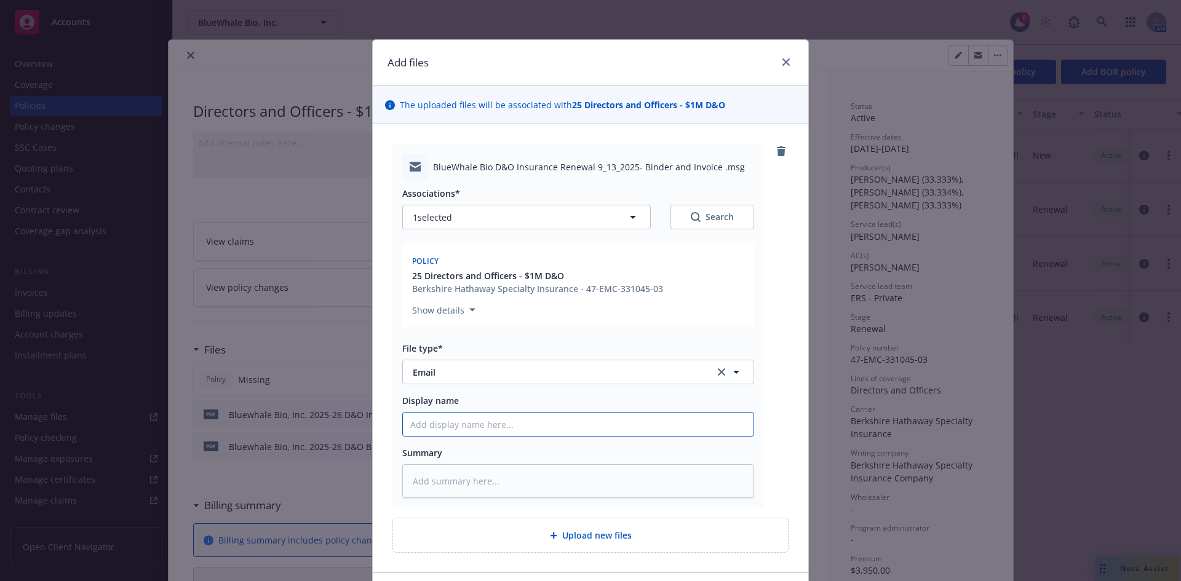
type input "D"
type textarea "x"
type input "D&O"
type textarea "x"
type input "D&O"
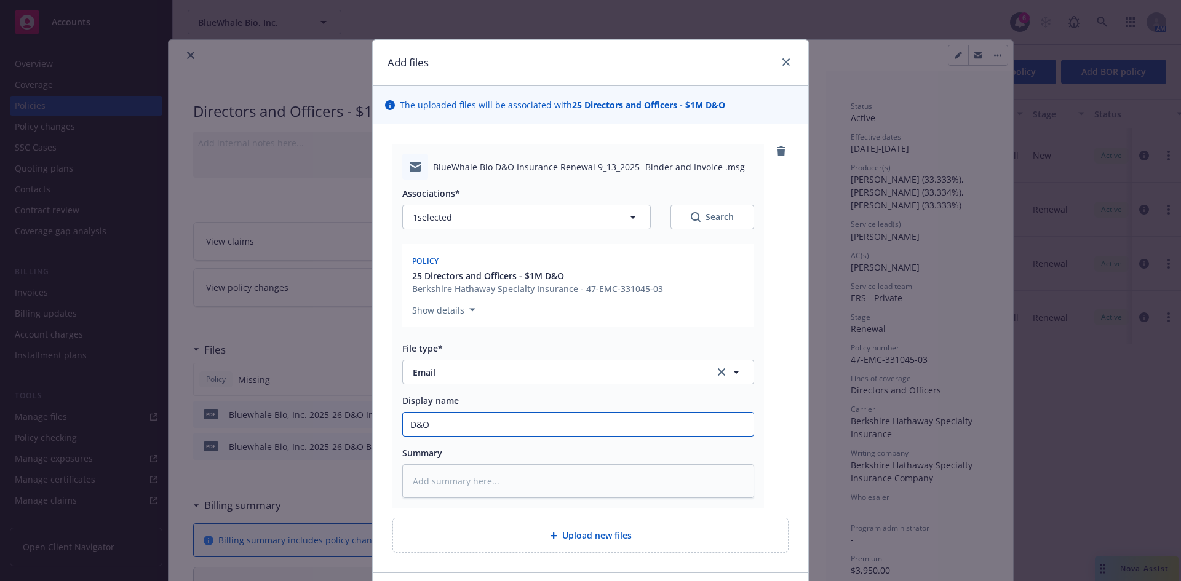
type textarea "x"
type input "D&O B"
type textarea "x"
type input "D&O Bi"
type textarea "x"
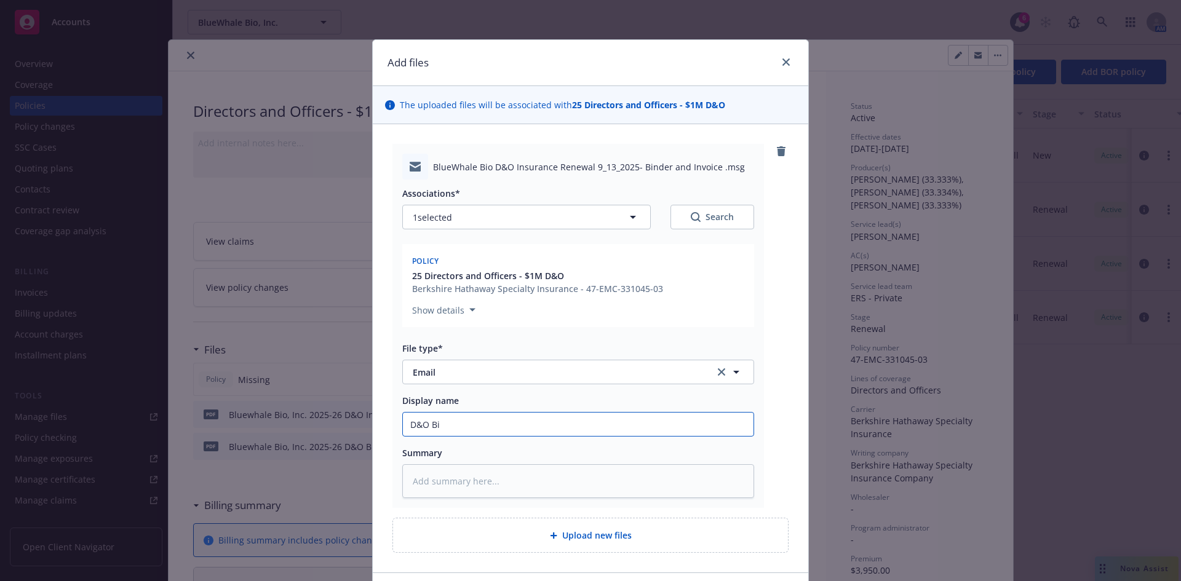
type input "D&O Bin"
type textarea "x"
type input "D&O Bind"
type textarea "x"
type input "D&O Binde"
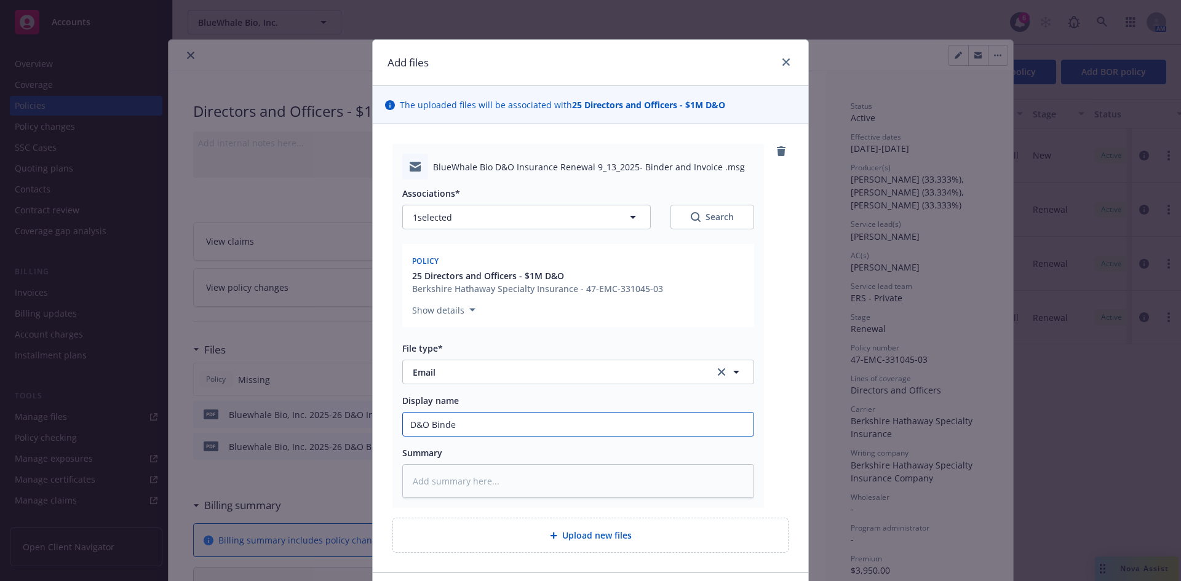
type textarea "x"
type input "D&O binder/invoice delivery to client"
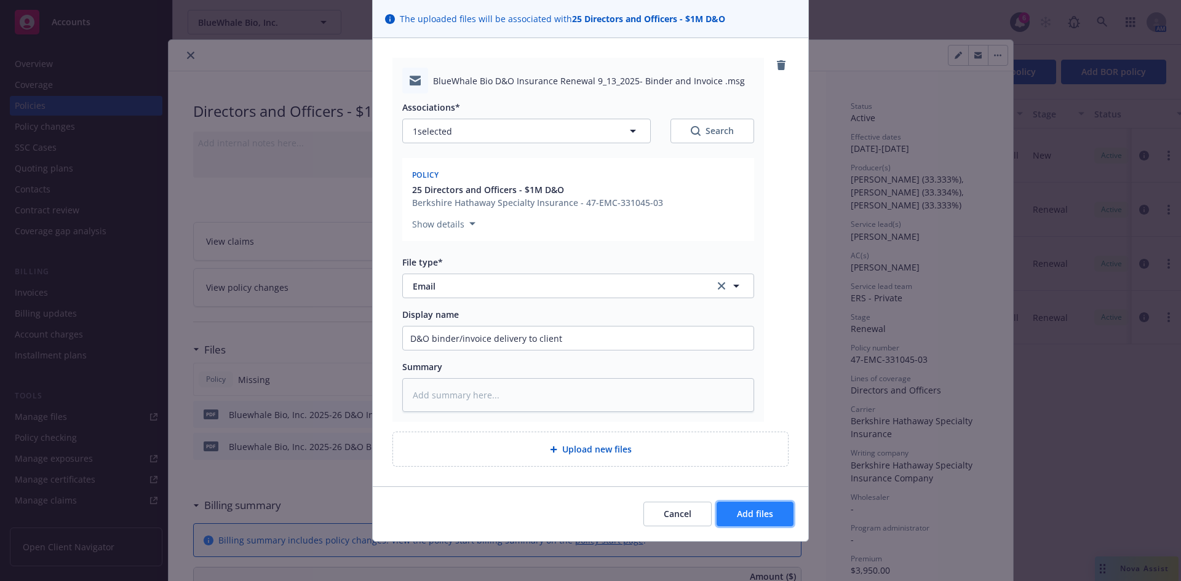
click at [755, 514] on span "Add files" at bounding box center [755, 514] width 36 height 12
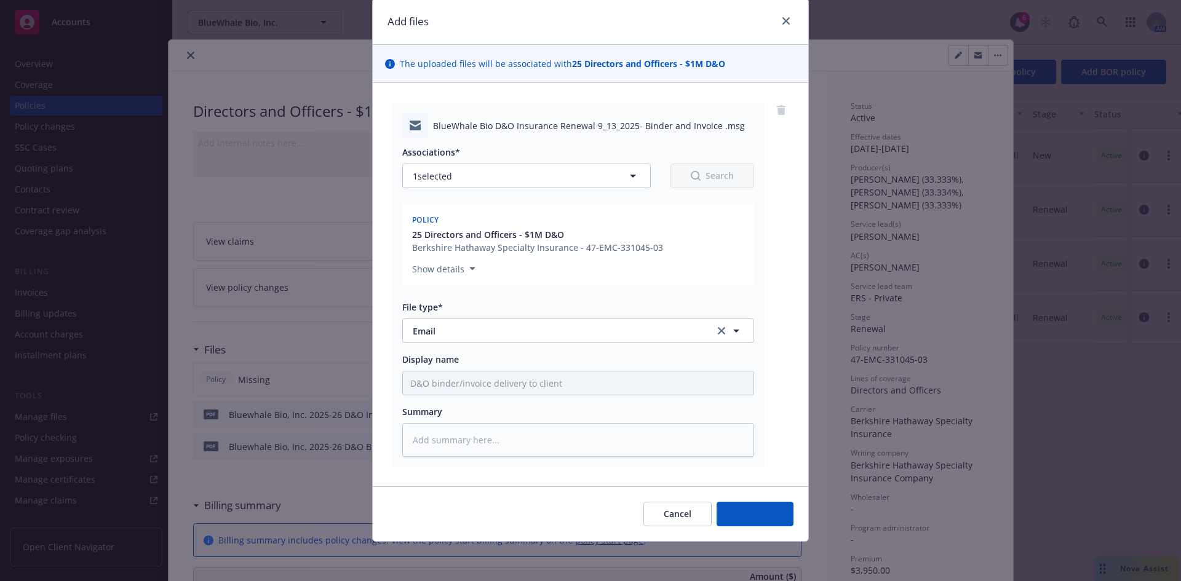
scroll to position [41, 0]
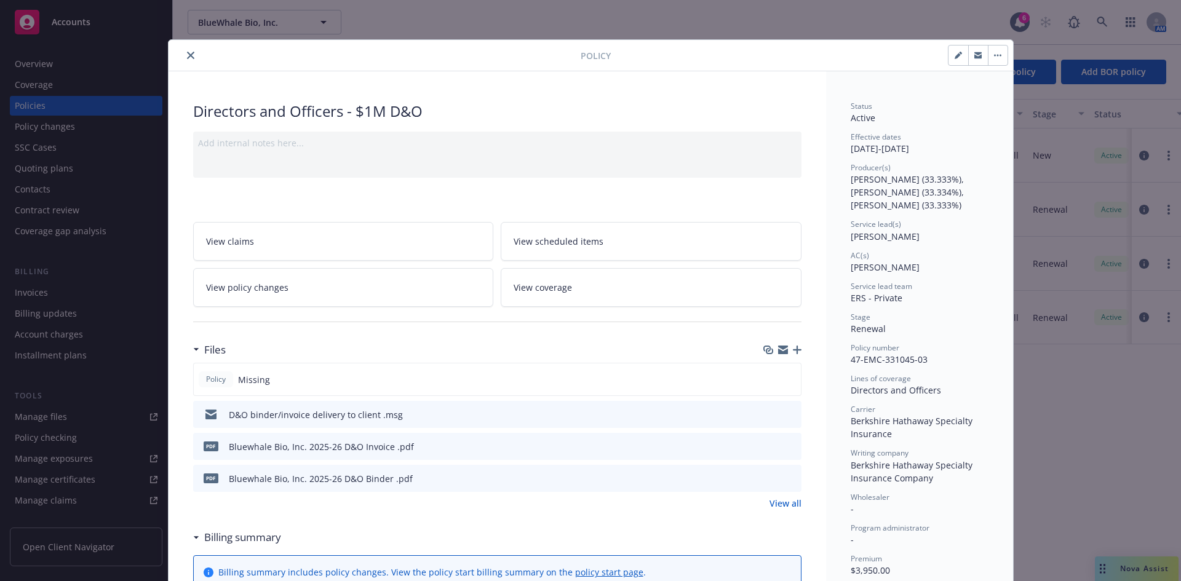
click at [793, 351] on icon "button" at bounding box center [797, 350] width 9 height 9
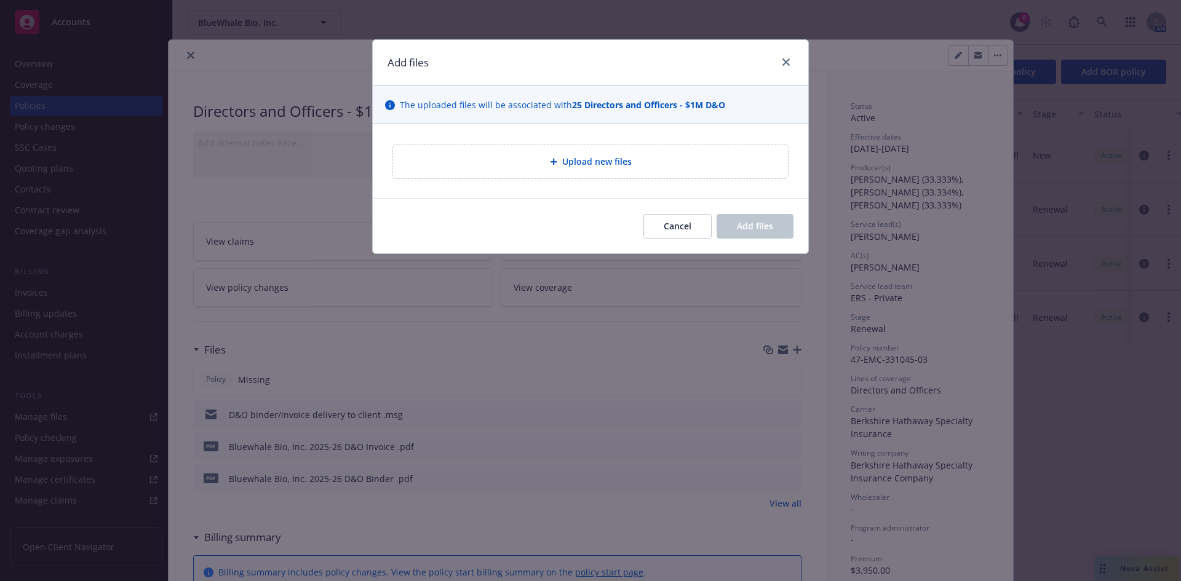
click at [559, 156] on div "Upload new files" at bounding box center [590, 161] width 375 height 14
type textarea "x"
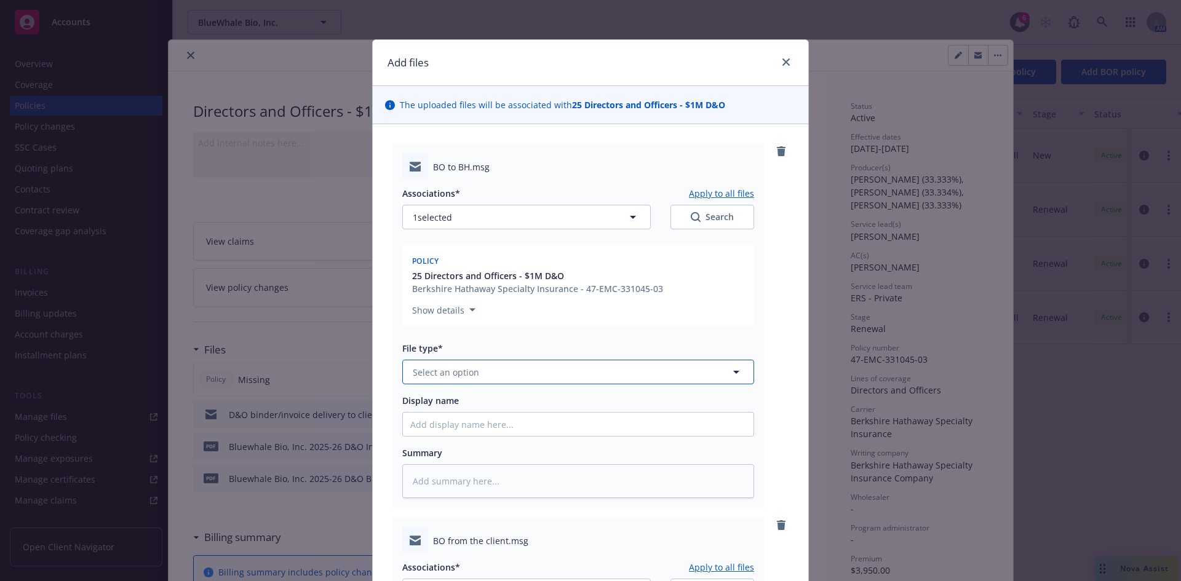
click at [457, 379] on button "Select an option" at bounding box center [578, 372] width 352 height 25
type input "bind"
click at [464, 433] on div "Bind Order" at bounding box center [578, 439] width 336 height 18
click at [442, 429] on input "Display name" at bounding box center [578, 424] width 351 height 23
type textarea "x"
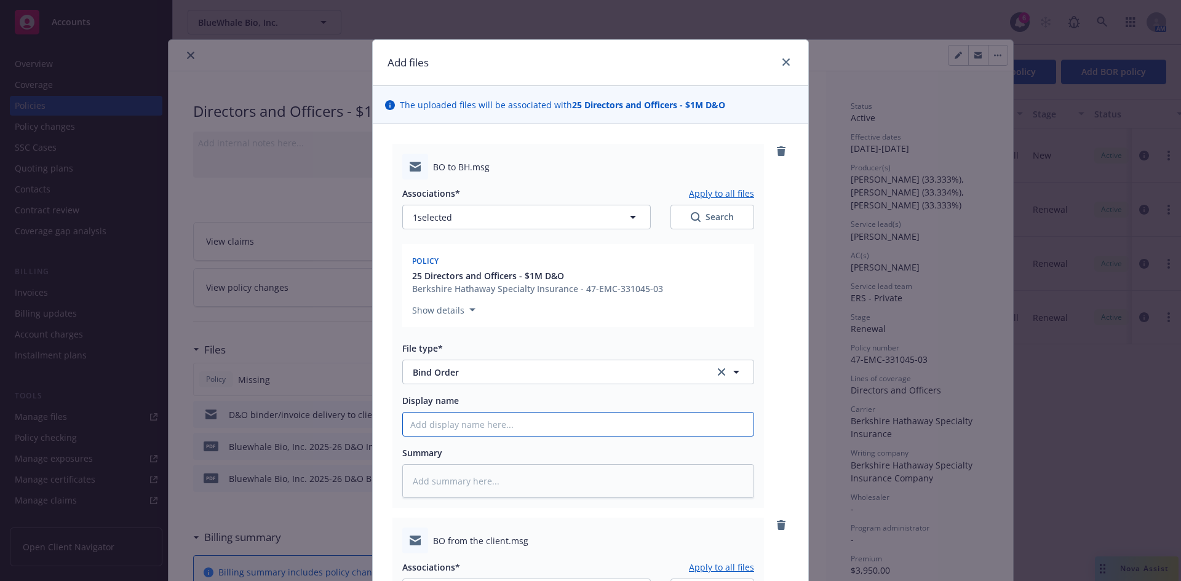
type input "B"
type textarea "x"
type input "BO"
type textarea "x"
type input "BO"
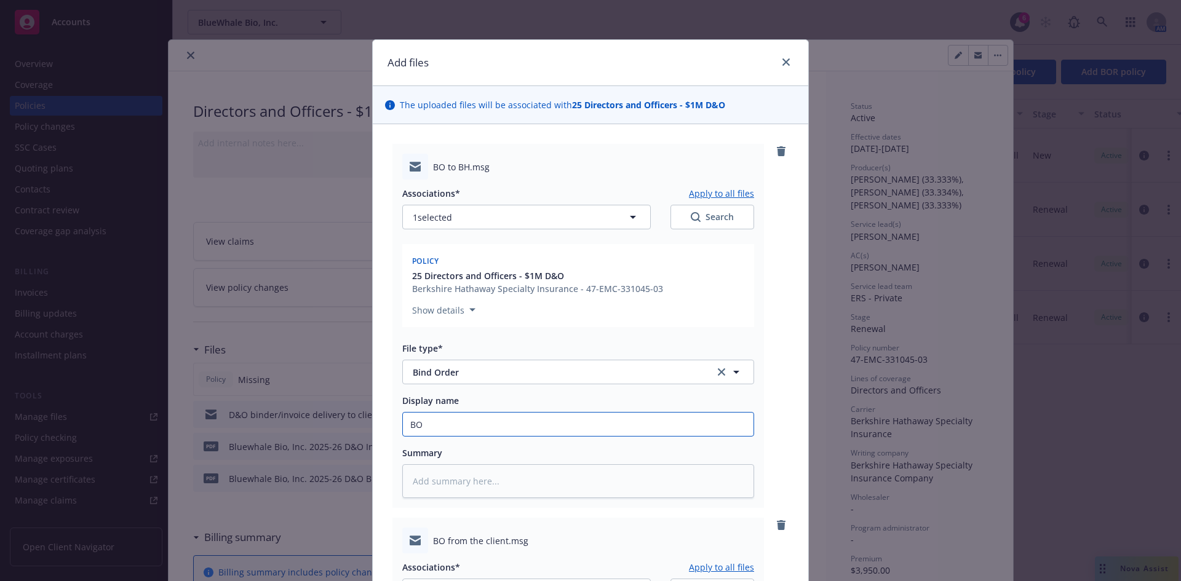
type textarea "x"
type input "BO t"
type textarea "x"
type input "BO to"
type textarea "x"
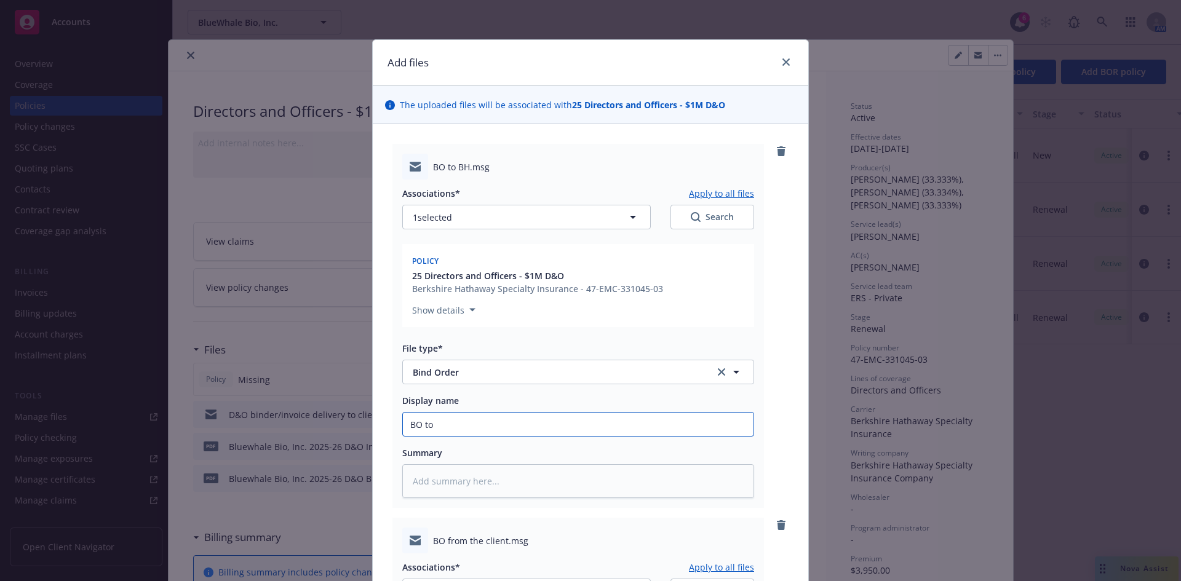
type input "BO to"
type textarea "x"
type input "BO to B"
type textarea "x"
type input "BO to Be"
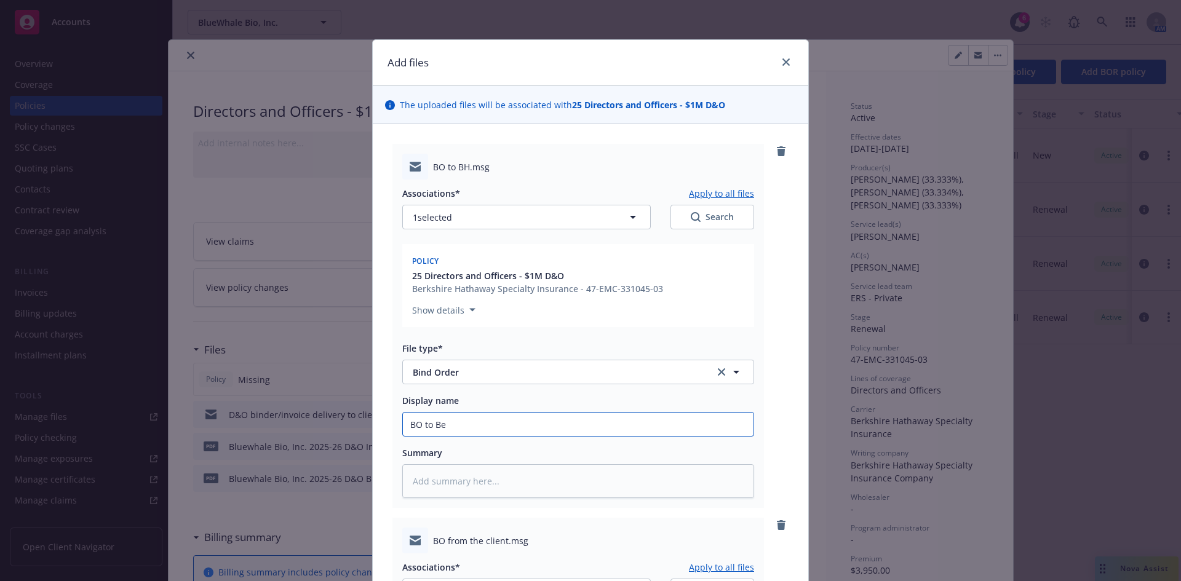
type textarea "x"
type input "BO to Ber"
type textarea "x"
type input "BO to [PERSON_NAME]"
type textarea "x"
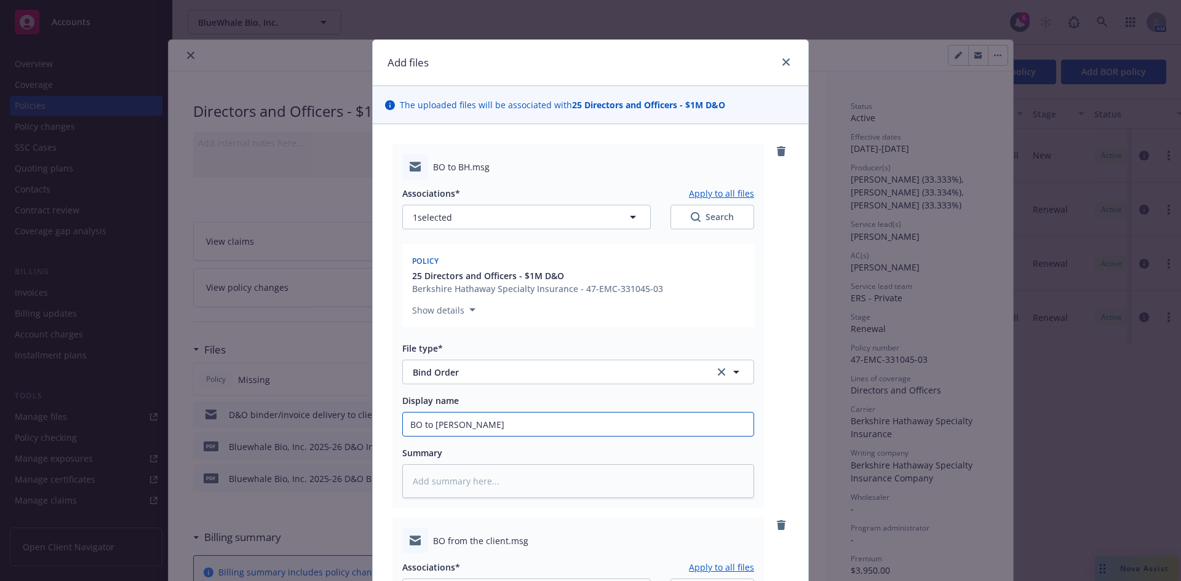
type input "BO to Ber"
type textarea "x"
type input "BO to [PERSON_NAME]"
type textarea "x"
type input "BO to Berks"
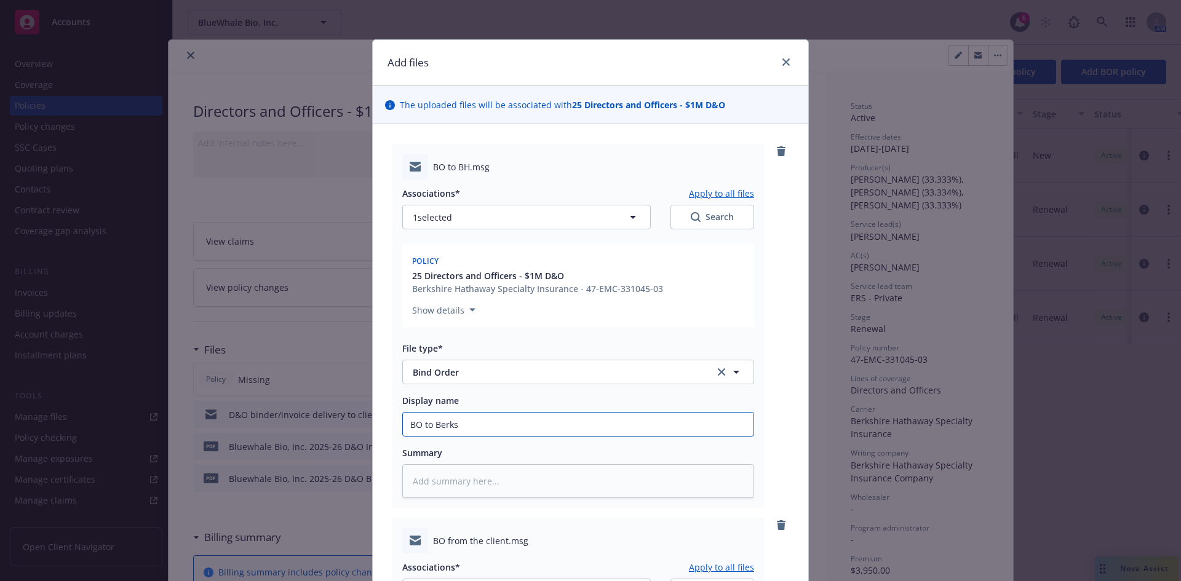
type textarea "x"
type input "BO to Berksh"
type textarea "x"
type input "BO to Berkshi"
type textarea "x"
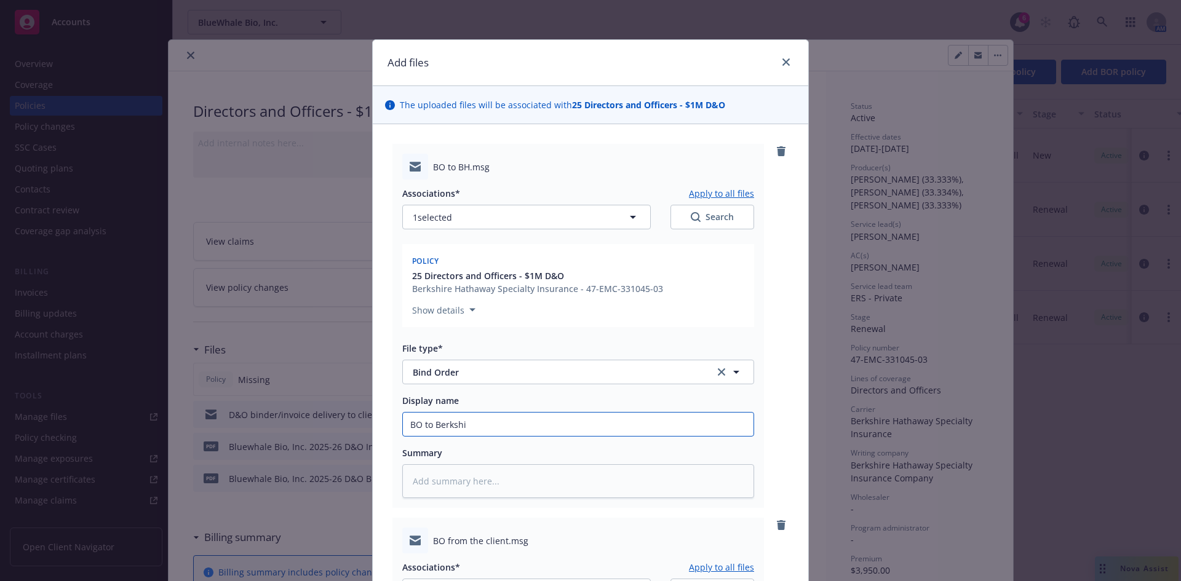
type input "BO to Berkshir"
type textarea "x"
type input "BO to [GEOGRAPHIC_DATA]"
click at [405, 426] on input "BO to [GEOGRAPHIC_DATA]" at bounding box center [578, 424] width 351 height 23
type textarea "x"
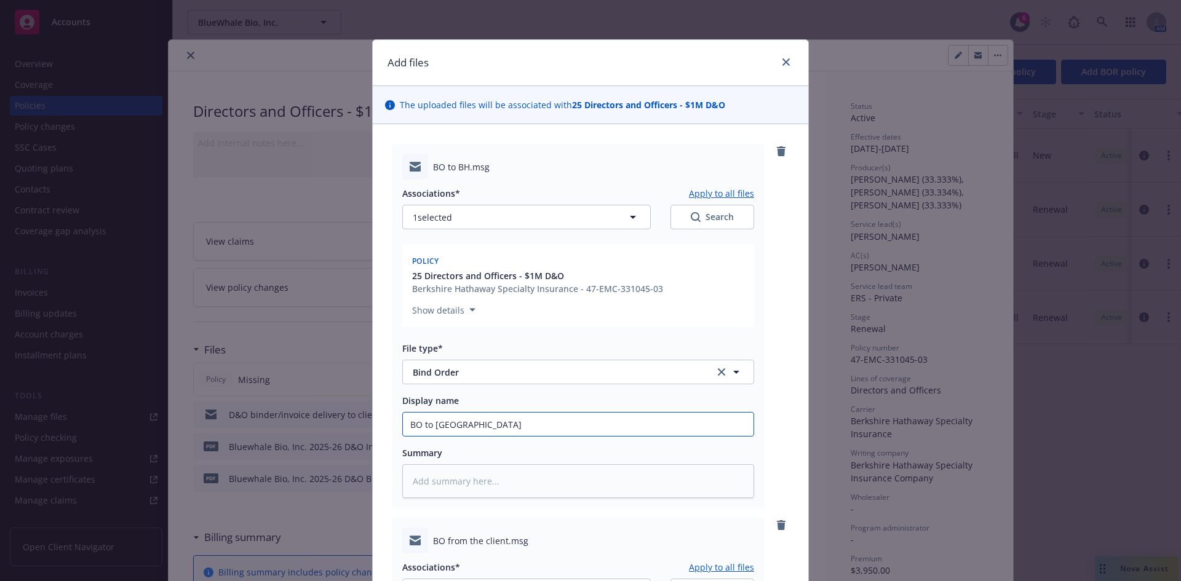
type input "DBO to [GEOGRAPHIC_DATA]"
type textarea "x"
type input "D&BO to [GEOGRAPHIC_DATA]"
type textarea "x"
type input "D&OBO to [GEOGRAPHIC_DATA]"
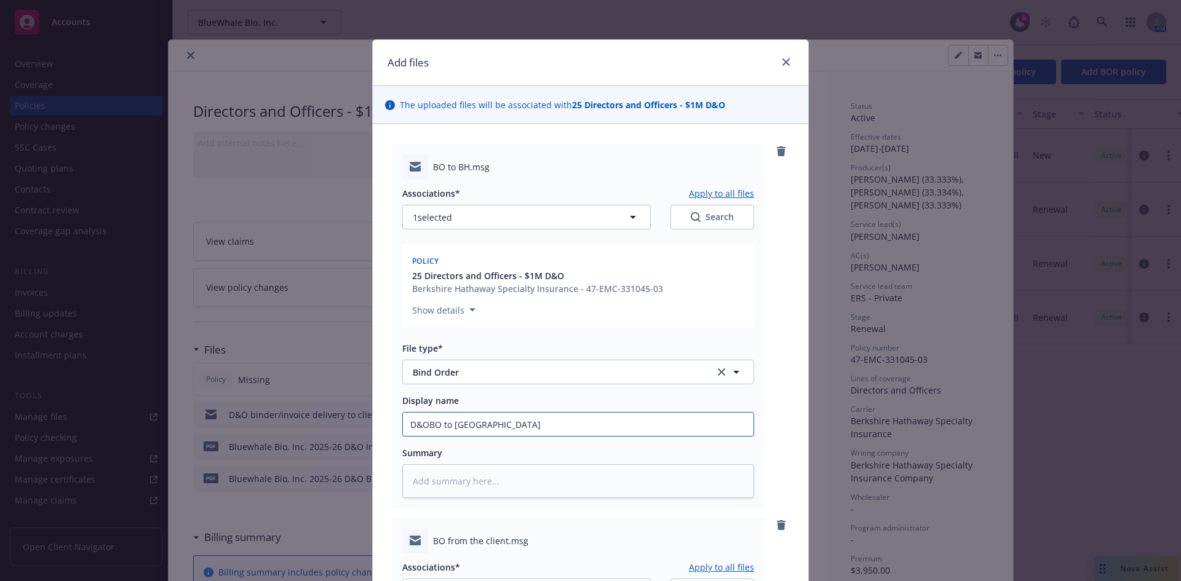
type textarea "x"
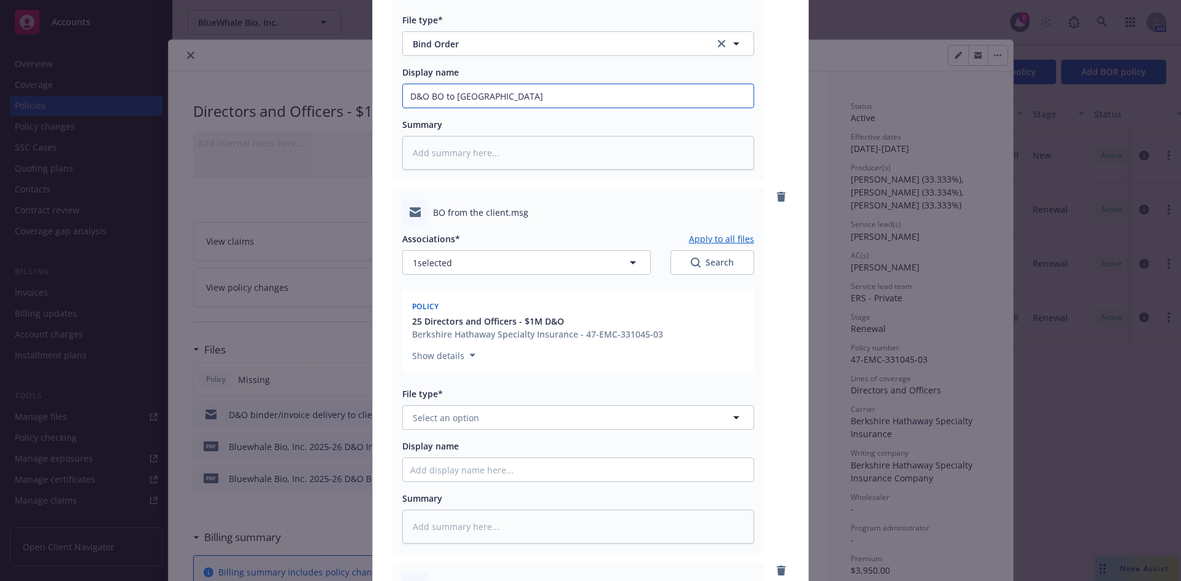
scroll to position [346, 0]
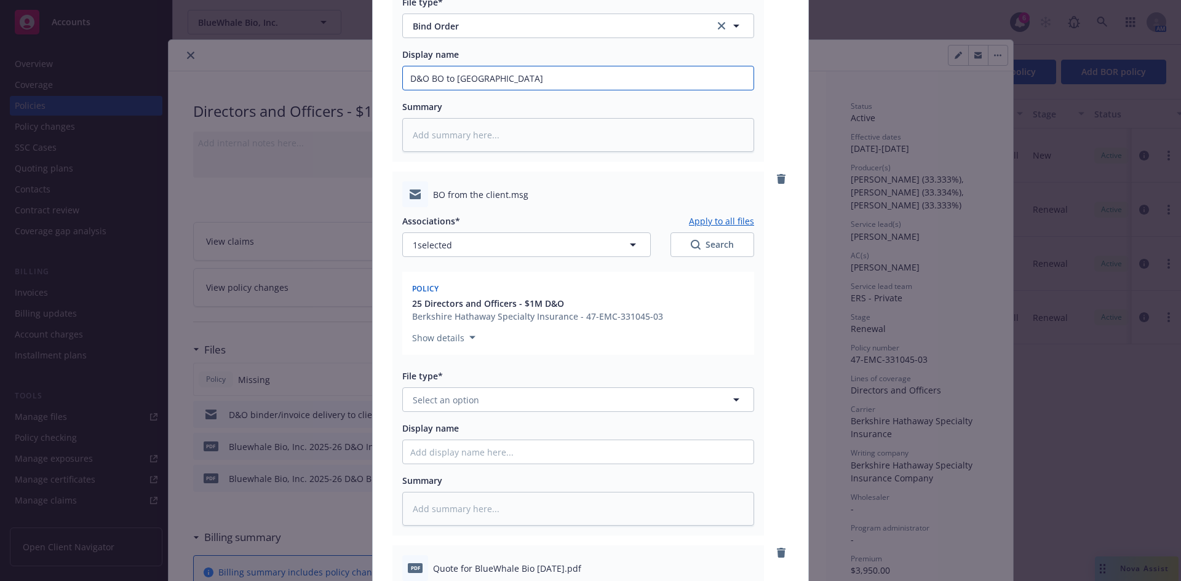
type input "D&O BO to [GEOGRAPHIC_DATA]"
click at [503, 398] on button "Select an option" at bounding box center [578, 400] width 352 height 25
type input "bind or"
click at [483, 429] on div "Bind Order" at bounding box center [578, 434] width 336 height 18
click at [431, 447] on input "Display name" at bounding box center [578, 452] width 351 height 23
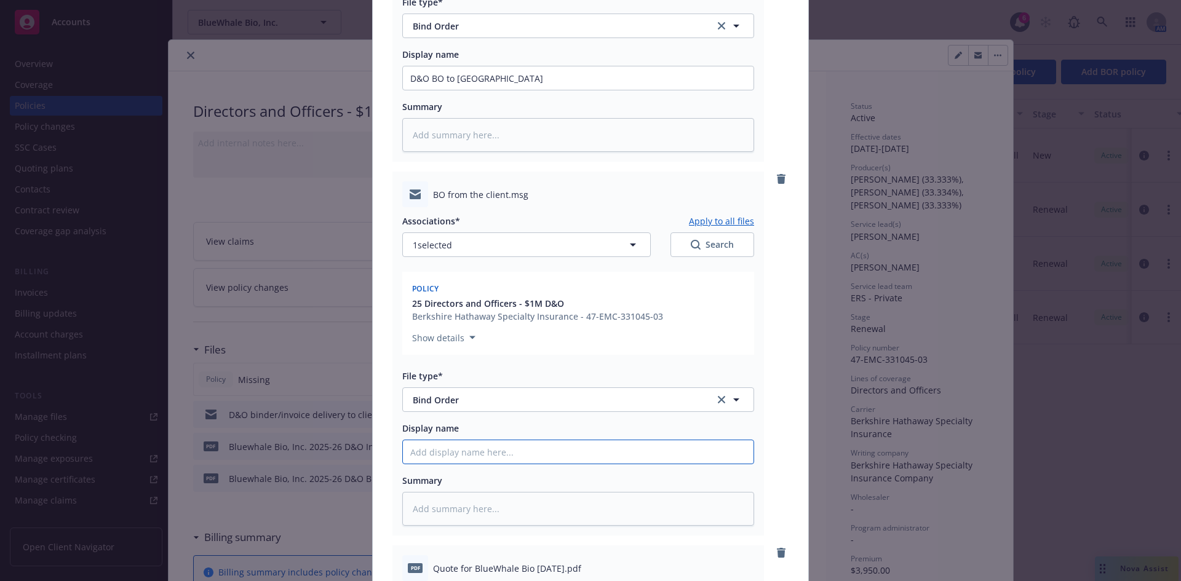
type textarea "x"
type input "D"
type textarea "x"
type input "D&"
type textarea "x"
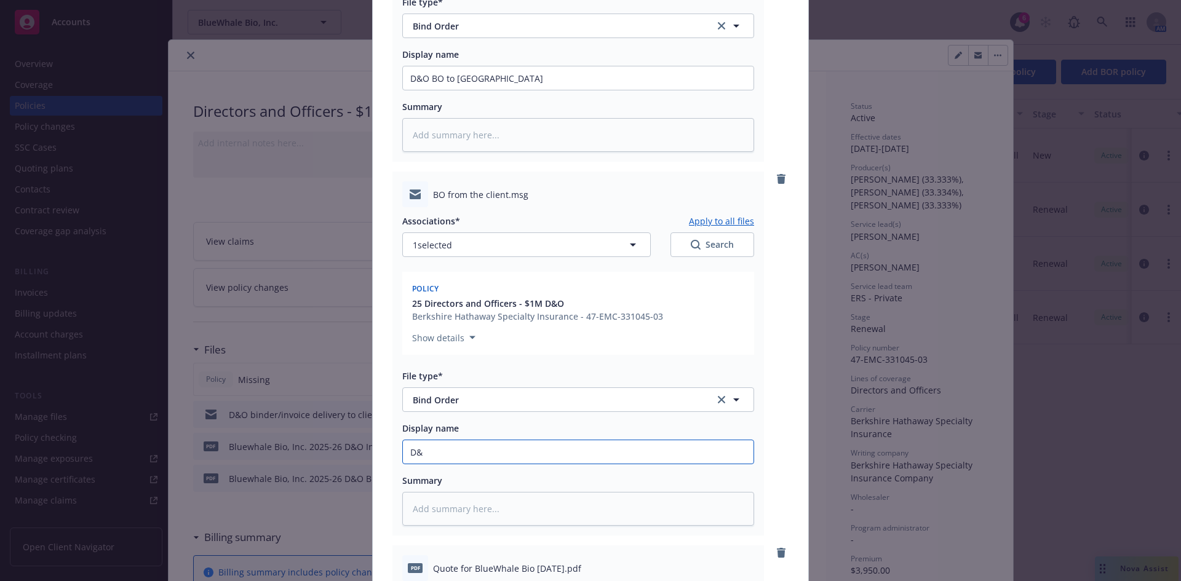
type input "D&O"
type textarea "x"
type input "D&O"
type textarea "x"
type input "D&O B"
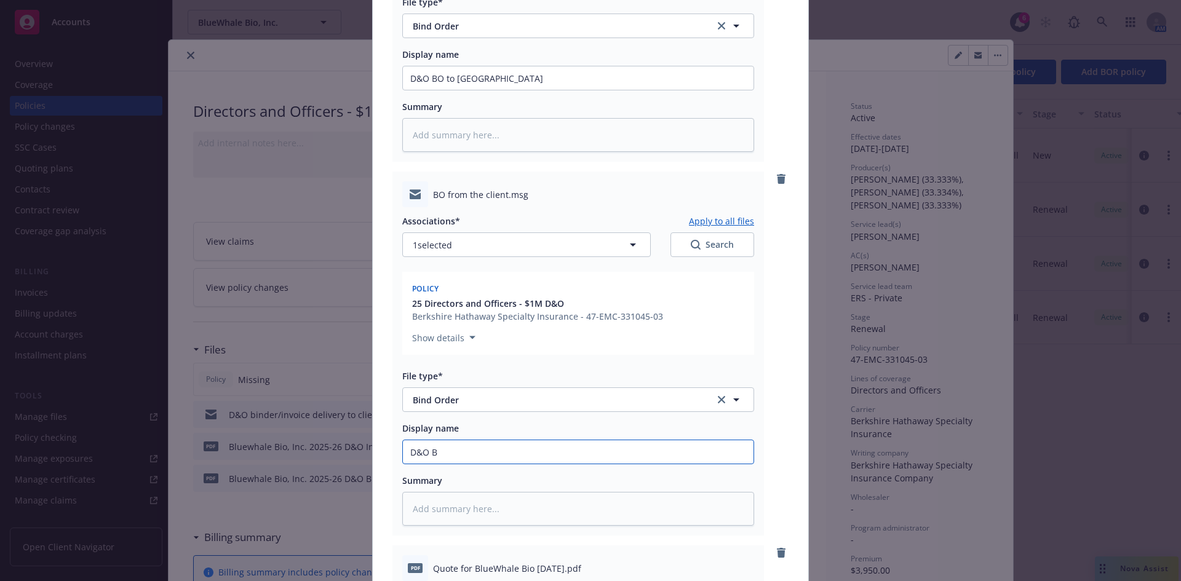
type textarea "x"
type input "D&O Bi"
type textarea "x"
type input "D&O Bin"
type textarea "x"
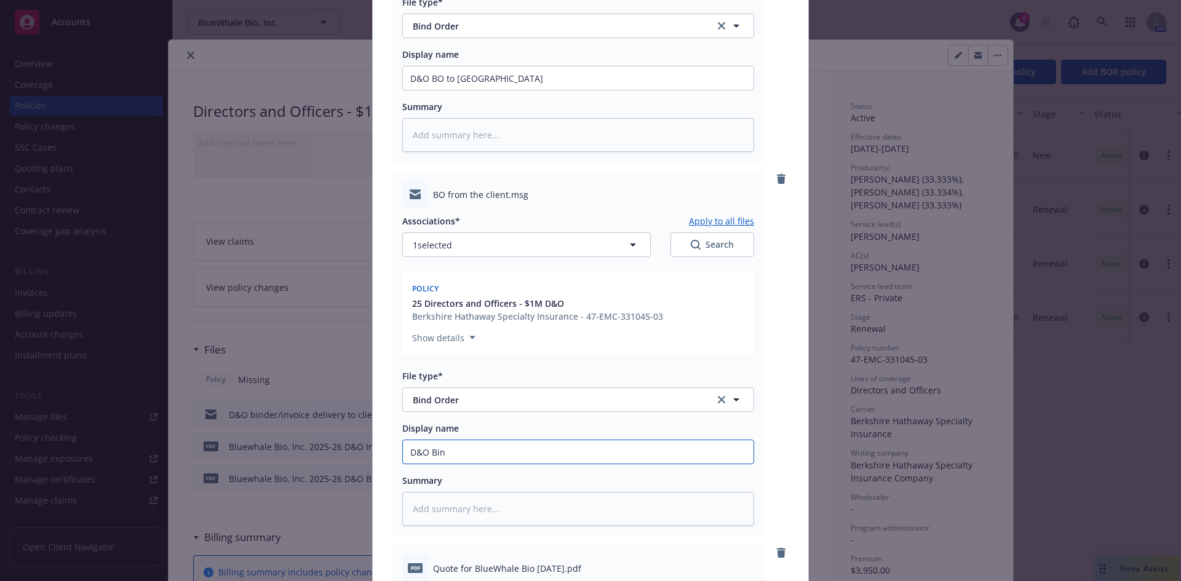
type input "D&O Bind"
type textarea "x"
type input "D&O Bind"
type textarea "x"
type input "D&O Bind o"
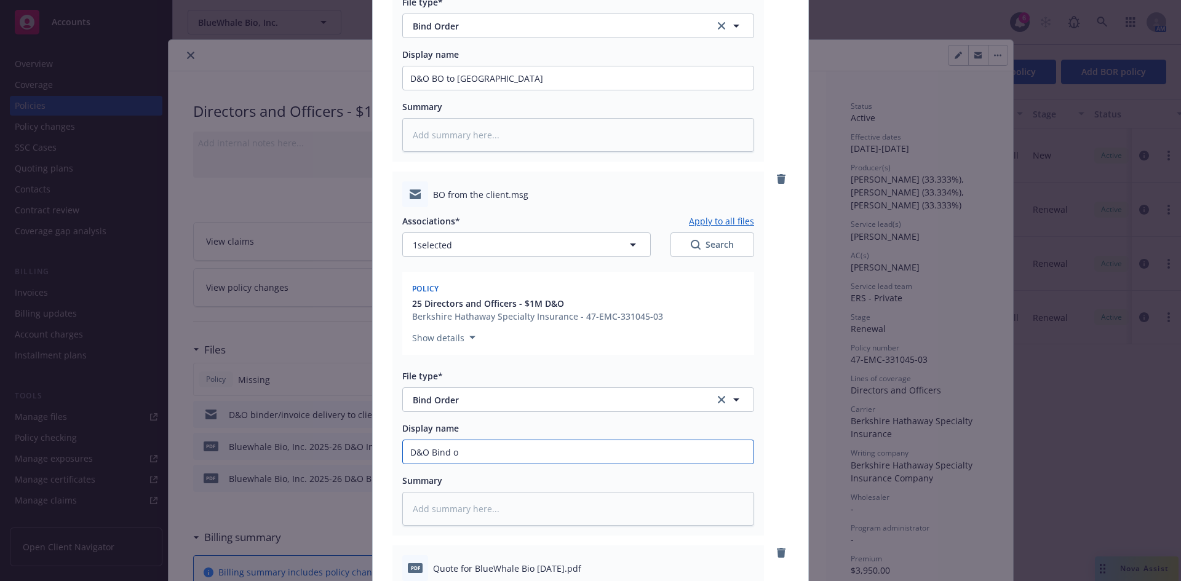
type textarea "x"
type input "D&O Bind or"
type textarea "x"
type input "D&O Bind ord"
type textarea "x"
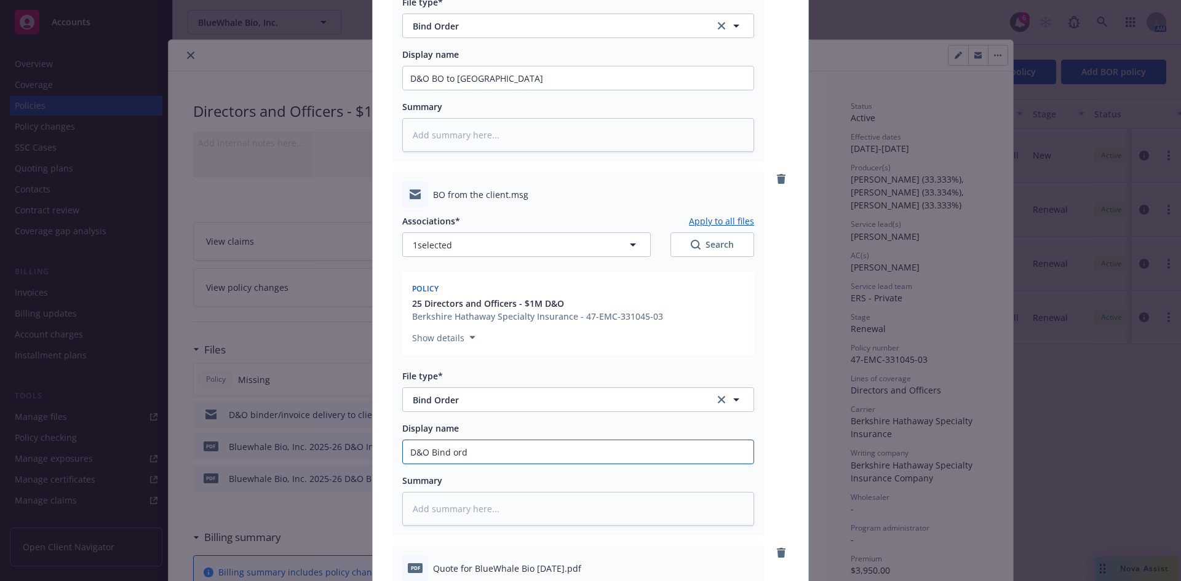
type input "D&O Bind orde"
type textarea "x"
type input "D&O Bind order"
type textarea "x"
type input "D&O Bind order from Client"
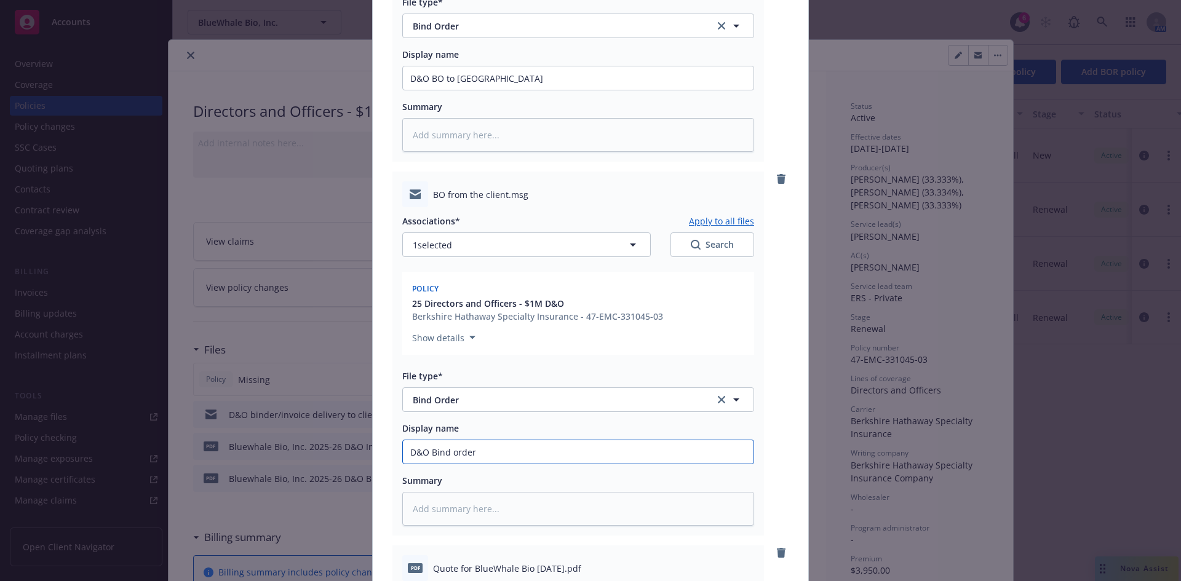
type textarea "x"
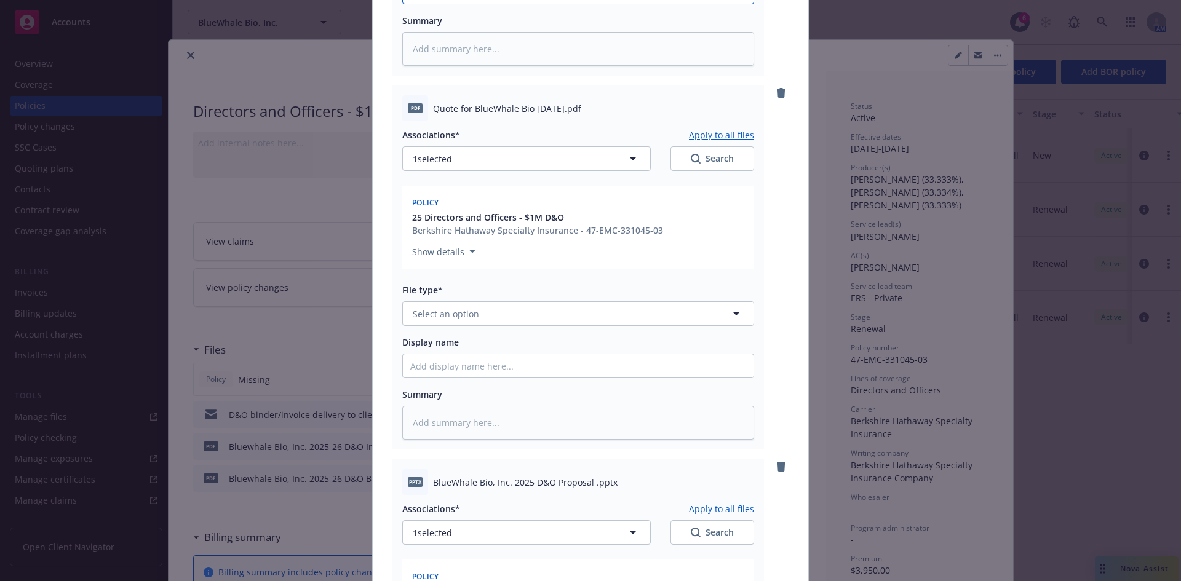
scroll to position [834, 0]
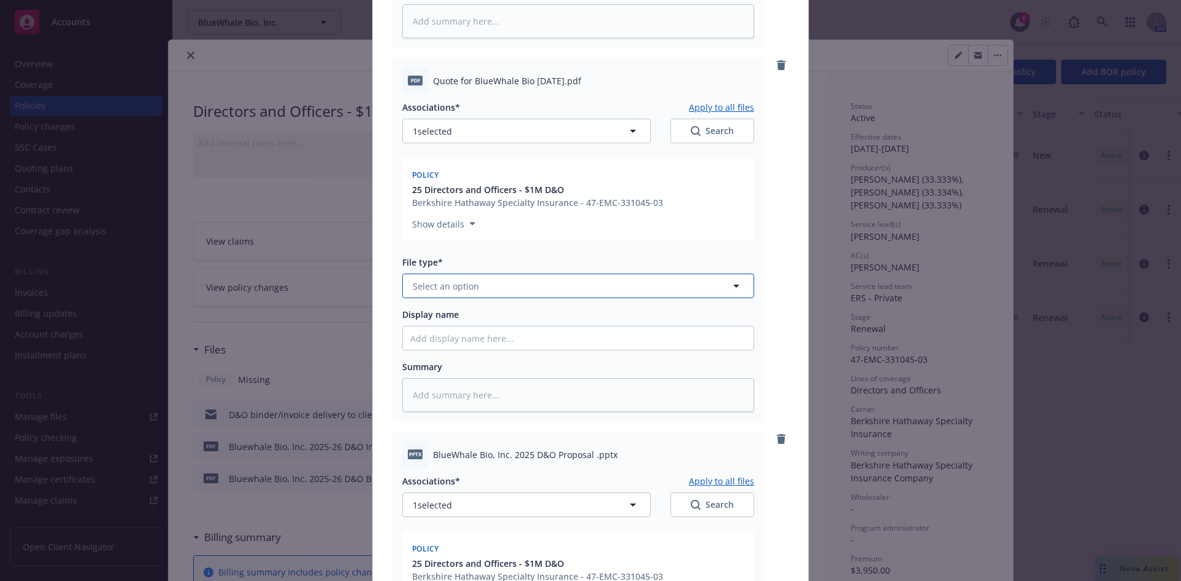
click at [457, 293] on button "Select an option" at bounding box center [578, 286] width 352 height 25
type input "quote"
click at [446, 314] on div "Quote" at bounding box center [578, 320] width 336 height 18
click at [433, 343] on input "Display name" at bounding box center [578, 338] width 351 height 23
type textarea "x"
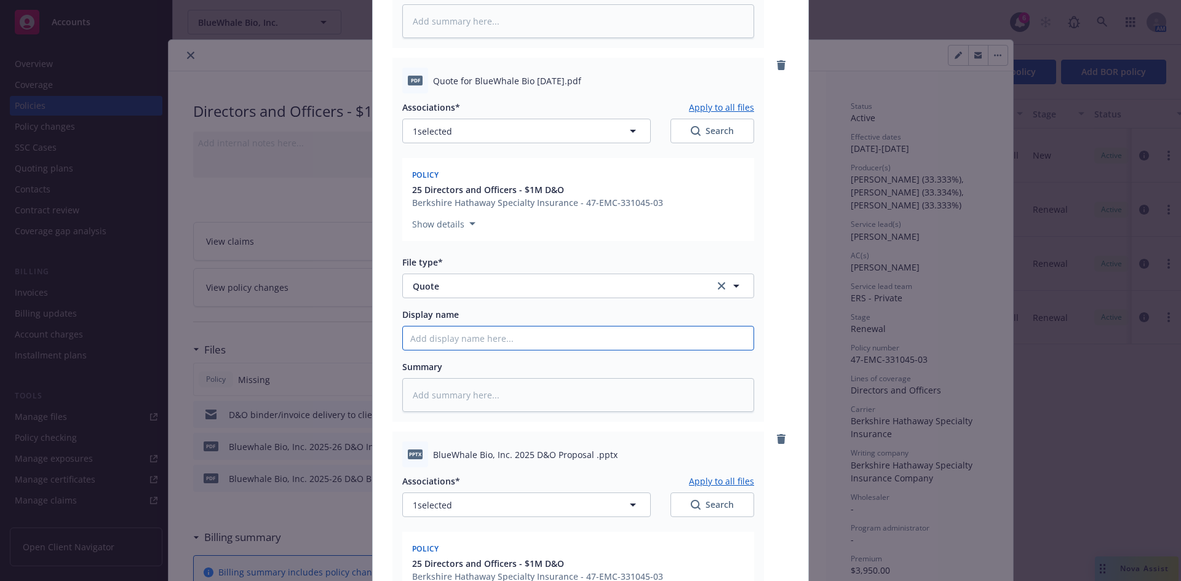
type input "2"
type textarea "x"
type input "25"
type textarea "x"
type input "25-"
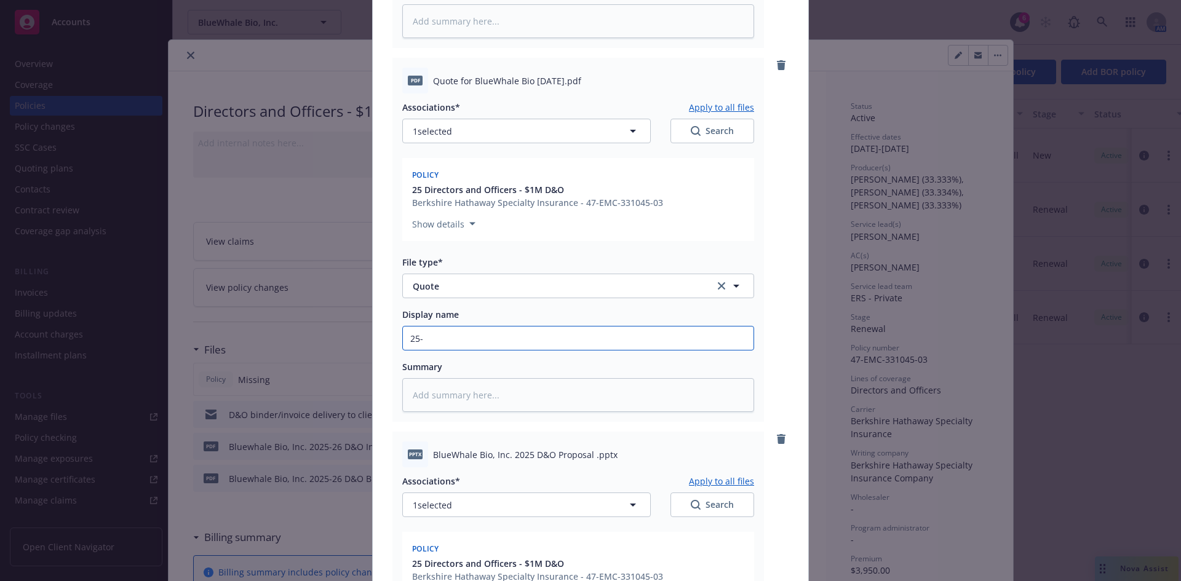
type textarea "x"
type input "25-2"
type textarea "x"
type input "25-26"
type textarea "x"
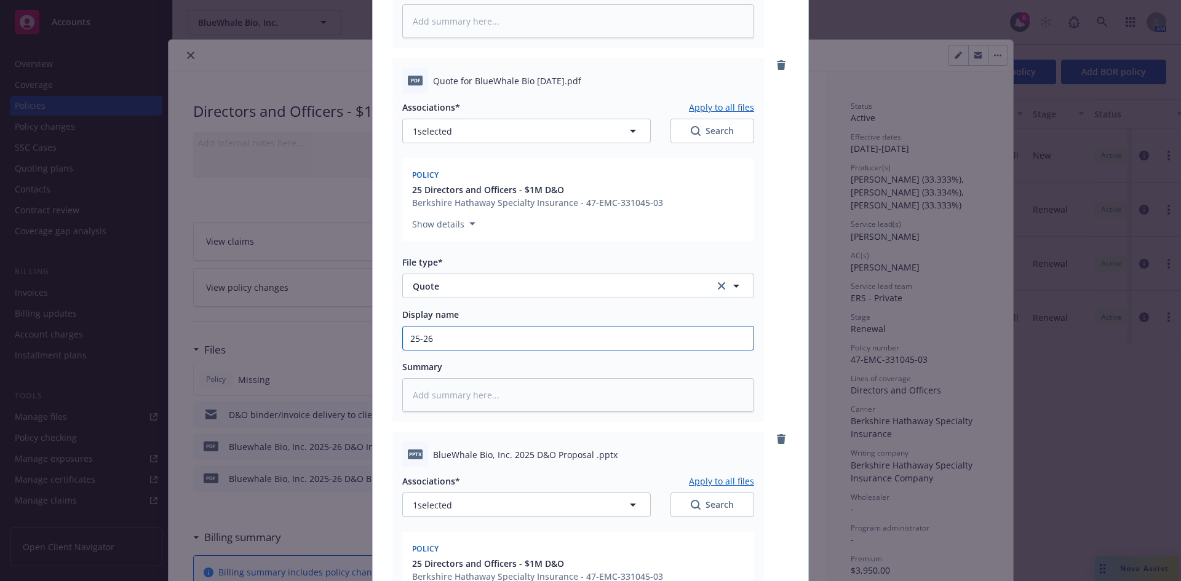
type input "25-26"
type textarea "x"
type input "25-26 D"
type textarea "x"
type input "25-26 D&"
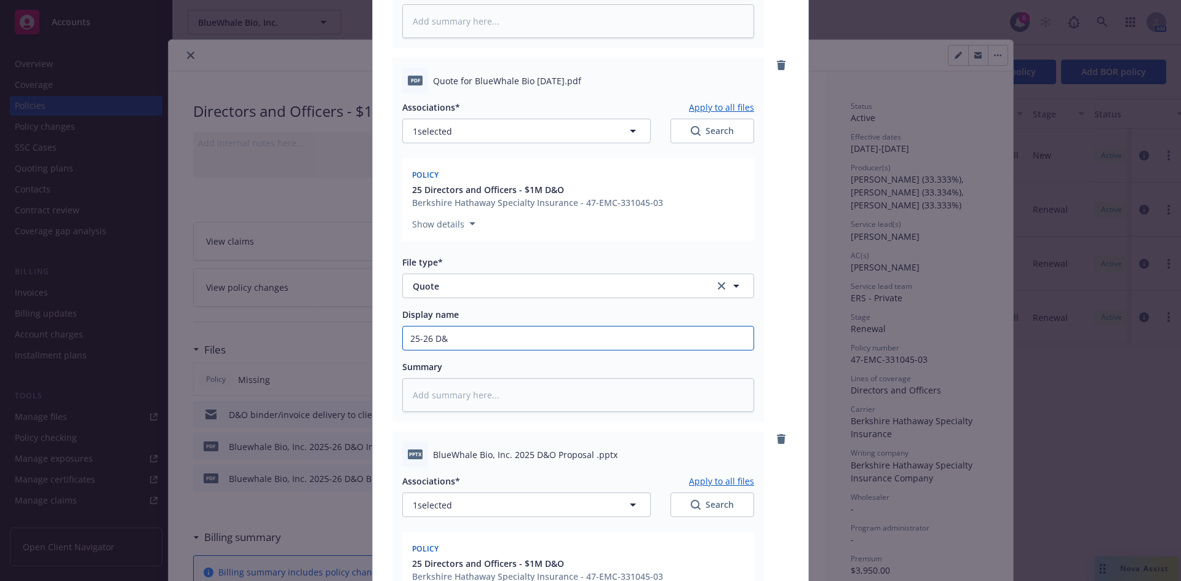
type textarea "x"
type input "25-26 D&O"
type textarea "x"
type input "25-26 D&O"
type textarea "x"
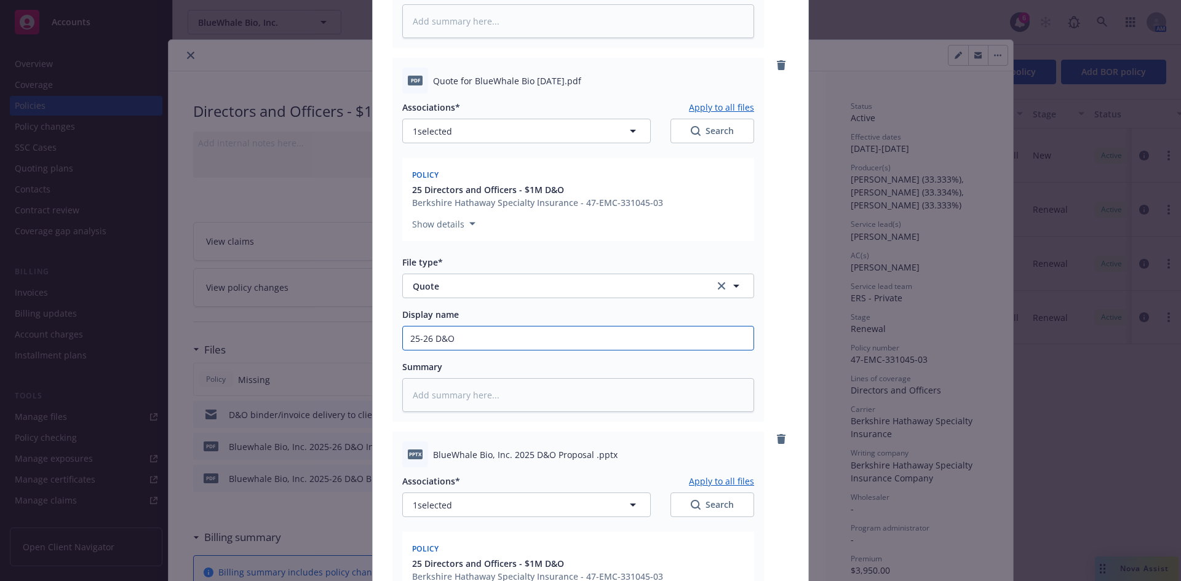
type input "25-26 D&O"
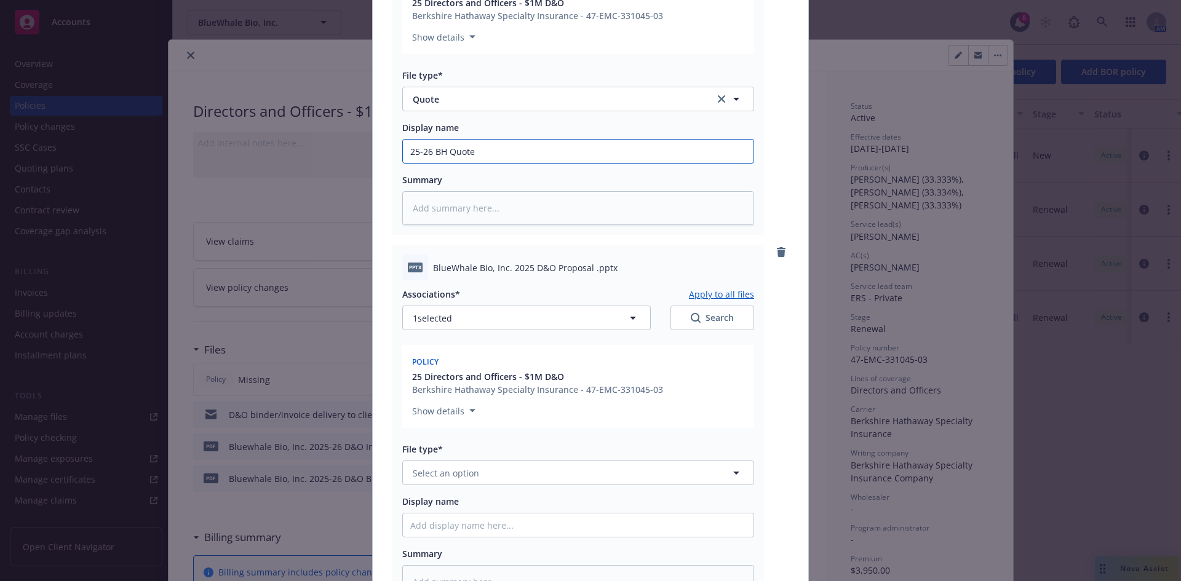
scroll to position [1023, 0]
drag, startPoint x: 586, startPoint y: 266, endPoint x: 429, endPoint y: 271, distance: 157.0
click at [433, 271] on span "BlueWhale Bio, Inc. 2025 D&O Proposal .pptx" at bounding box center [525, 266] width 185 height 13
copy span "BlueWhale Bio, Inc. 2025 D&O Proposal"
click at [436, 481] on button "Select an option" at bounding box center [578, 471] width 352 height 25
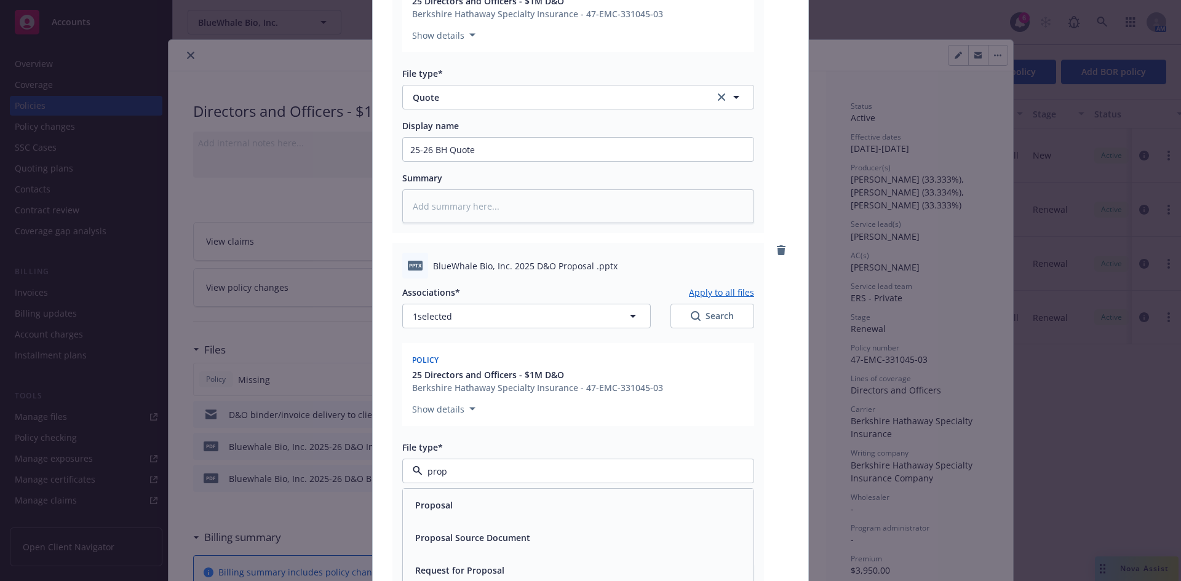
click at [443, 501] on span "Proposal" at bounding box center [434, 505] width 38 height 13
click at [439, 528] on input "Display name" at bounding box center [578, 523] width 351 height 23
paste input "BlueWhale Bio, Inc. 2025 D&O Proposal"
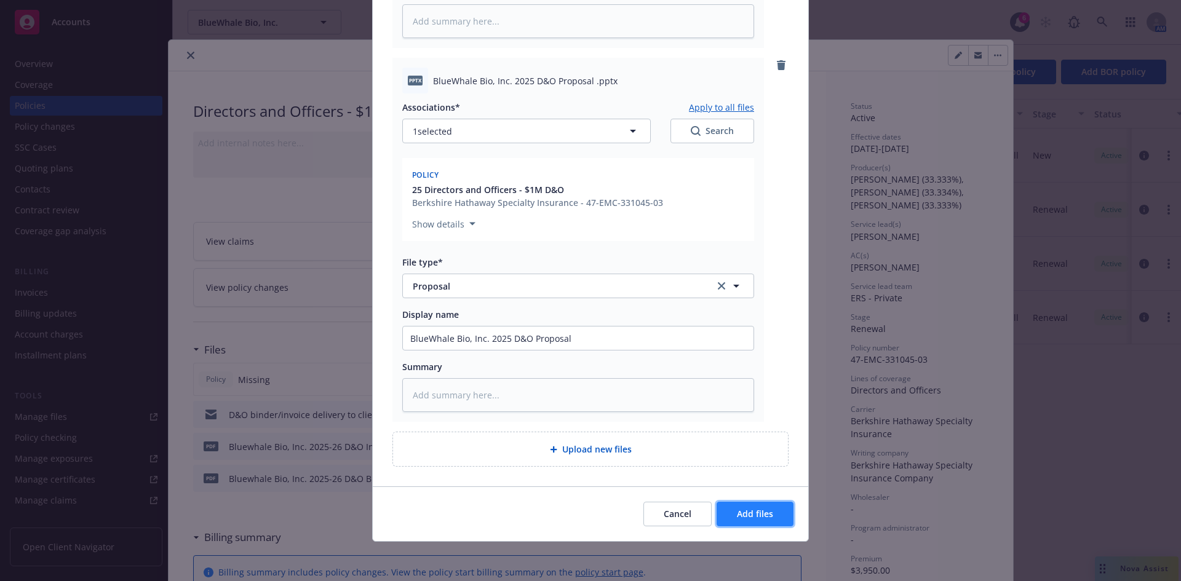
click at [751, 521] on button "Add files" at bounding box center [755, 514] width 77 height 25
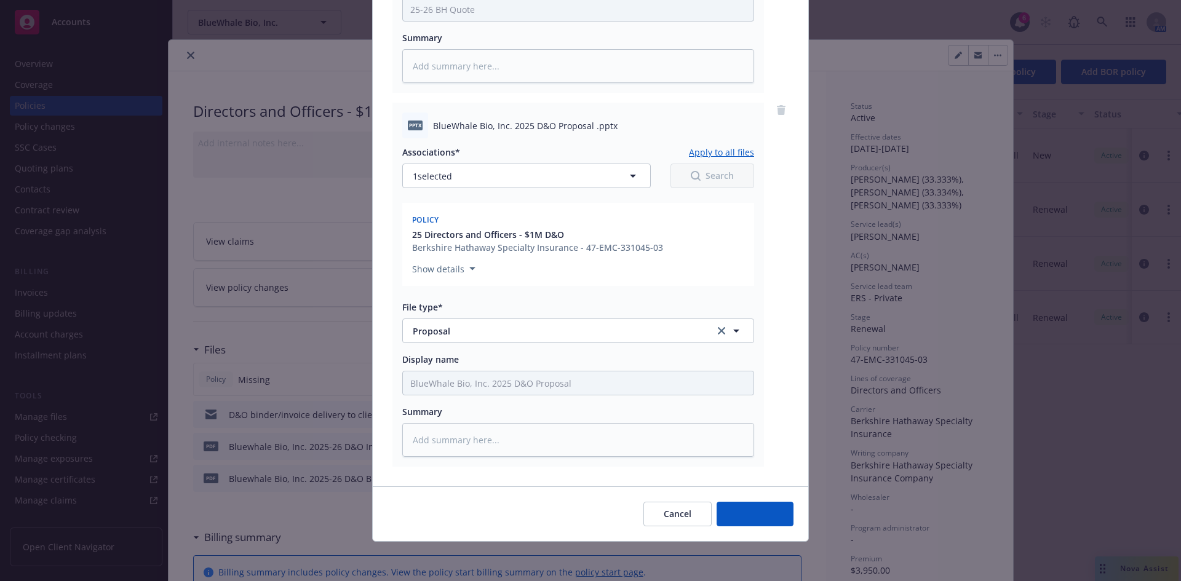
scroll to position [1164, 0]
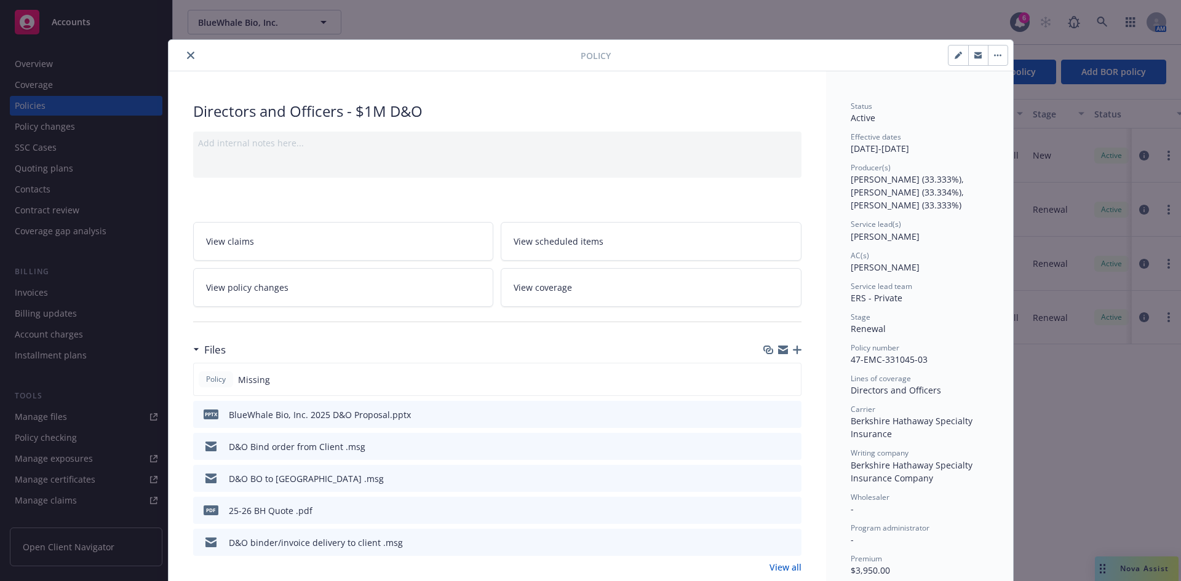
click at [187, 53] on icon "close" at bounding box center [190, 55] width 7 height 7
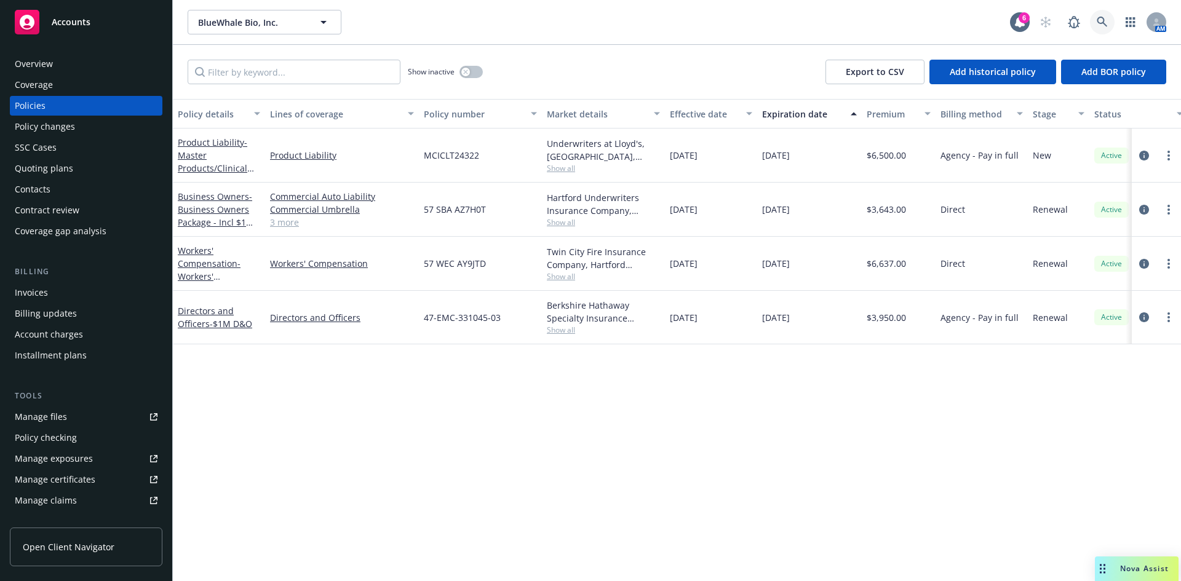
click at [1097, 17] on icon at bounding box center [1102, 22] width 11 height 11
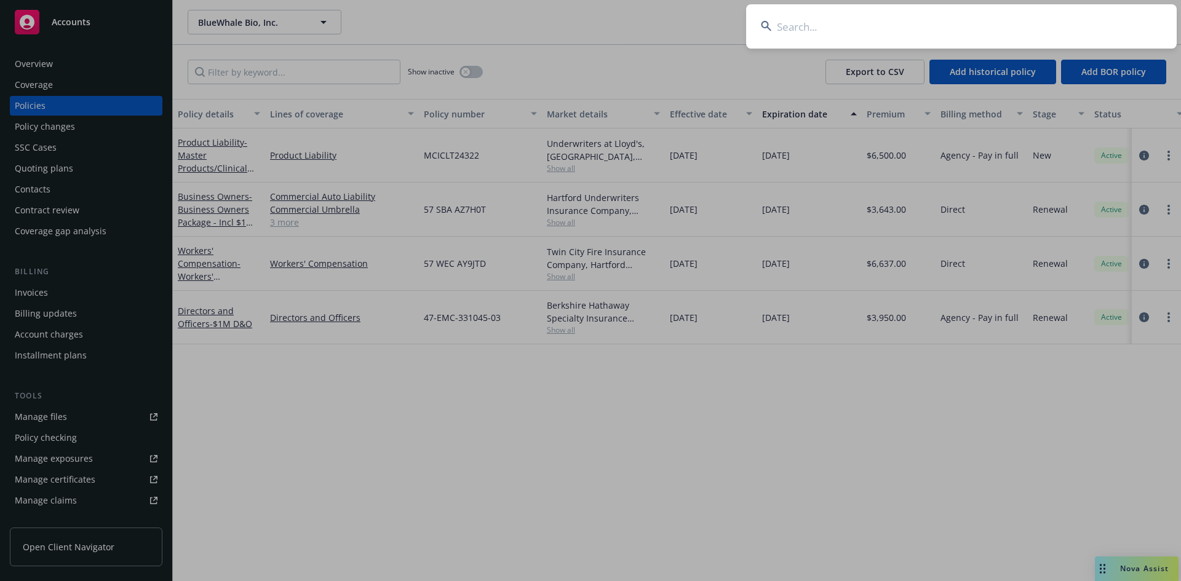
click at [930, 28] on input at bounding box center [961, 26] width 431 height 44
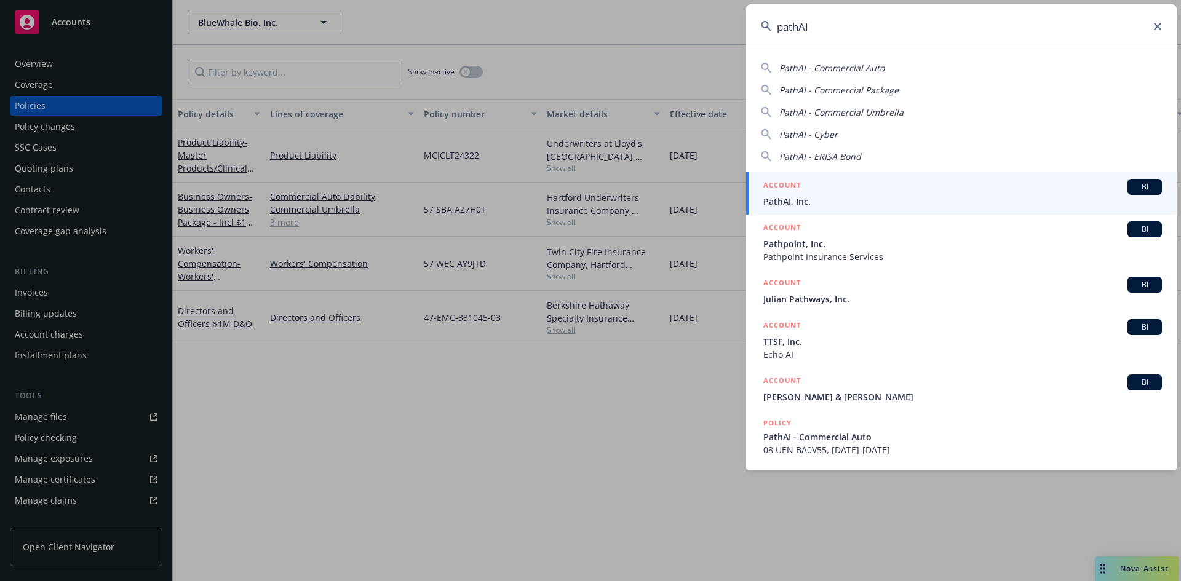
click at [832, 190] on div "ACCOUNT BI" at bounding box center [963, 187] width 399 height 16
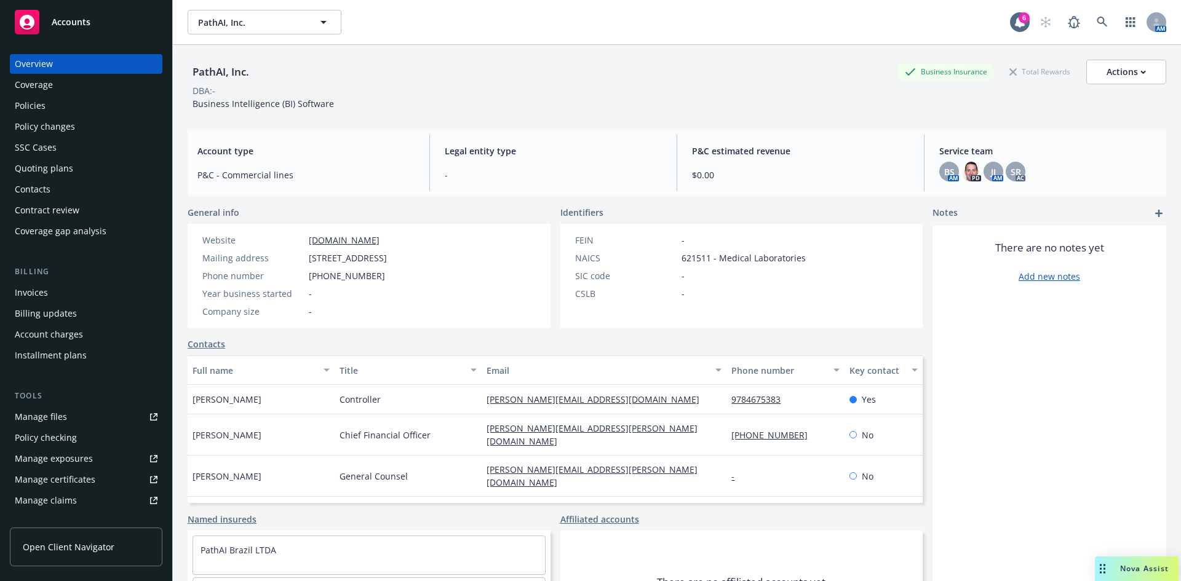
click at [39, 104] on div "Policies" at bounding box center [30, 106] width 31 height 20
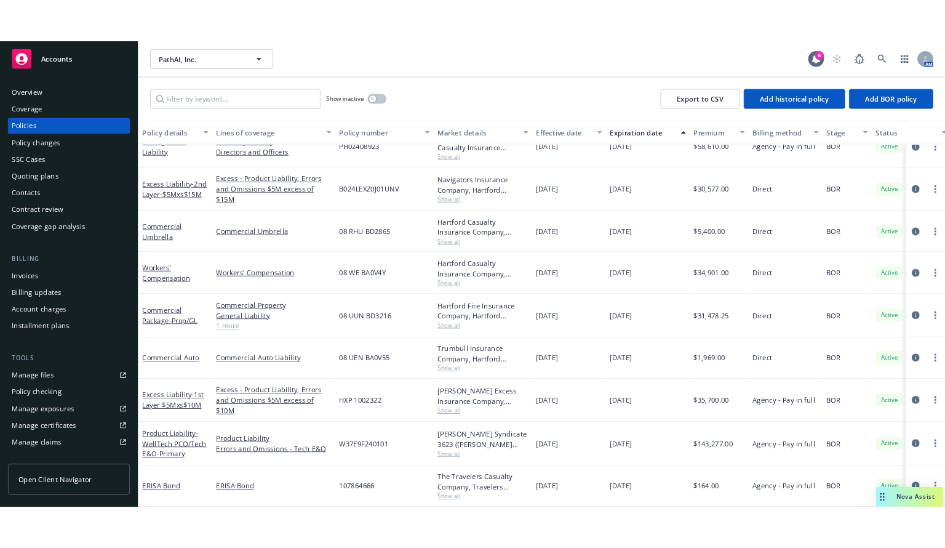
scroll to position [78, 0]
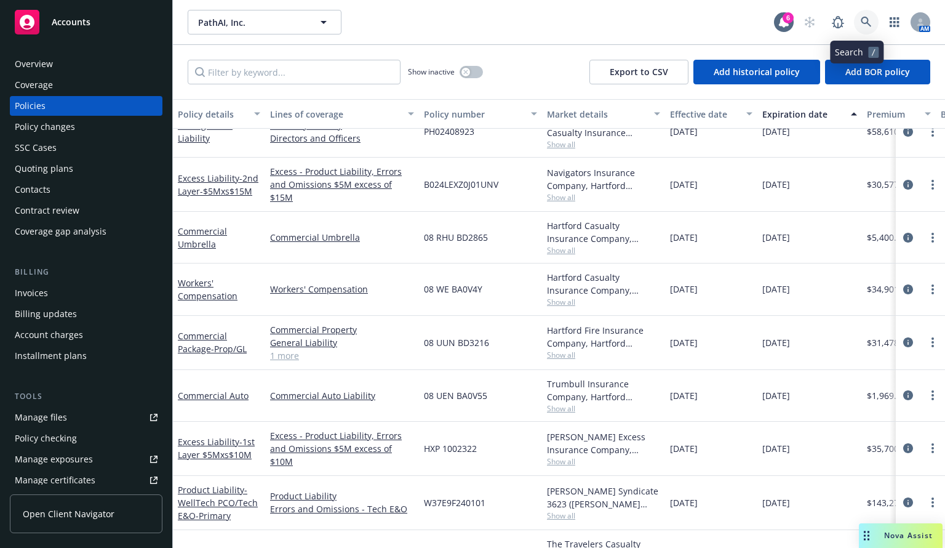
click at [861, 18] on icon at bounding box center [866, 22] width 11 height 11
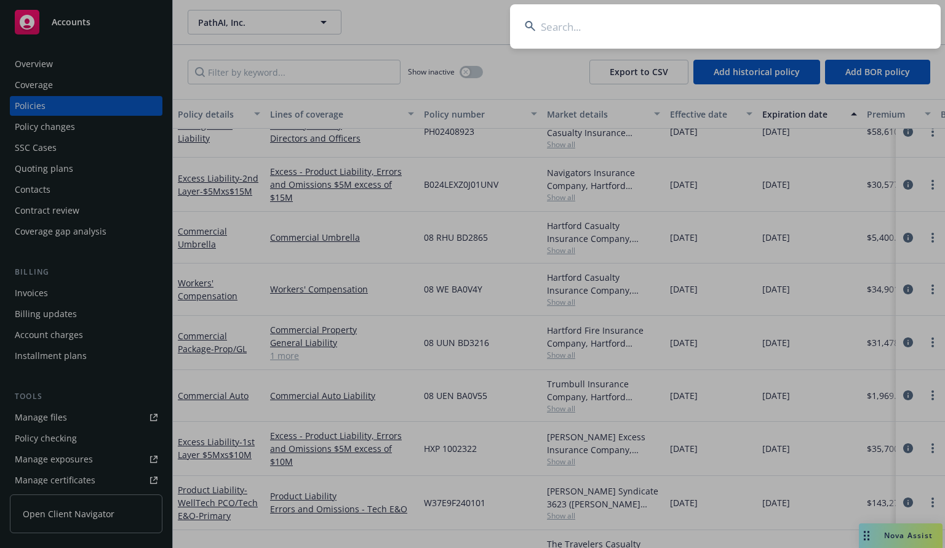
click at [716, 22] on input at bounding box center [725, 26] width 431 height 44
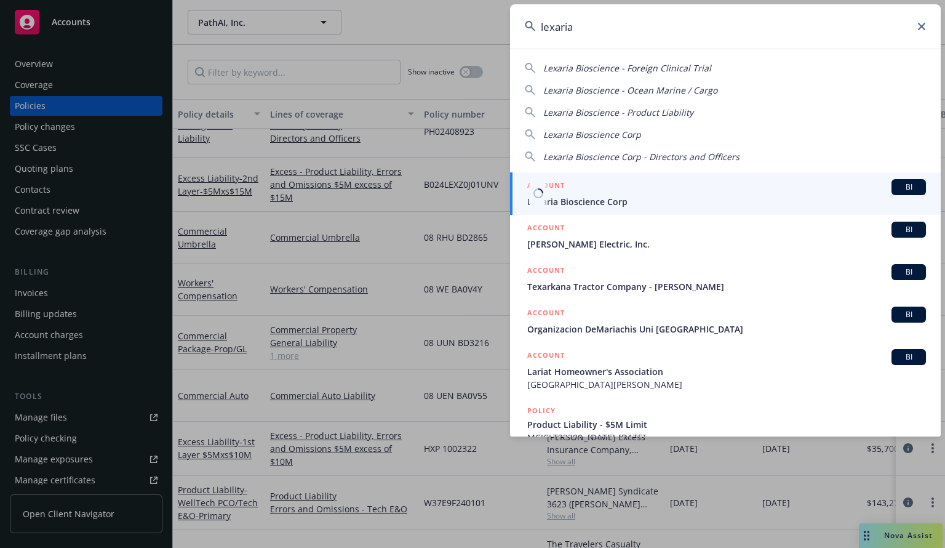
click at [593, 199] on span "Lexaria Bioscience Corp" at bounding box center [726, 201] width 399 height 13
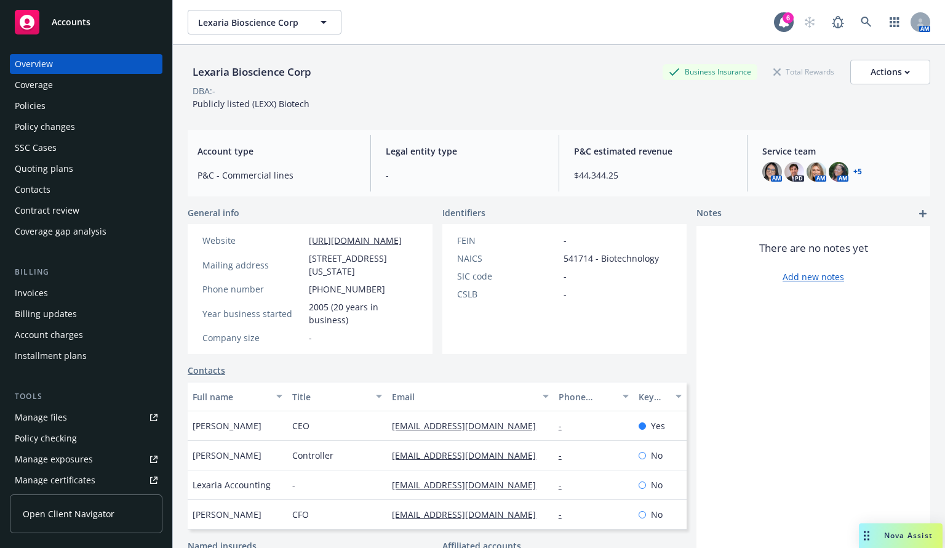
click at [47, 108] on div "Policies" at bounding box center [86, 106] width 143 height 20
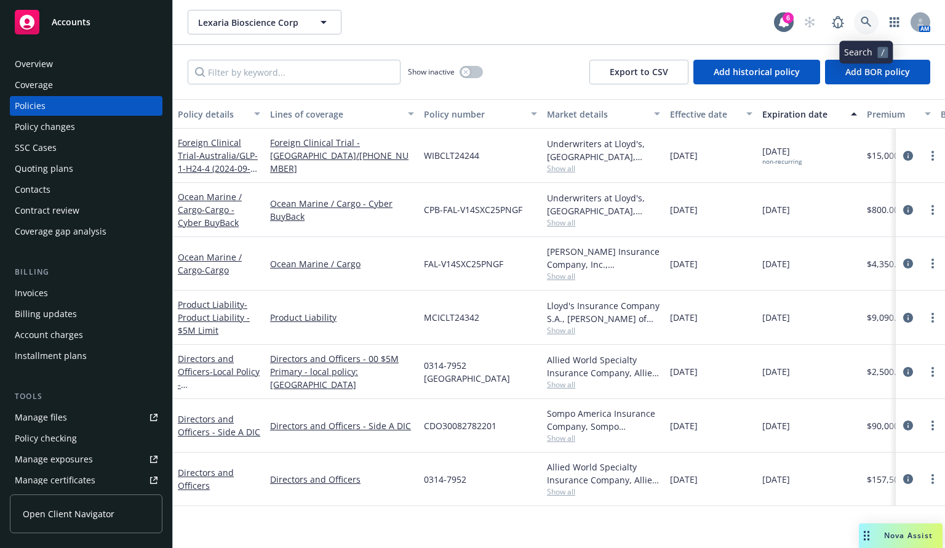
click at [866, 22] on icon at bounding box center [866, 22] width 11 height 11
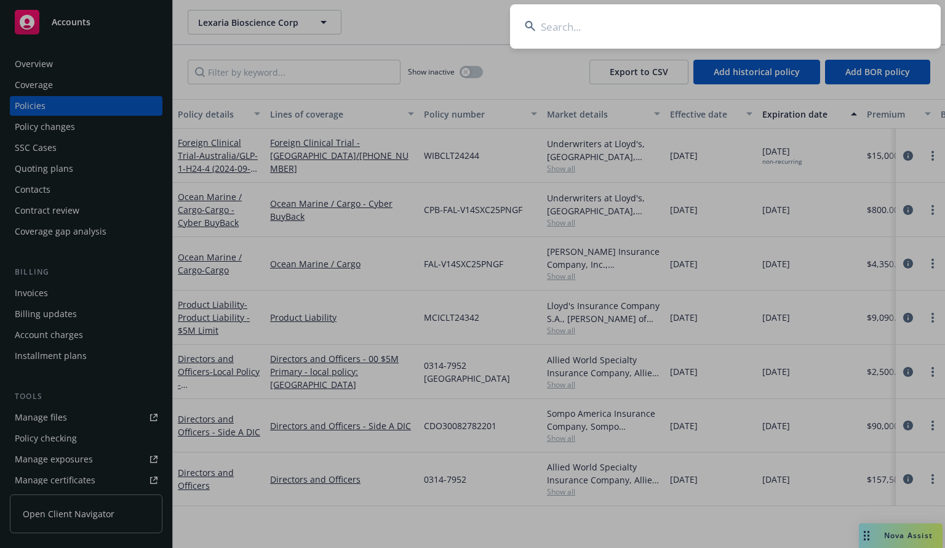
click at [655, 29] on input at bounding box center [725, 26] width 431 height 44
click at [583, 36] on input at bounding box center [725, 26] width 431 height 44
click at [581, 31] on input at bounding box center [725, 26] width 431 height 44
click at [545, 31] on input at bounding box center [725, 26] width 431 height 44
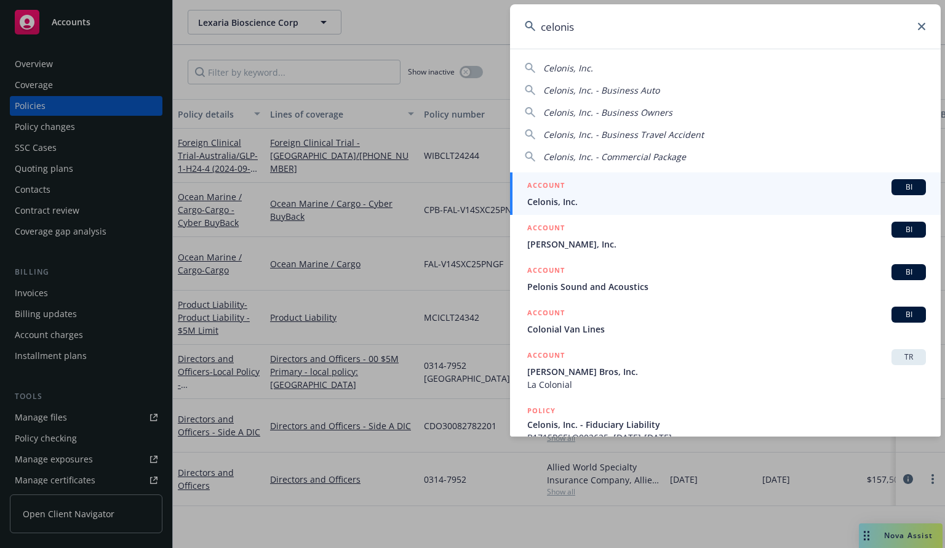
click at [584, 193] on div "ACCOUNT BI" at bounding box center [726, 187] width 399 height 16
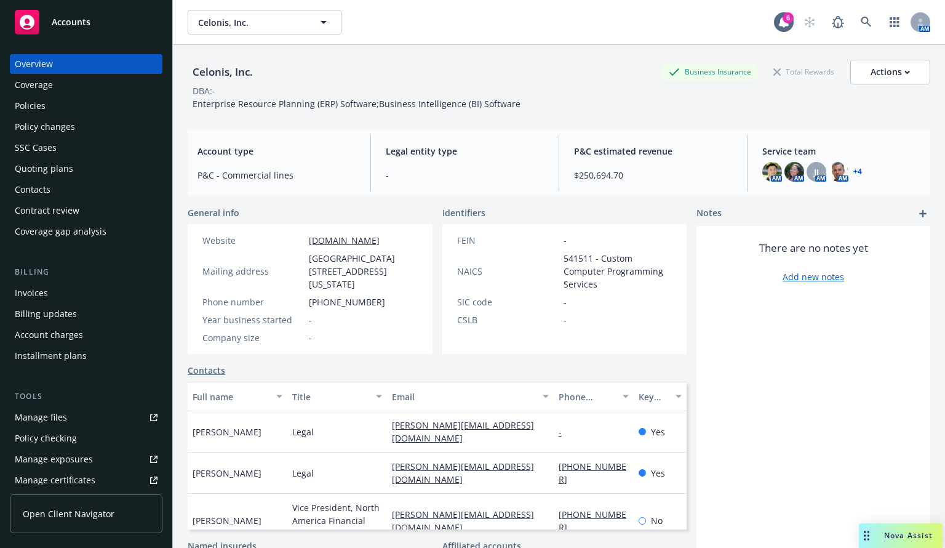
click at [44, 105] on div "Policies" at bounding box center [30, 106] width 31 height 20
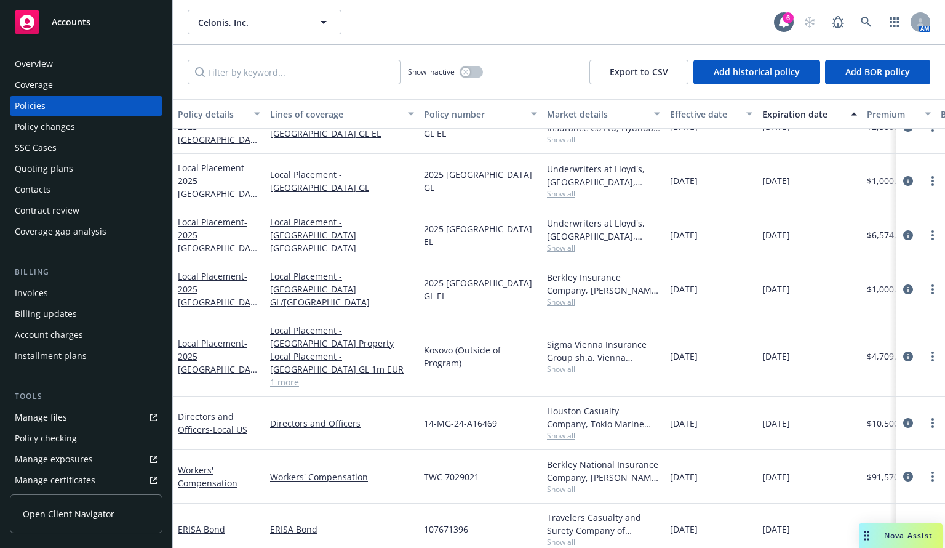
scroll to position [1511, 0]
click at [219, 295] on span "- 2025 [GEOGRAPHIC_DATA] GL EL" at bounding box center [217, 294] width 79 height 50
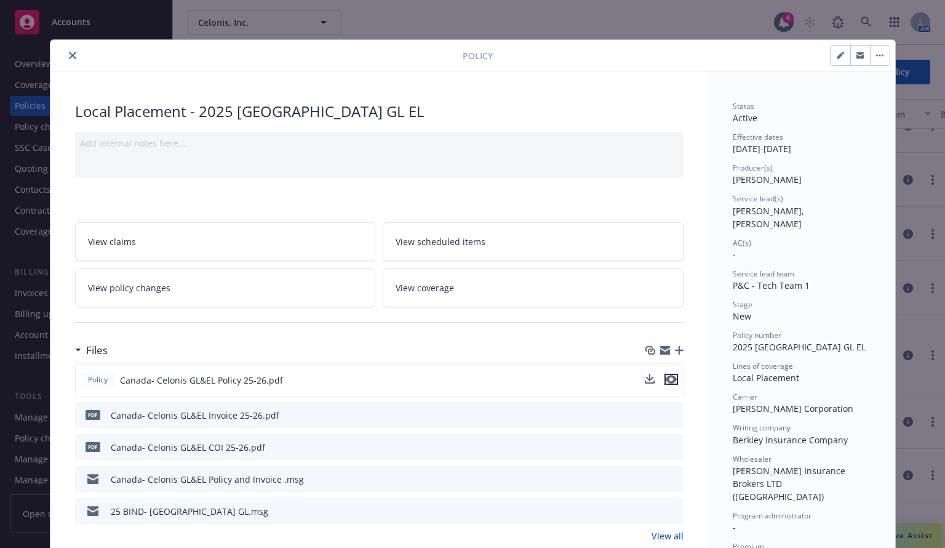
click at [668, 375] on icon "preview file" at bounding box center [671, 379] width 11 height 9
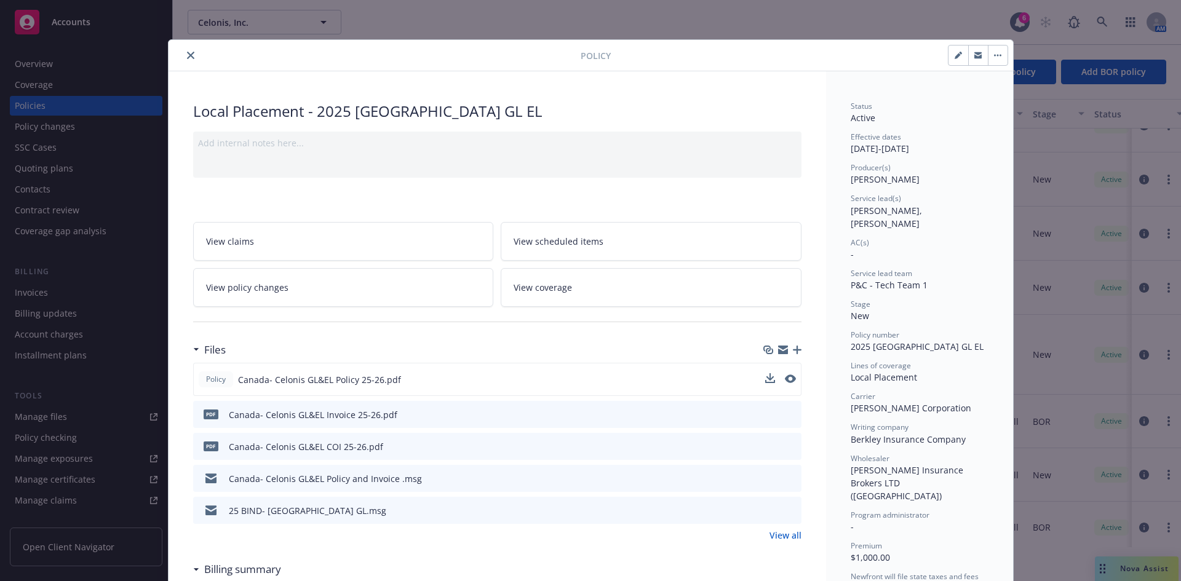
scroll to position [1511, 0]
click at [187, 57] on icon "close" at bounding box center [190, 55] width 7 height 7
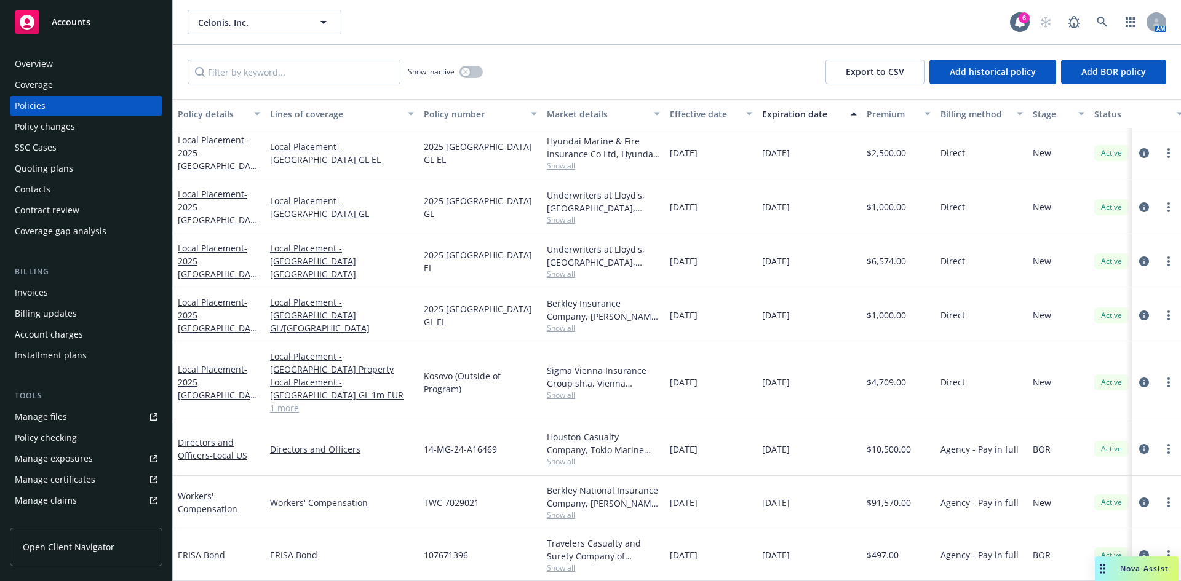
scroll to position [1478, 0]
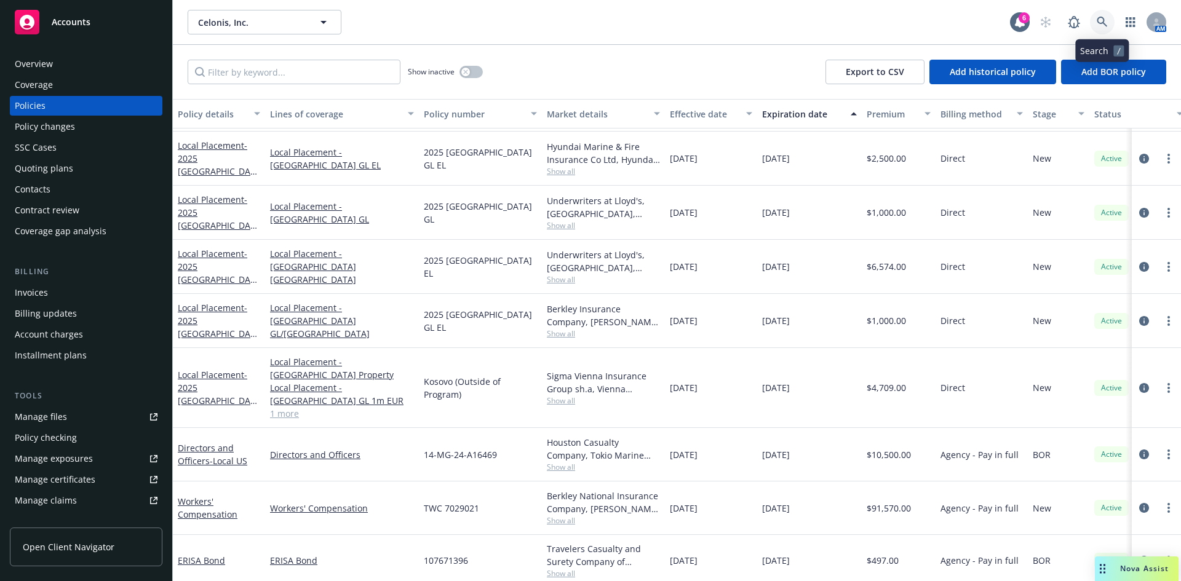
click at [1095, 16] on link at bounding box center [1102, 22] width 25 height 25
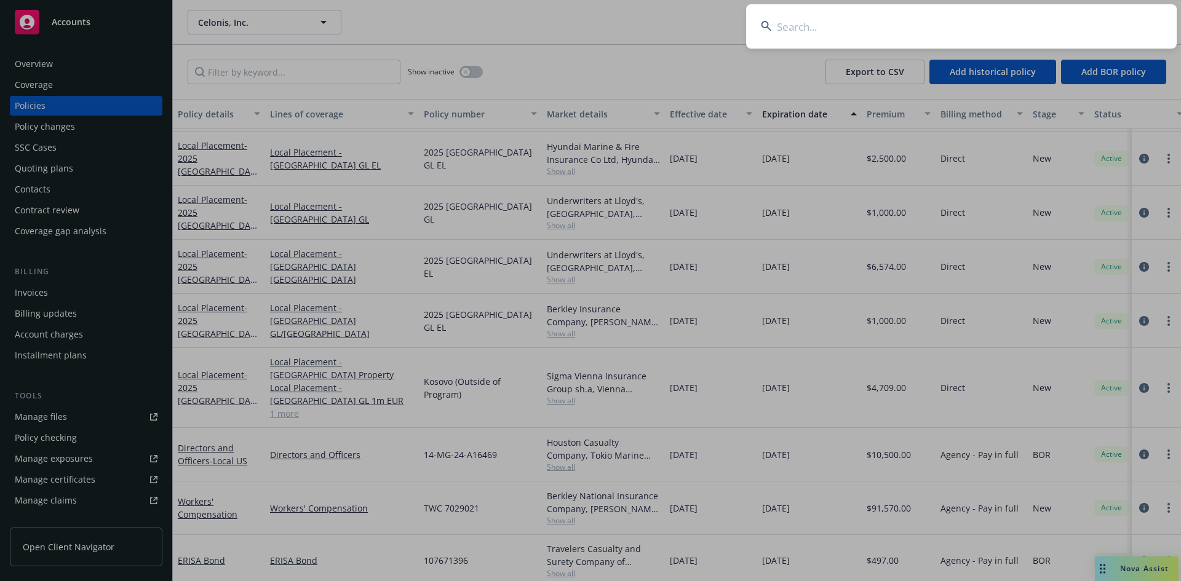
click at [895, 31] on input at bounding box center [961, 26] width 431 height 44
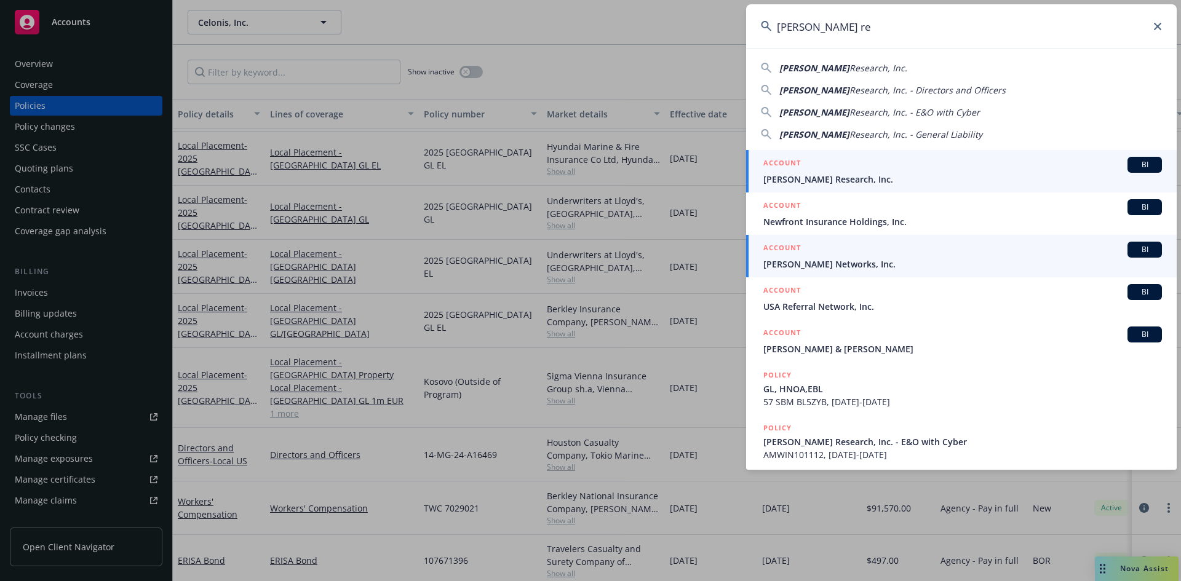
click at [824, 182] on span "[PERSON_NAME] Research, Inc." at bounding box center [963, 179] width 399 height 13
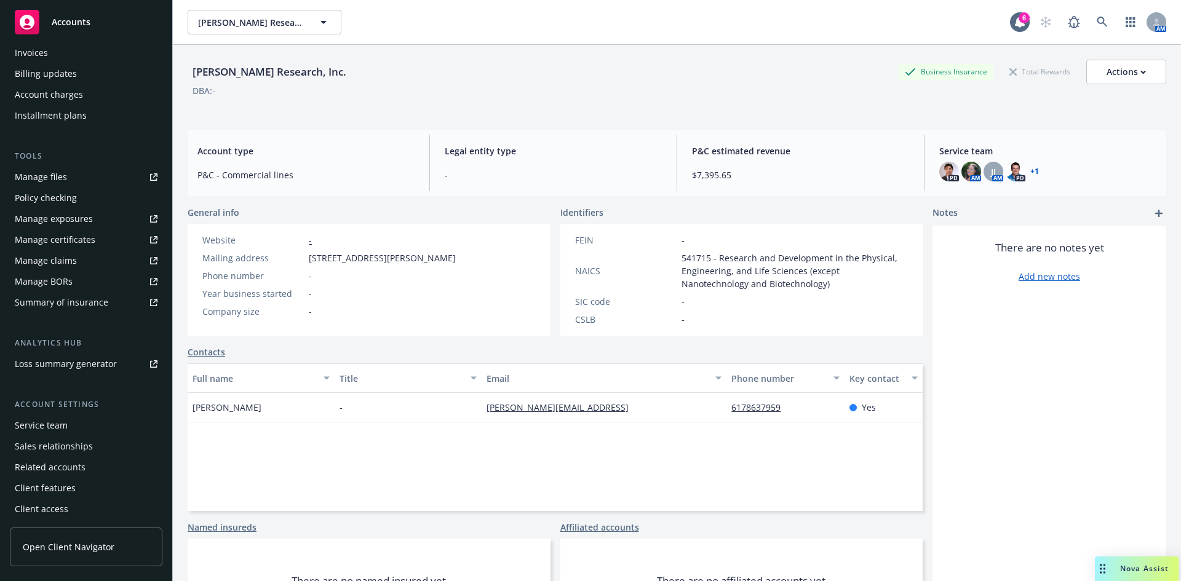
scroll to position [241, 0]
click at [47, 425] on div "Service team" at bounding box center [41, 425] width 53 height 20
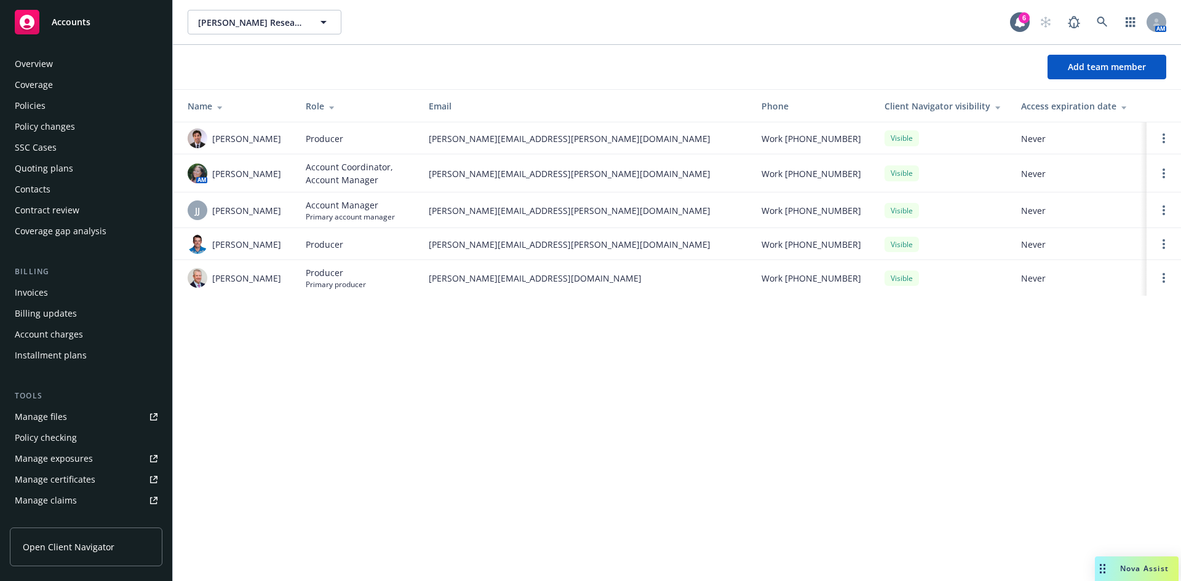
click at [23, 110] on div "Policies" at bounding box center [30, 106] width 31 height 20
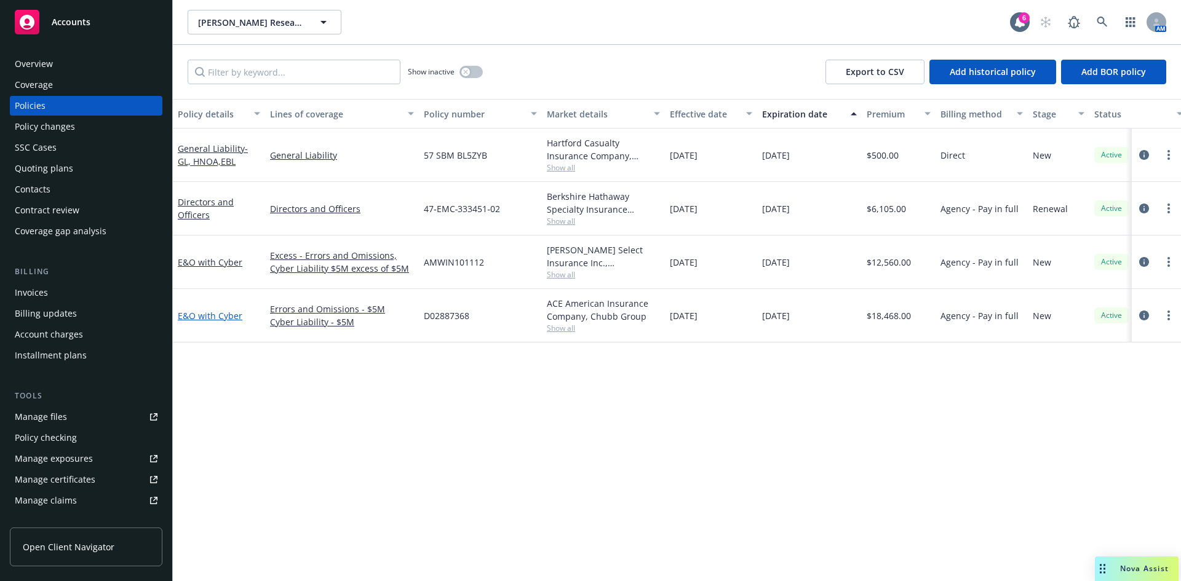
click at [196, 319] on link "E&O with Cyber" at bounding box center [210, 316] width 65 height 12
